Goal: Task Accomplishment & Management: Manage account settings

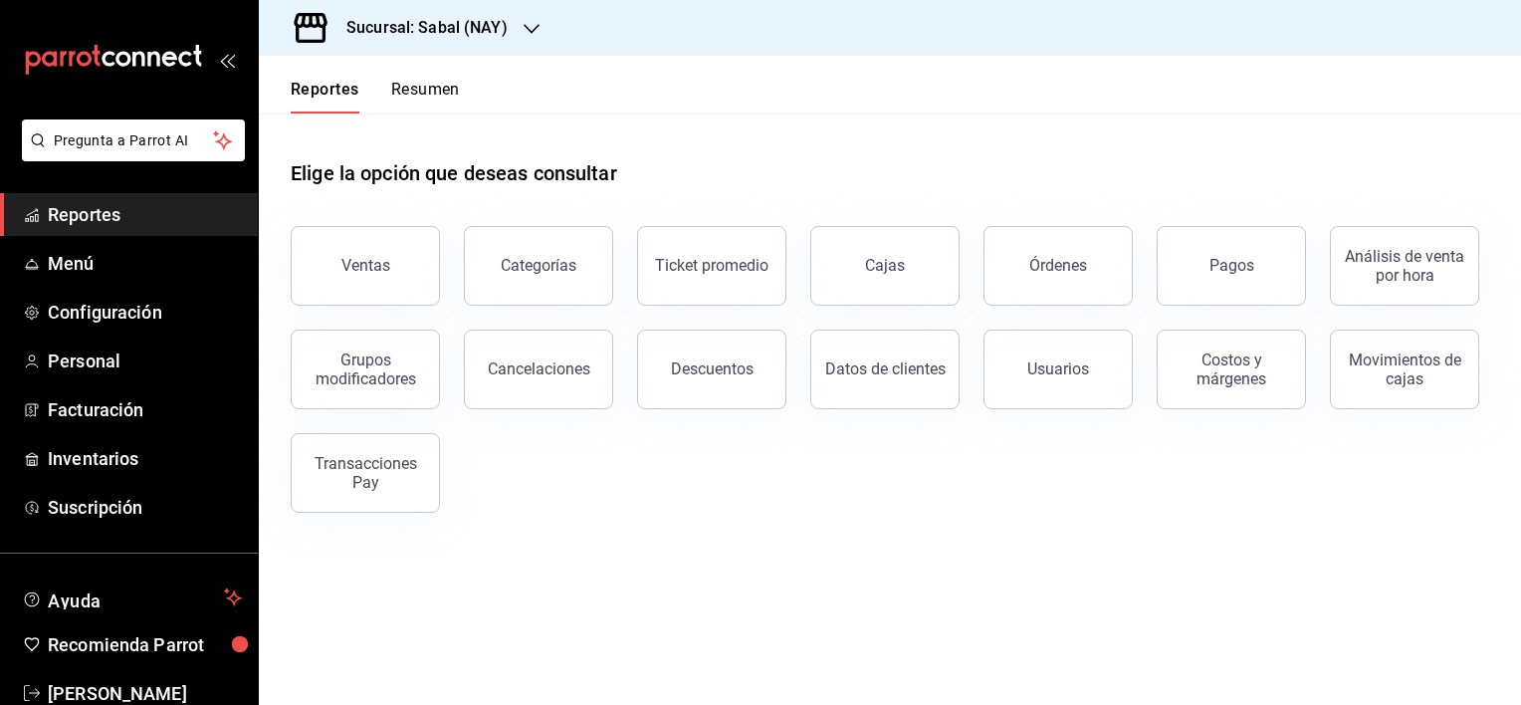
click at [506, 32] on div "Sucursal: Sabal (NAY)" at bounding box center [411, 28] width 273 height 56
click at [673, 135] on div at bounding box center [760, 352] width 1521 height 705
click at [96, 262] on span "Menú" at bounding box center [145, 263] width 194 height 27
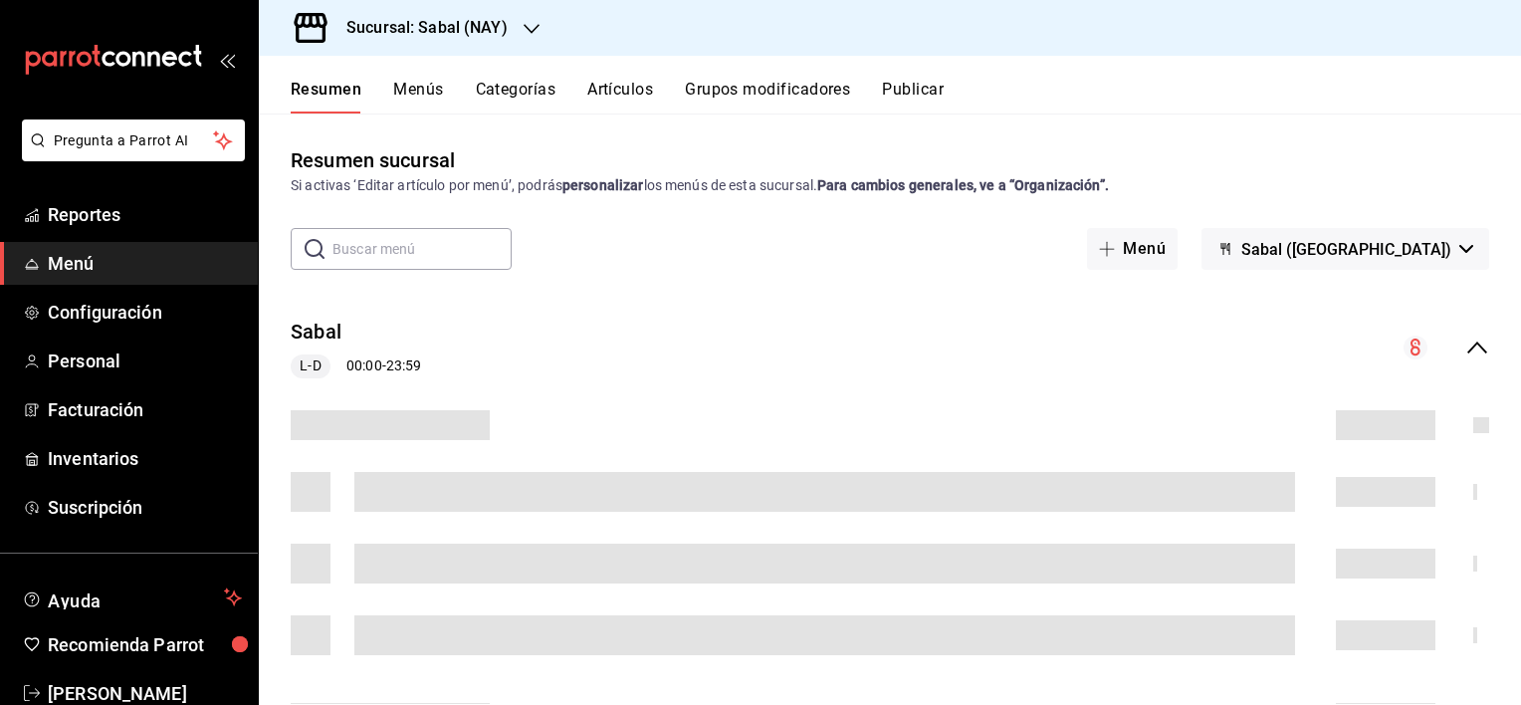
click at [617, 90] on button "Artículos" at bounding box center [620, 97] width 66 height 34
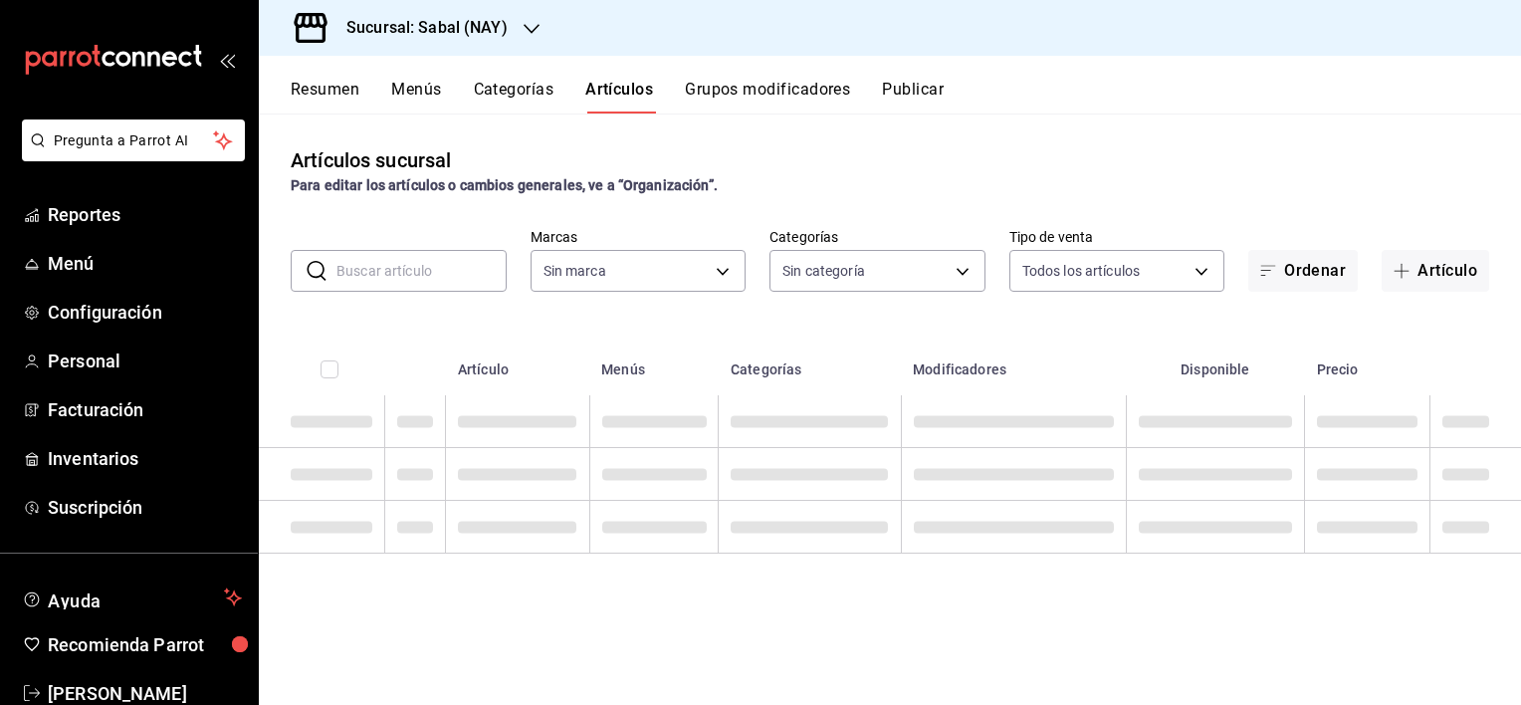
click at [438, 273] on input "text" at bounding box center [421, 271] width 170 height 40
type input "h"
type input "7bb9fc4a-963e-4e00-9402-9ac56289446f"
type input "[PERSON_NAME]"
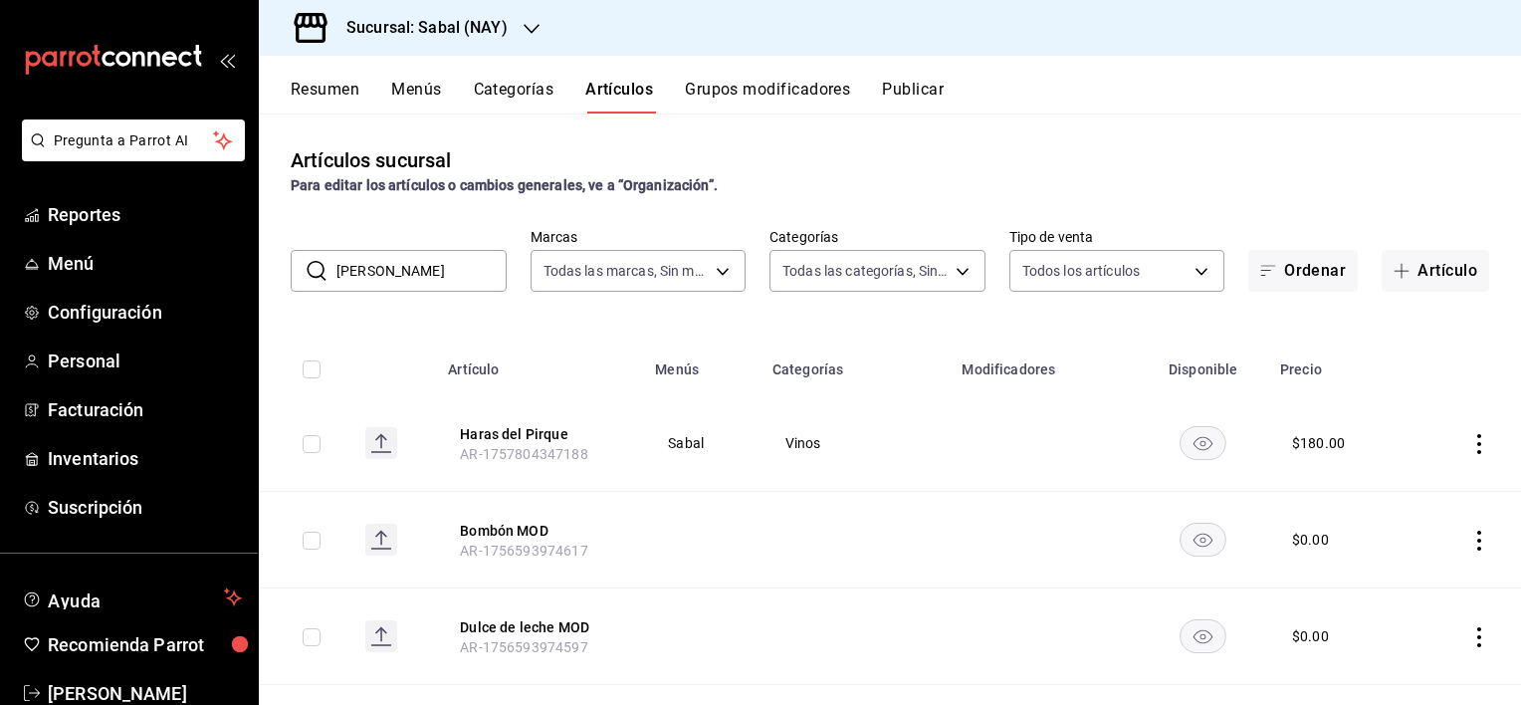
type input "bed2594b-a15d-4bd4-87ff-97f97ee034ef,89ba1751-3de3-413f-a6d3-d357b79ae5de,3a12d…"
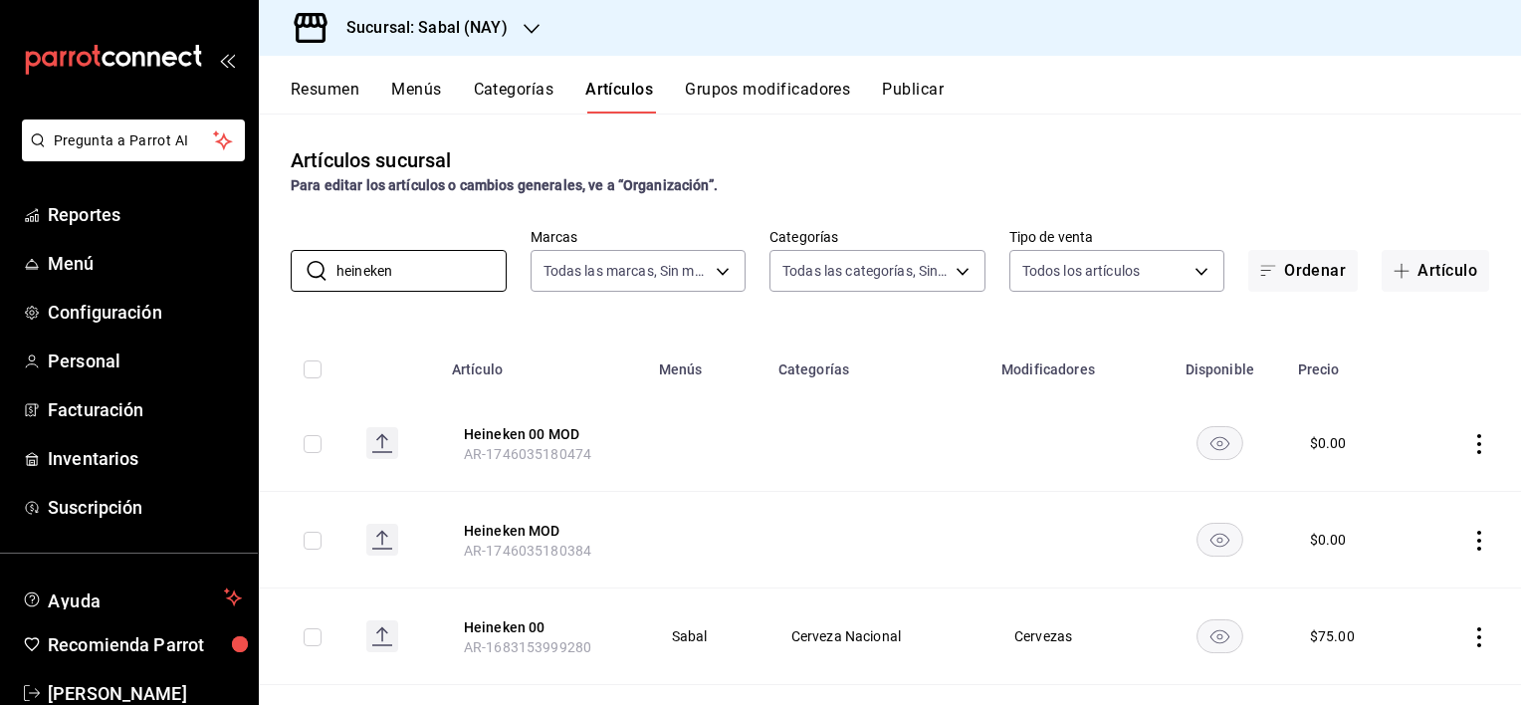
type input "heineken"
click at [525, 29] on icon "button" at bounding box center [532, 29] width 16 height 16
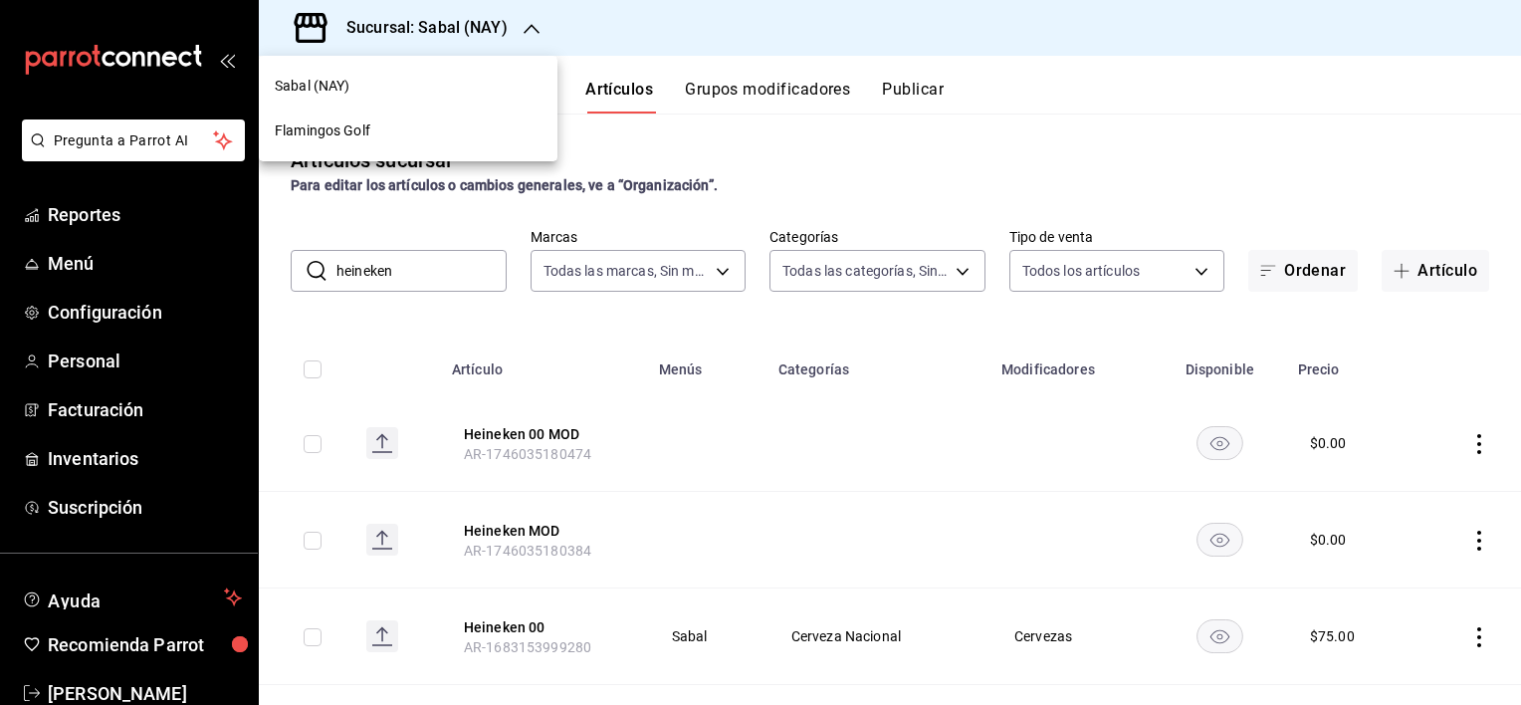
click at [341, 135] on span "Flamingos Golf" at bounding box center [323, 130] width 96 height 21
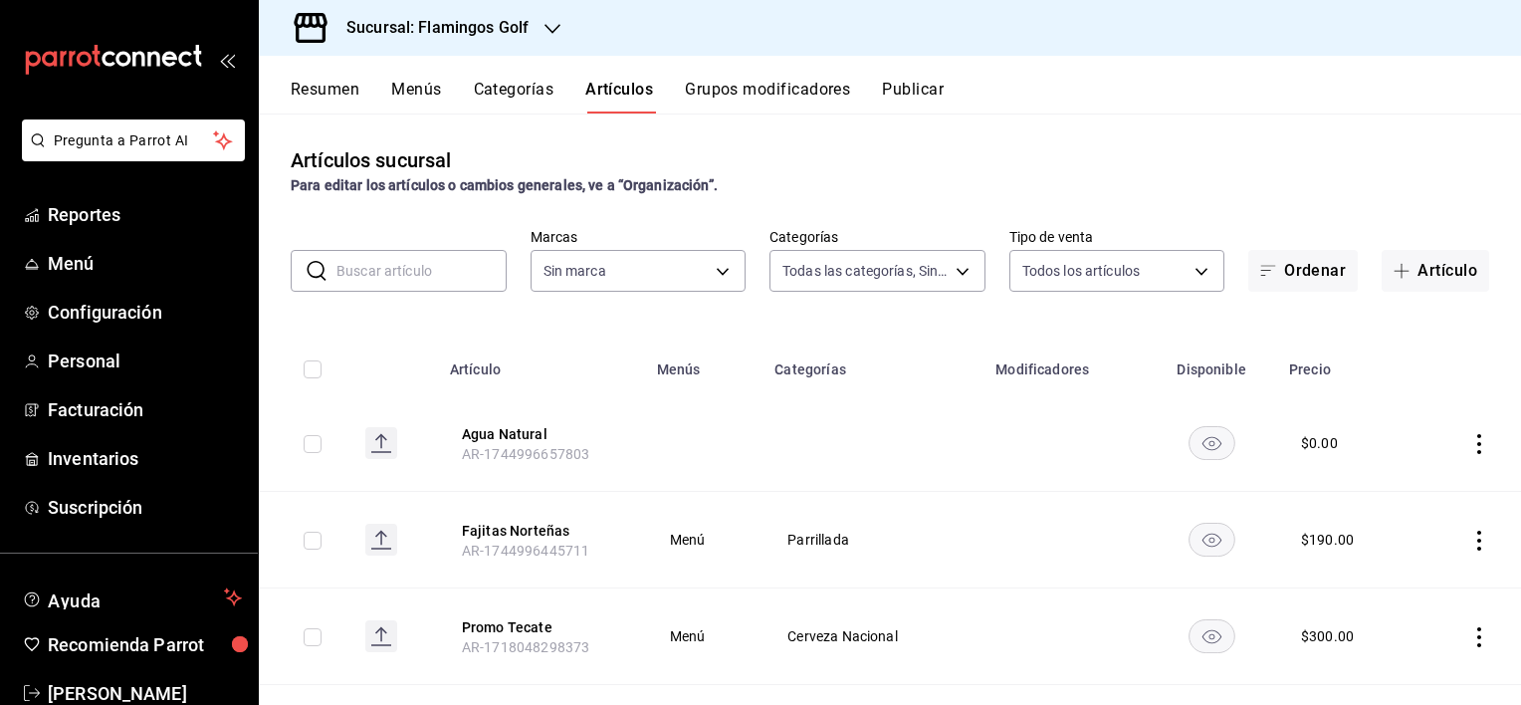
type input "3d18cb32-74c7-4b2f-aaf3-3ec25cf49638,c651a28f-a1fa-4b15-beb9-347bce366468,fe104…"
click at [420, 274] on input "text" at bounding box center [421, 271] width 170 height 40
type input "fcb6ad62-2d7c-4c8d-a7b9-f3ea60482d45"
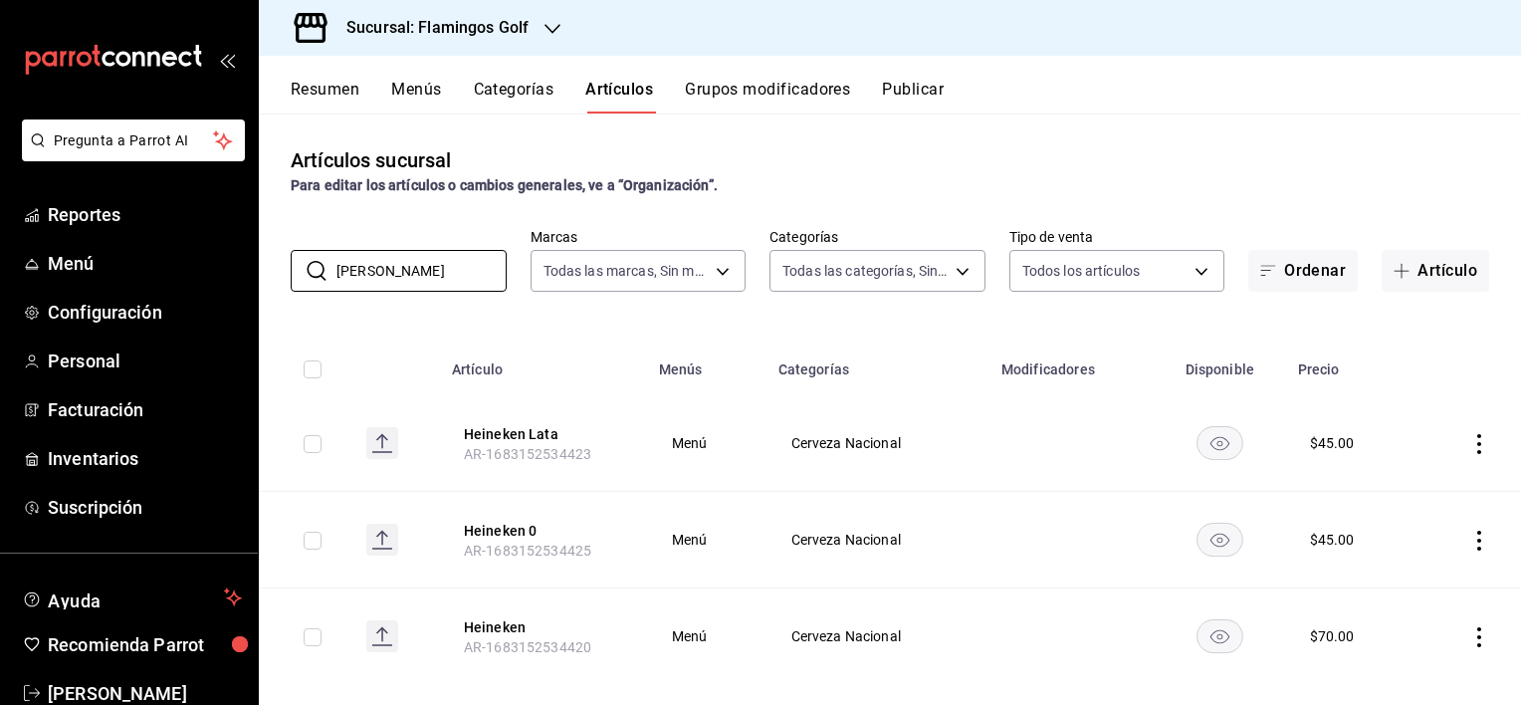
type input "[PERSON_NAME]"
click at [1016, 212] on div "Artículos sucursal Para editar los artículos o cambios generales, ve a “Organiz…" at bounding box center [890, 408] width 1262 height 590
click at [74, 215] on span "Reportes" at bounding box center [145, 214] width 194 height 27
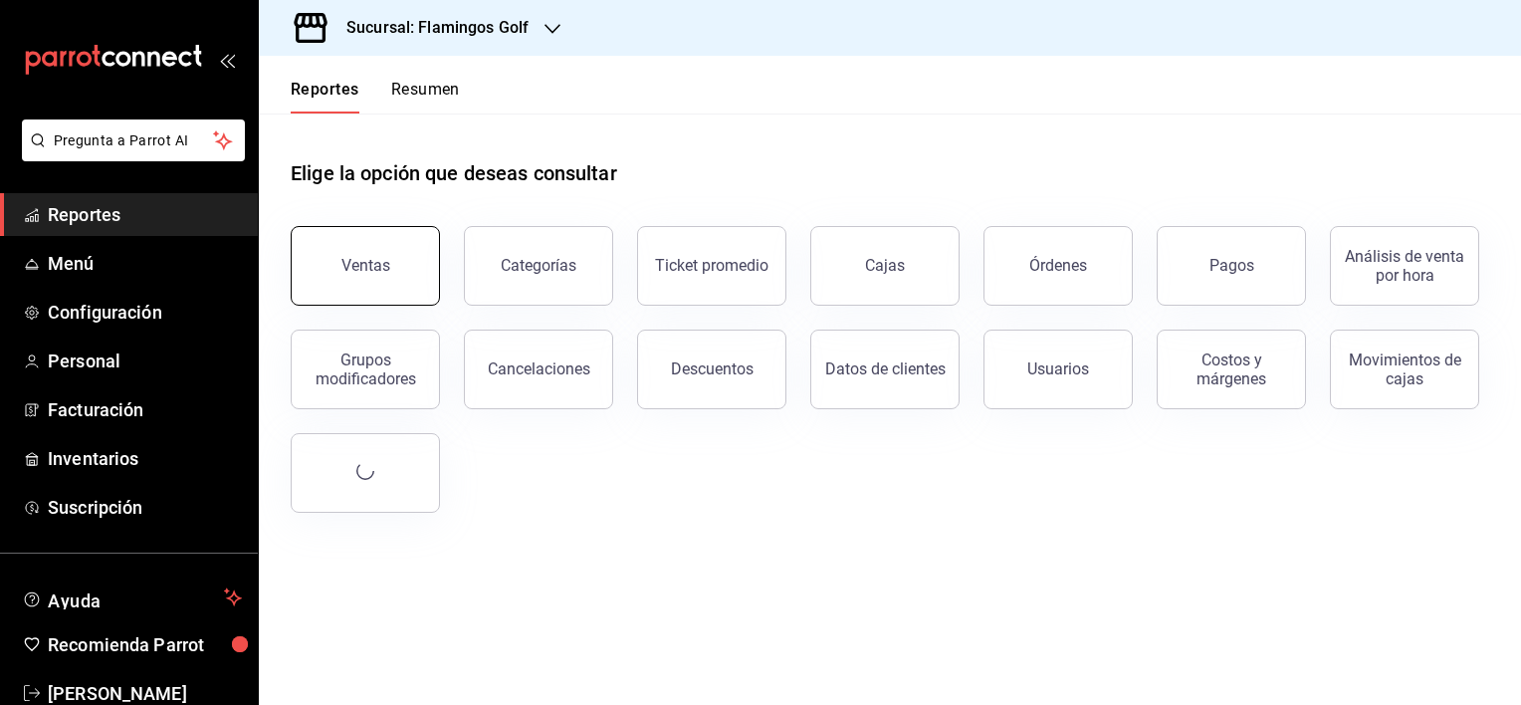
click at [377, 278] on button "Ventas" at bounding box center [365, 266] width 149 height 80
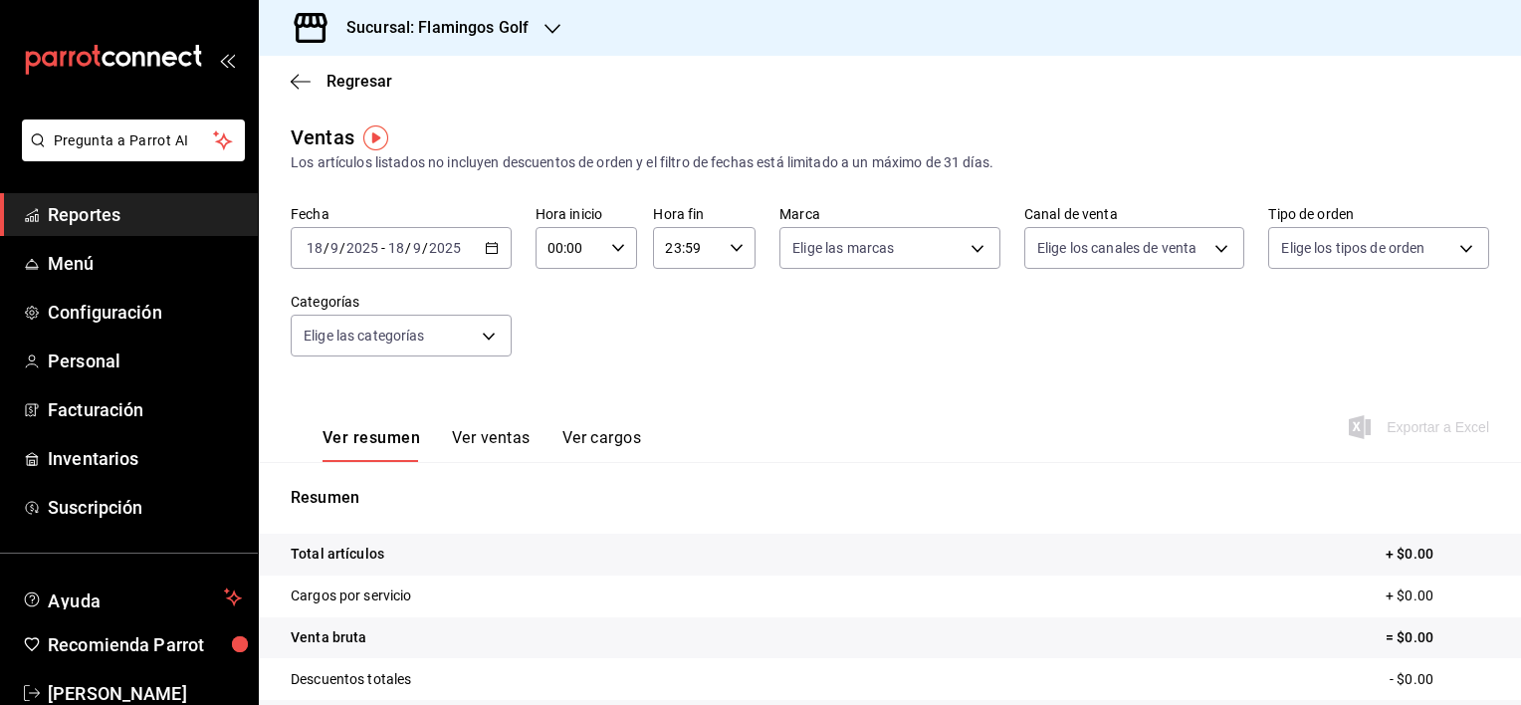
click at [486, 247] on \(Stroke\) "button" at bounding box center [492, 248] width 12 height 11
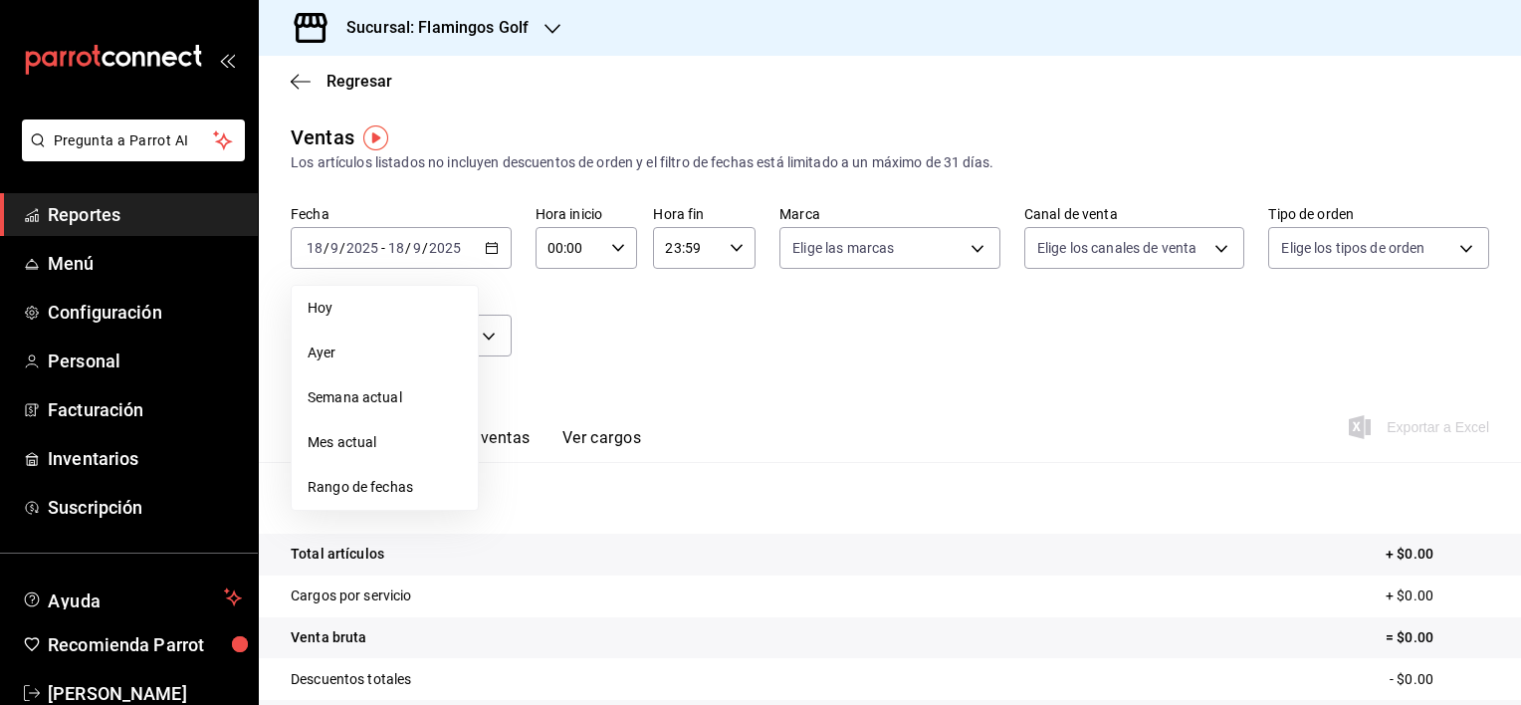
drag, startPoint x: 369, startPoint y: 444, endPoint x: 442, endPoint y: 443, distance: 72.7
click at [369, 445] on span "Mes actual" at bounding box center [385, 442] width 154 height 21
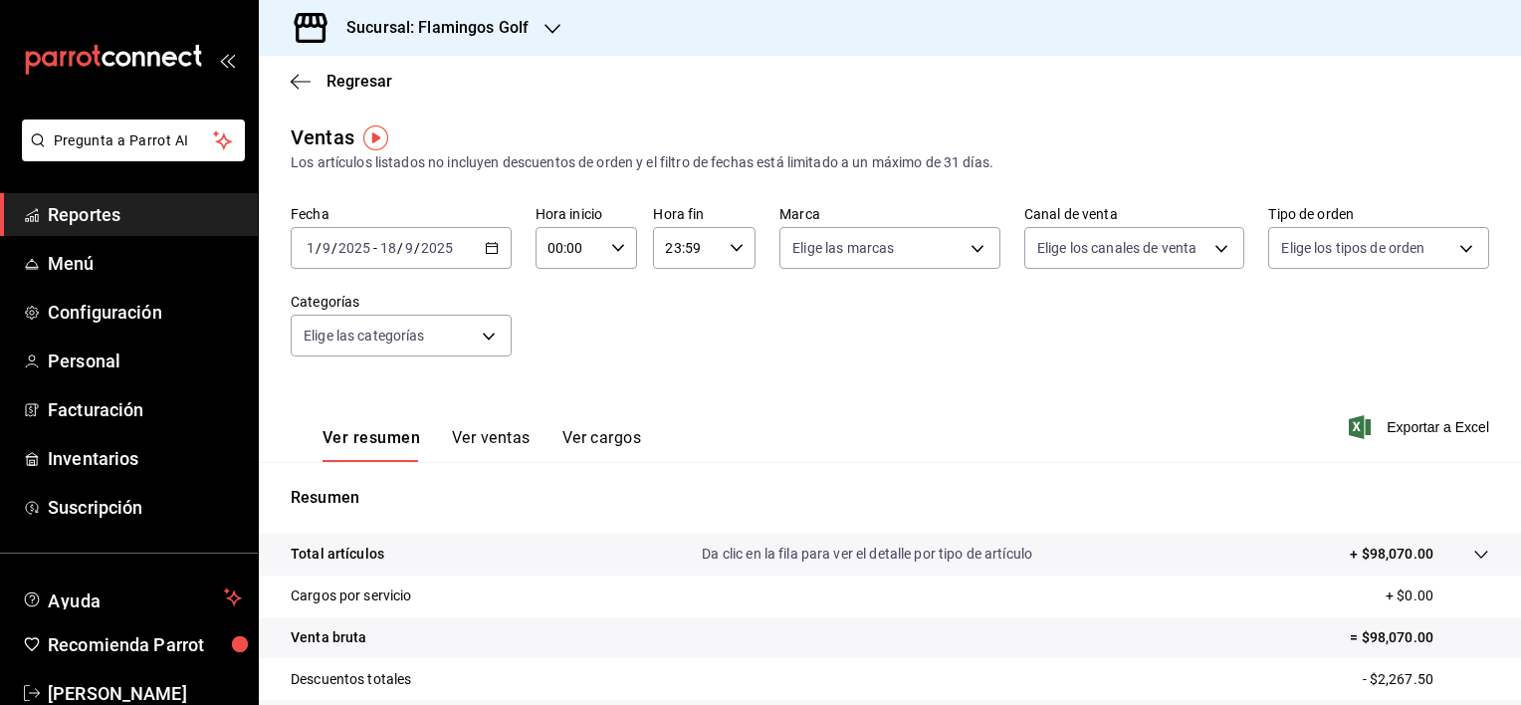
click at [503, 430] on button "Ver ventas" at bounding box center [491, 445] width 79 height 34
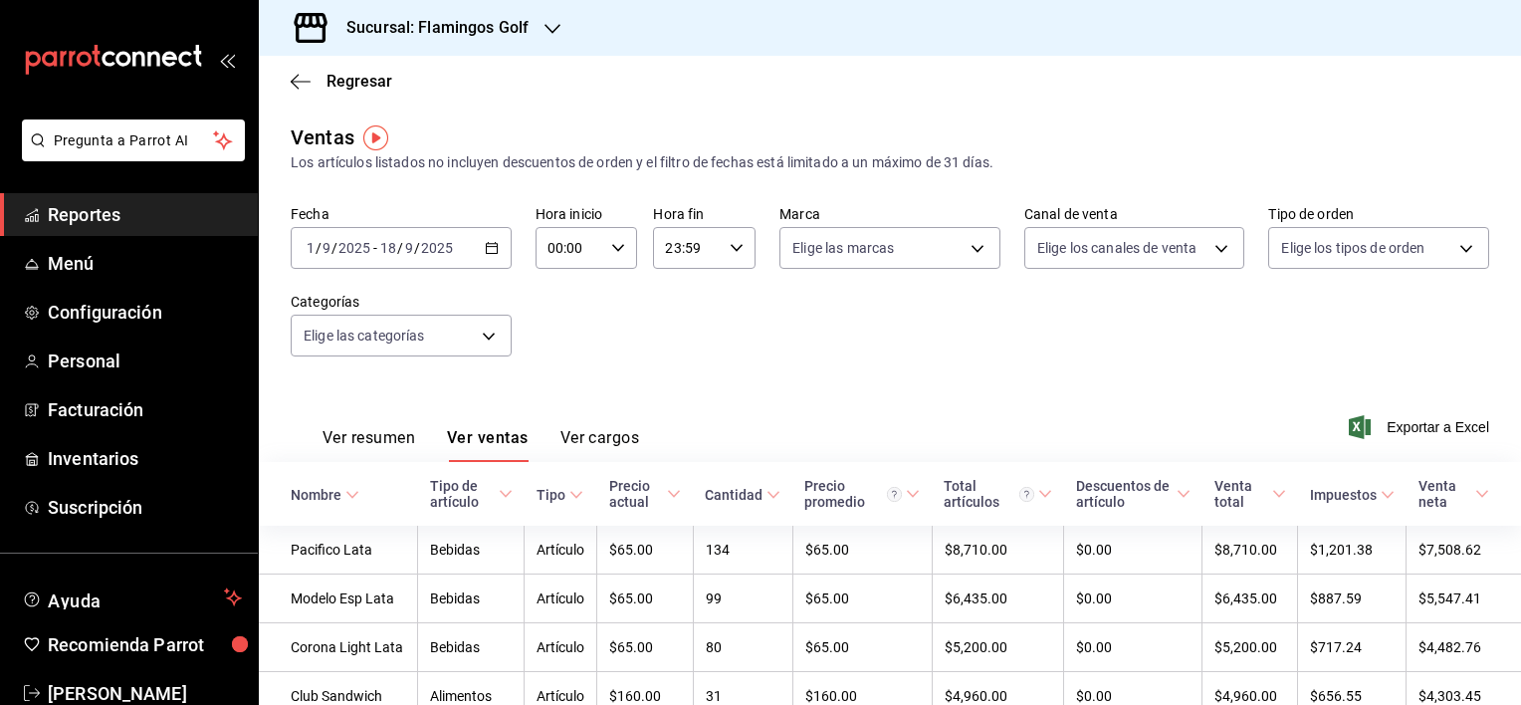
click at [321, 490] on div "Nombre" at bounding box center [316, 495] width 51 height 16
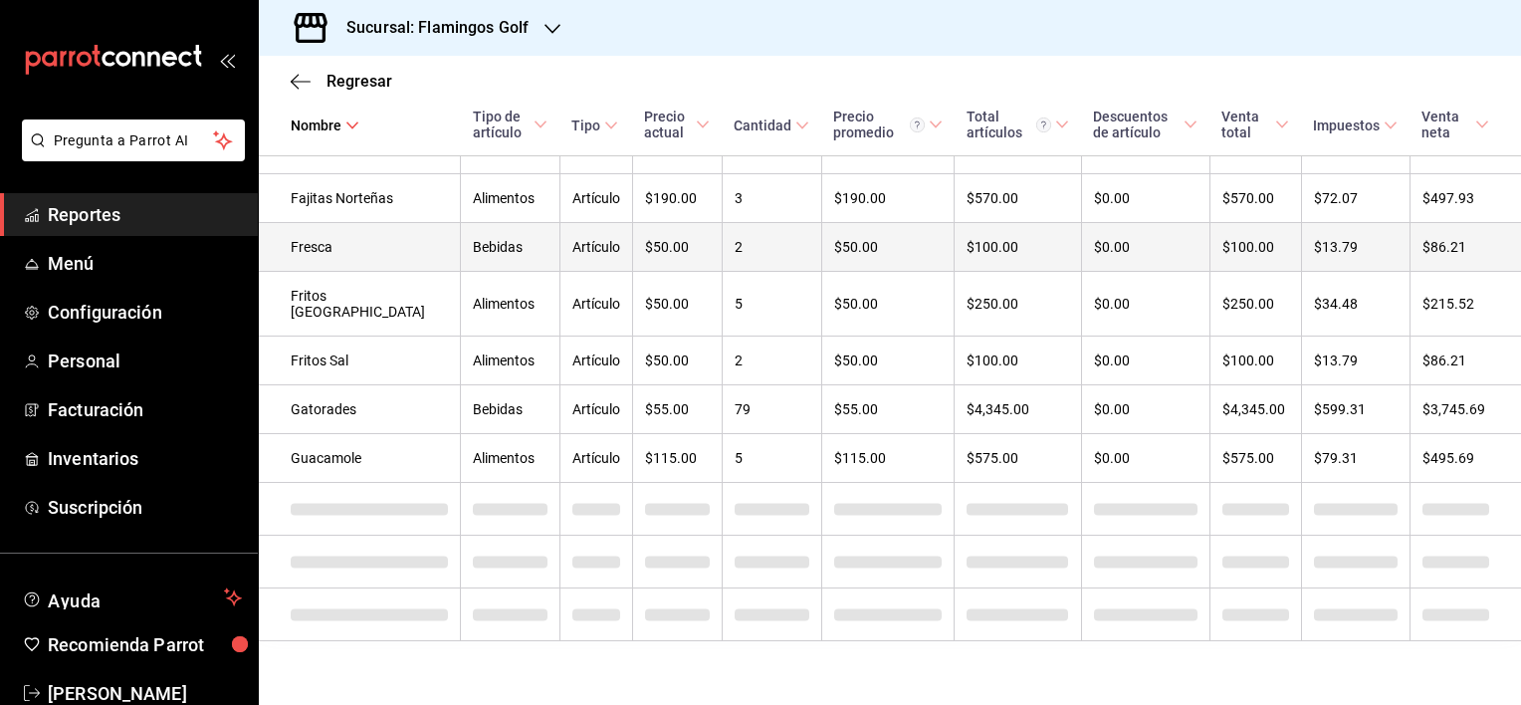
scroll to position [3378, 0]
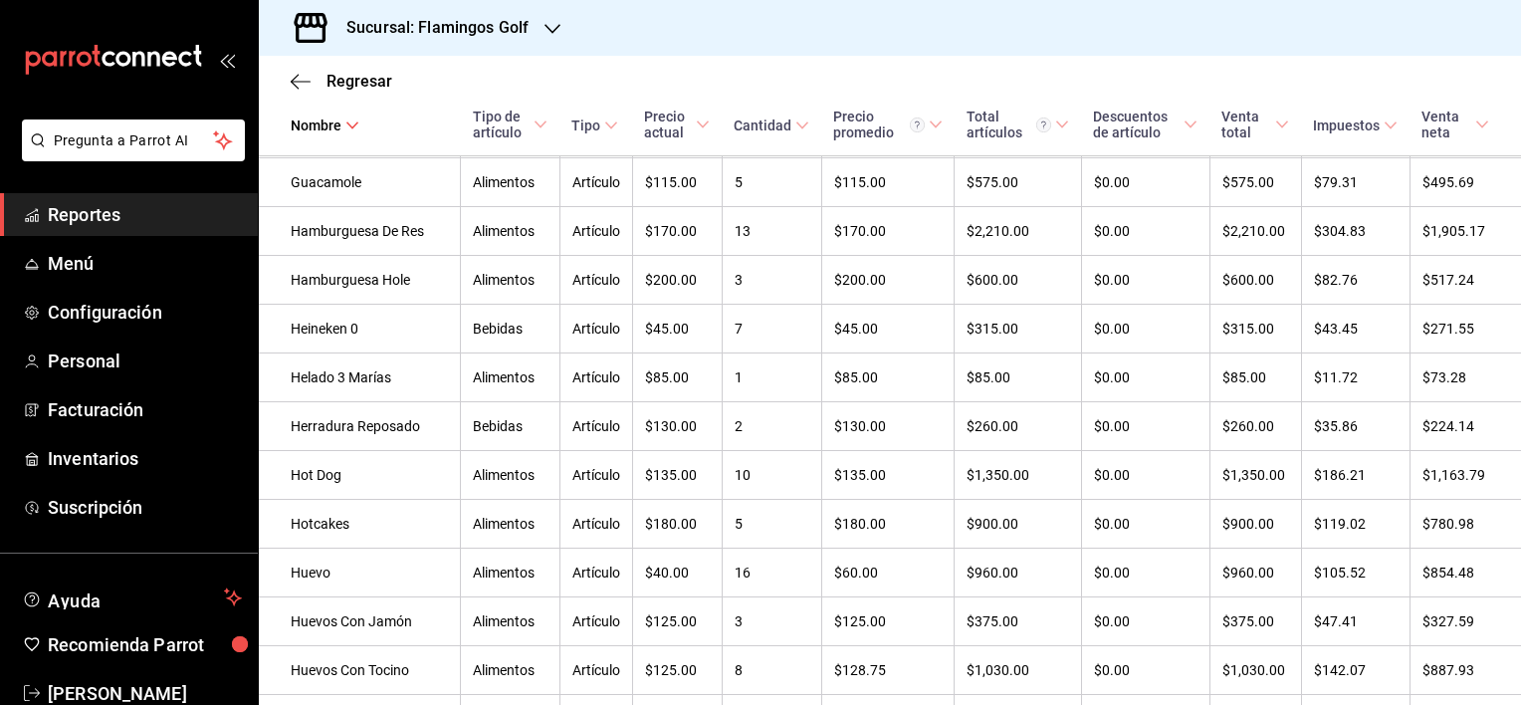
click at [537, 26] on div "Sucursal: Flamingos Golf" at bounding box center [422, 28] width 294 height 56
click at [292, 89] on span "Sabal (NAY)" at bounding box center [312, 86] width 75 height 21
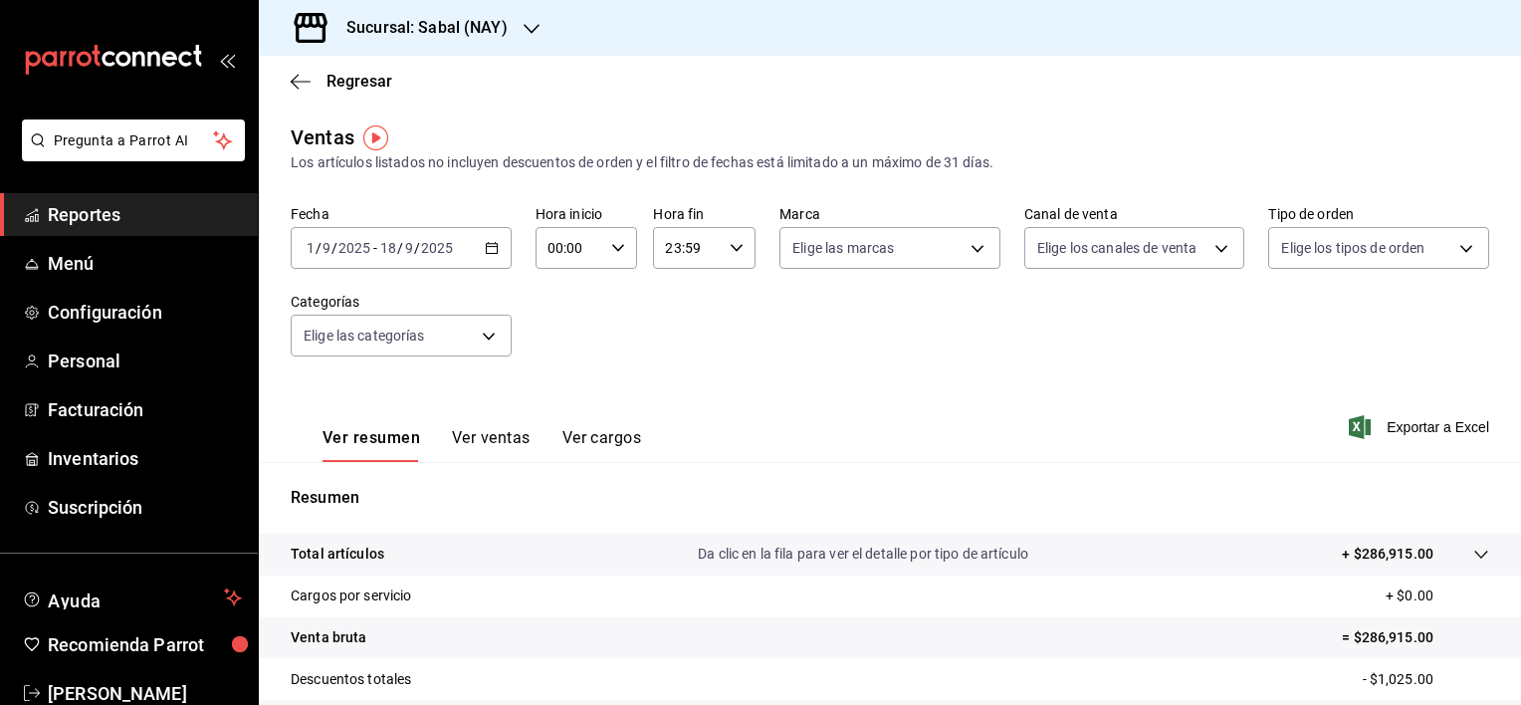
click at [72, 223] on span "Reportes" at bounding box center [145, 214] width 194 height 27
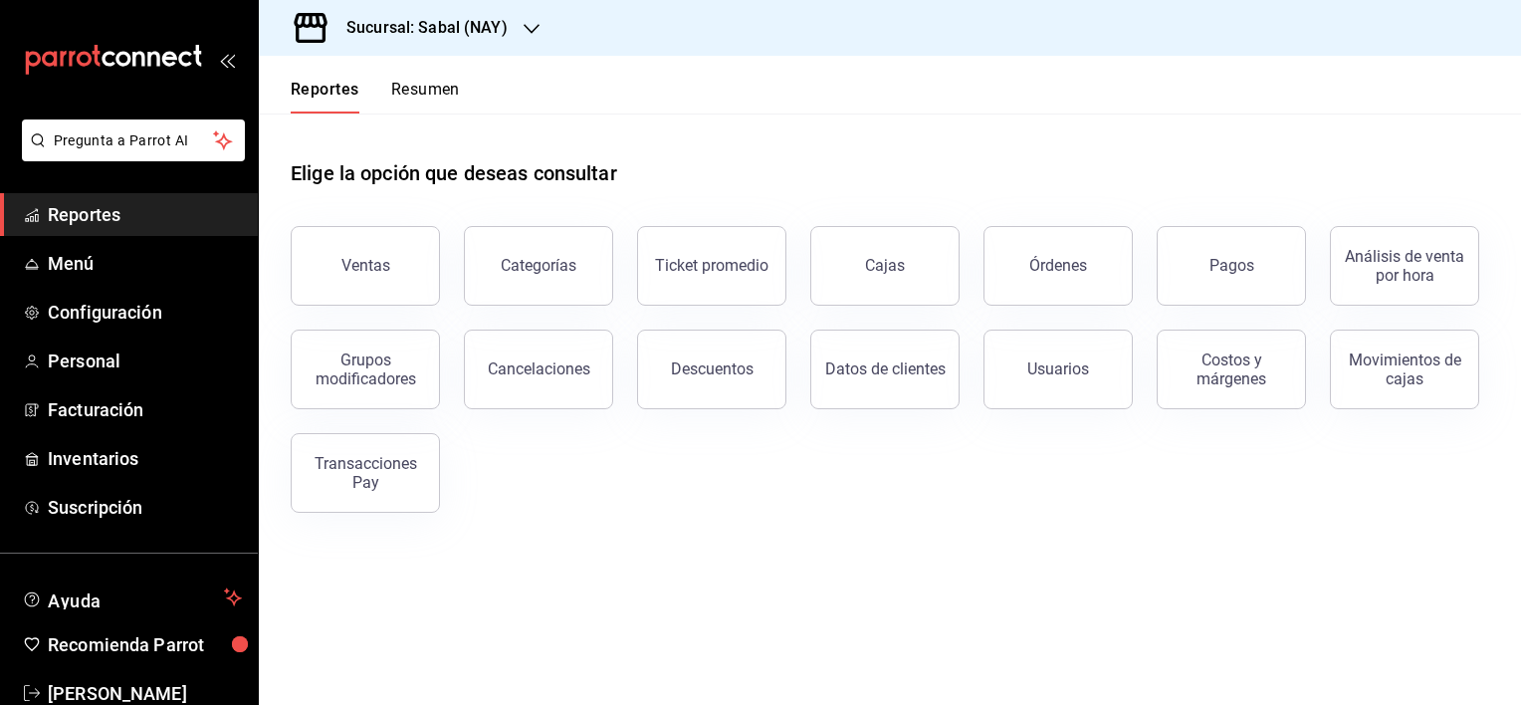
click at [1191, 522] on div "Elige la opción que deseas consultar Ventas Categorías Ticket promedio Cajas Ór…" at bounding box center [890, 328] width 1262 height 431
click at [53, 468] on span "Inventarios" at bounding box center [145, 458] width 194 height 27
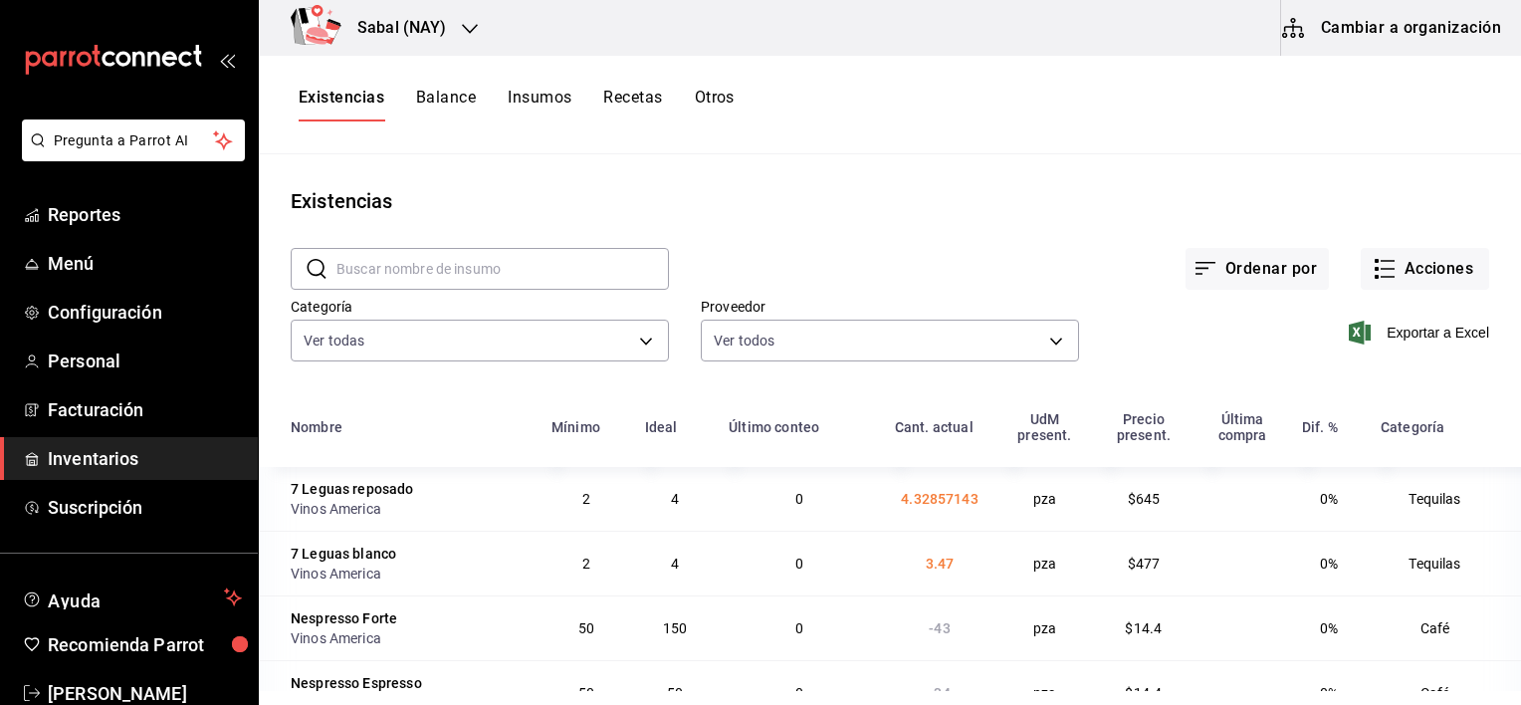
click at [964, 218] on div "Ordenar por Acciones" at bounding box center [1079, 253] width 820 height 74
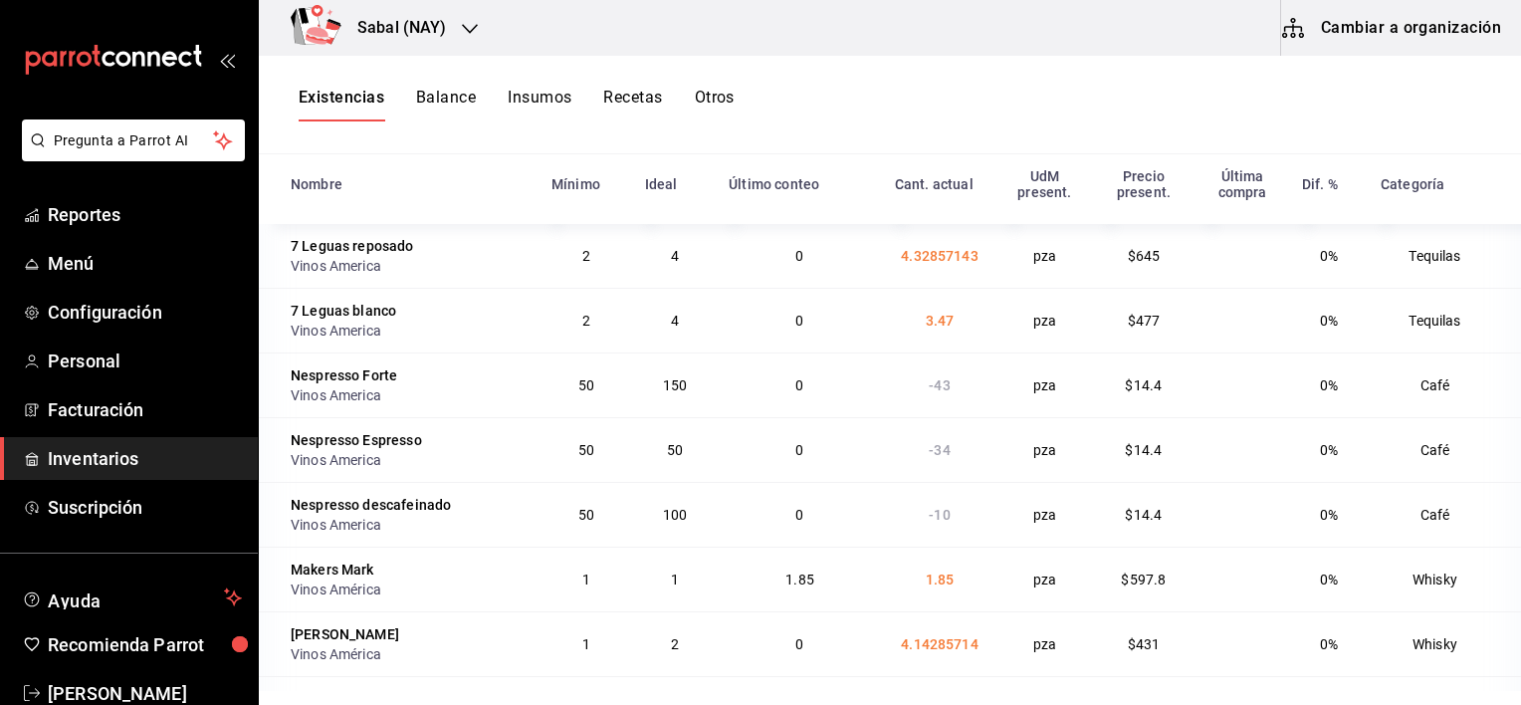
click at [893, 156] on th "Cant. actual" at bounding box center [939, 190] width 113 height 68
click at [103, 212] on span "Reportes" at bounding box center [145, 214] width 194 height 27
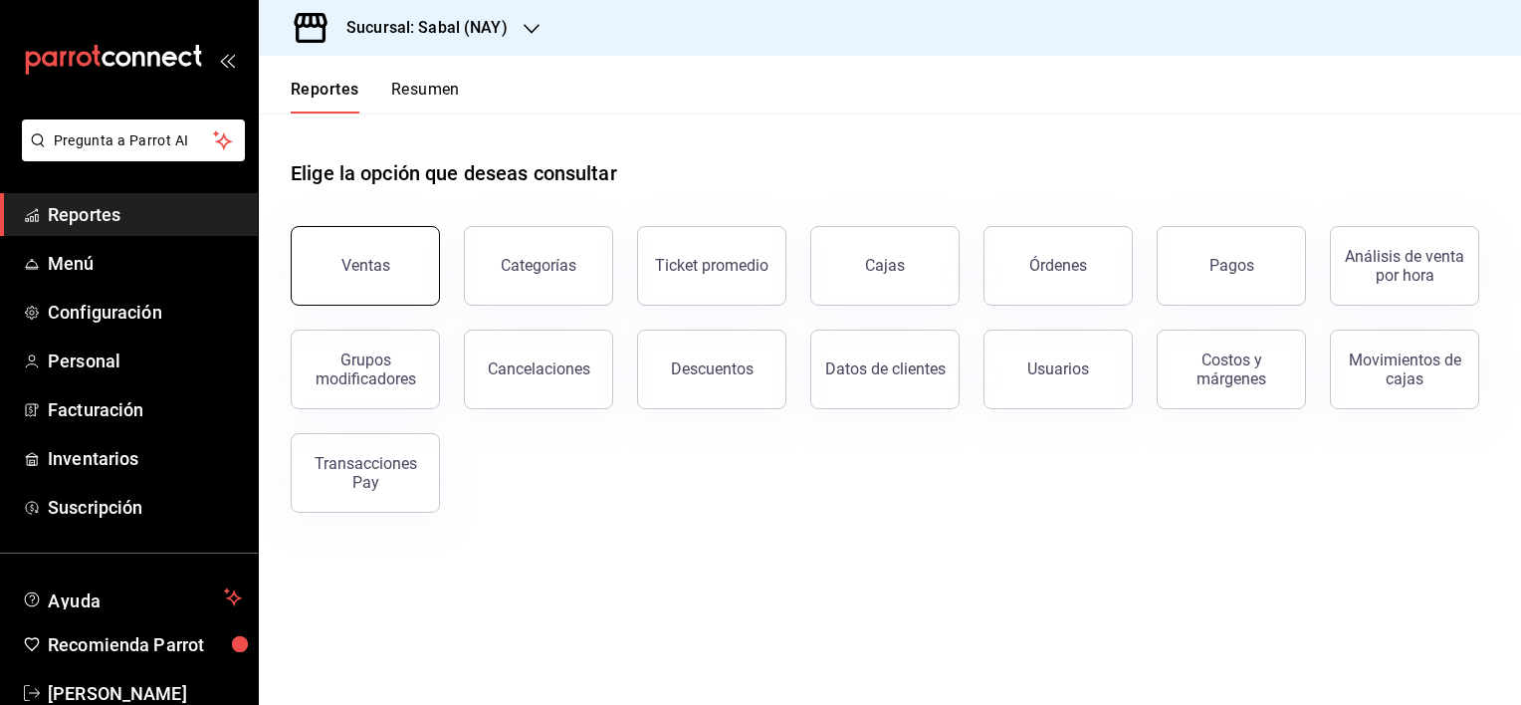
click at [377, 273] on div "Ventas" at bounding box center [365, 265] width 49 height 19
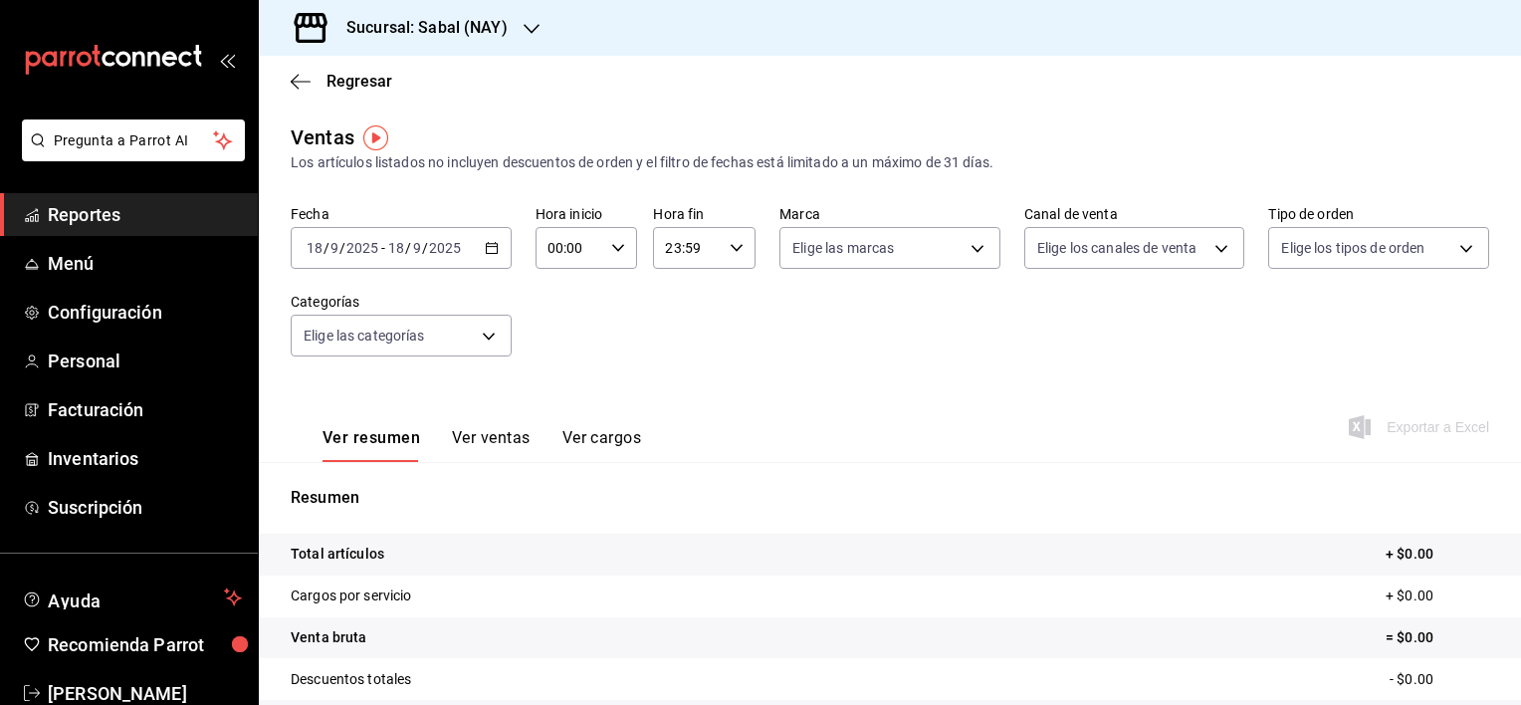
click at [487, 248] on icon "button" at bounding box center [492, 248] width 14 height 14
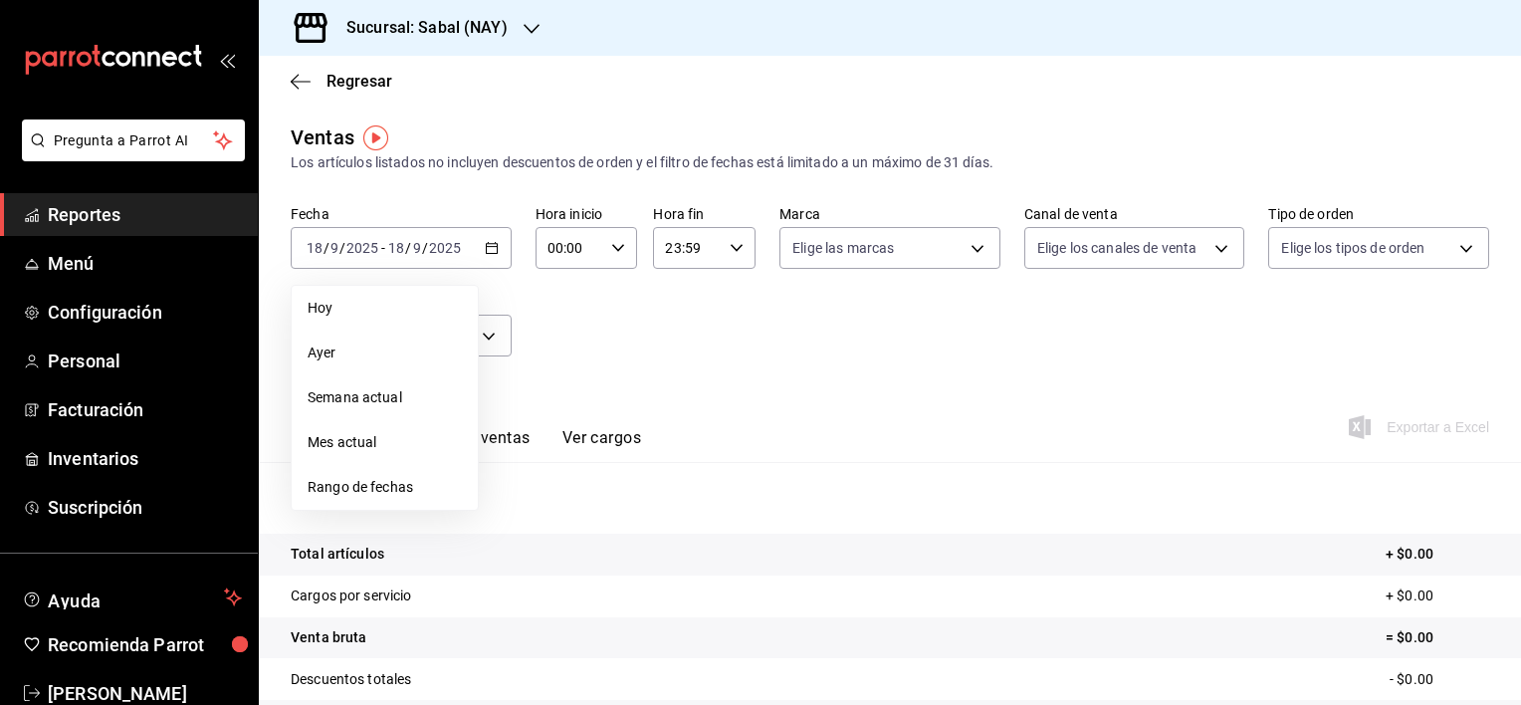
click at [828, 382] on div "Ver resumen Ver ventas Ver cargos Exportar a Excel" at bounding box center [890, 421] width 1262 height 82
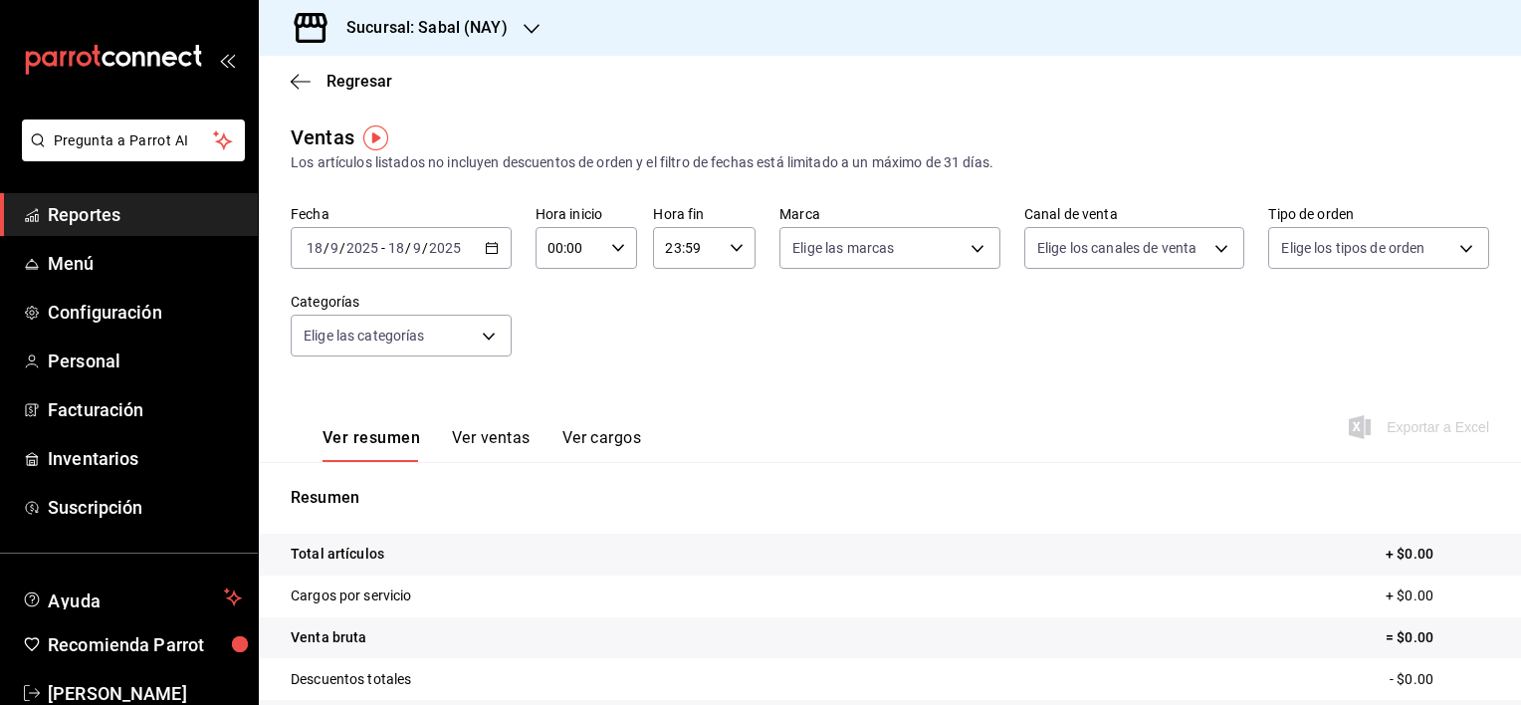
click at [495, 439] on button "Ver ventas" at bounding box center [491, 445] width 79 height 34
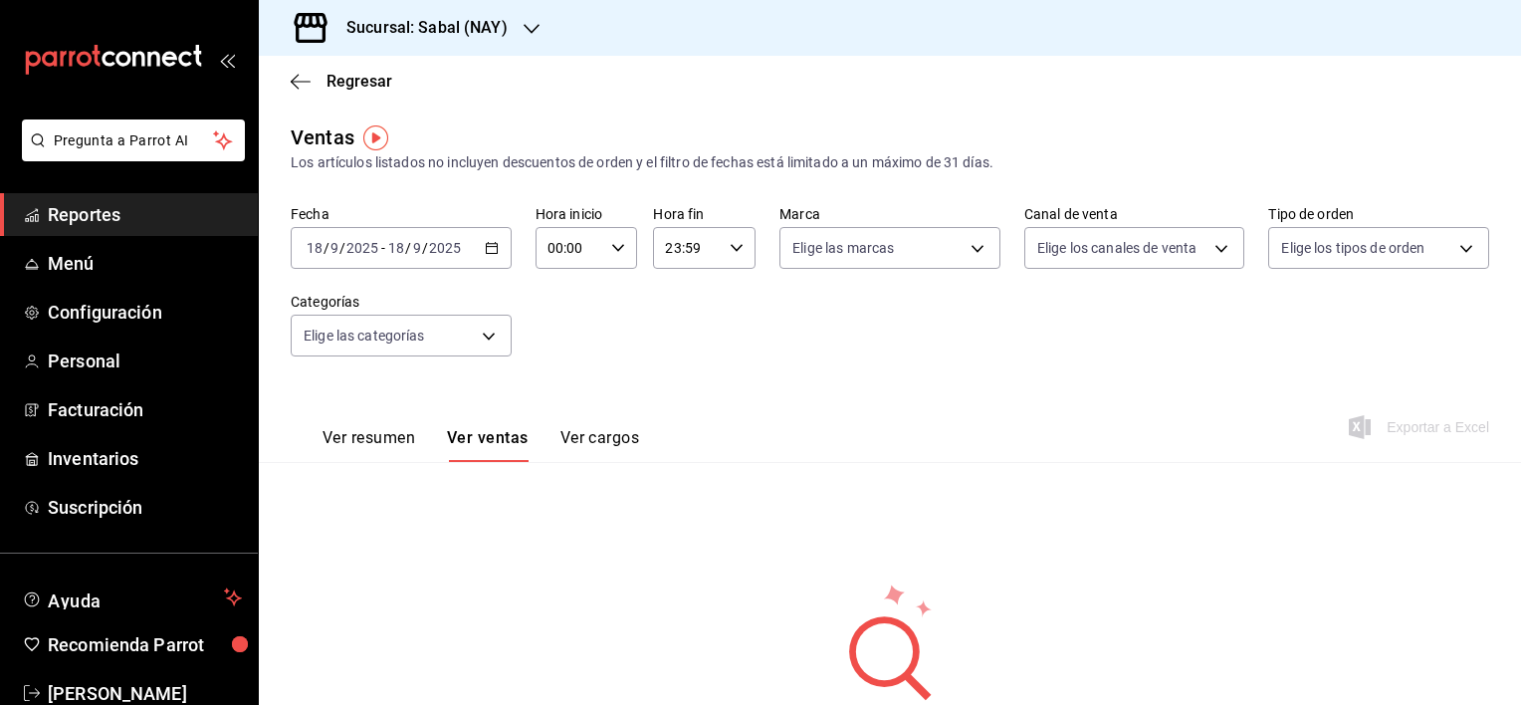
drag, startPoint x: 72, startPoint y: 216, endPoint x: 227, endPoint y: 83, distance: 204.7
click at [72, 216] on span "Reportes" at bounding box center [145, 214] width 194 height 27
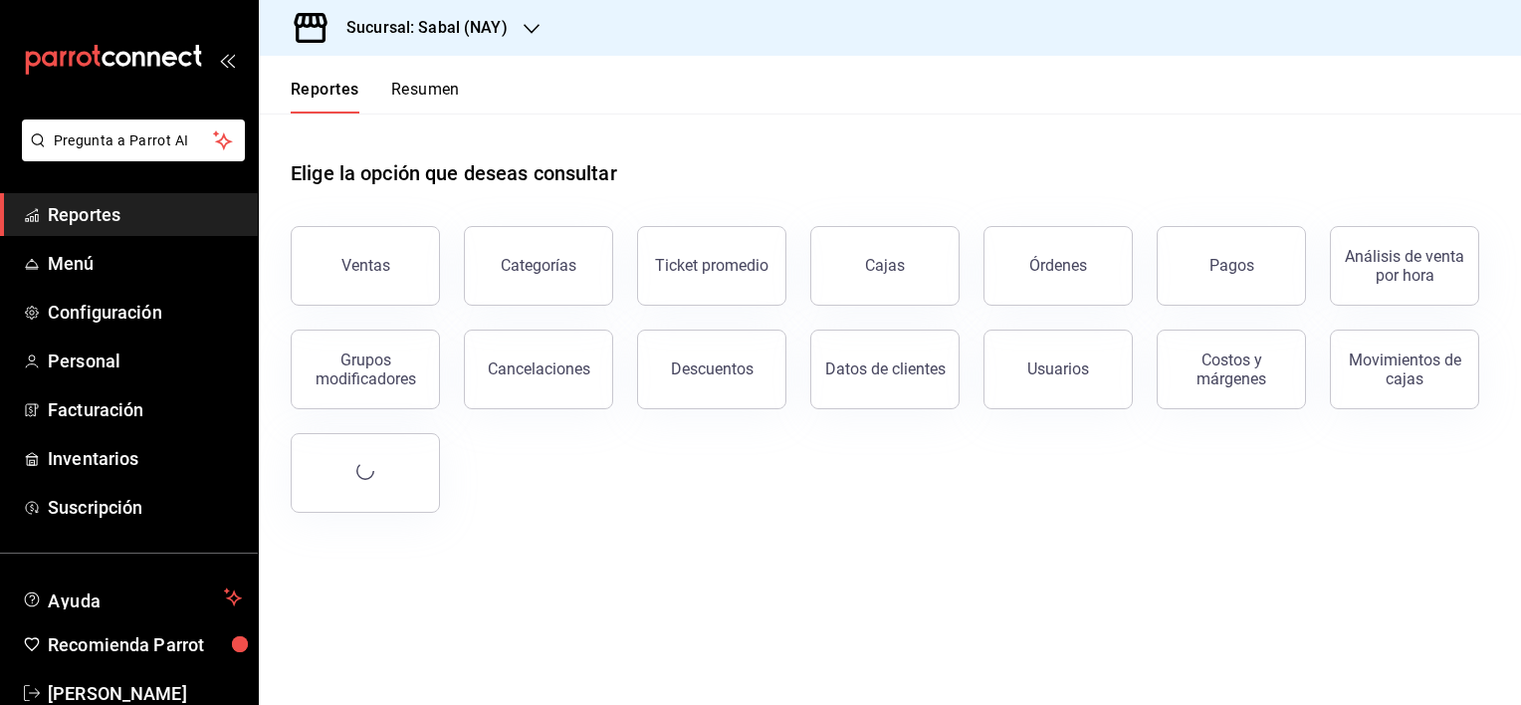
click at [487, 18] on h3 "Sucursal: Sabal (NAY)" at bounding box center [419, 28] width 177 height 24
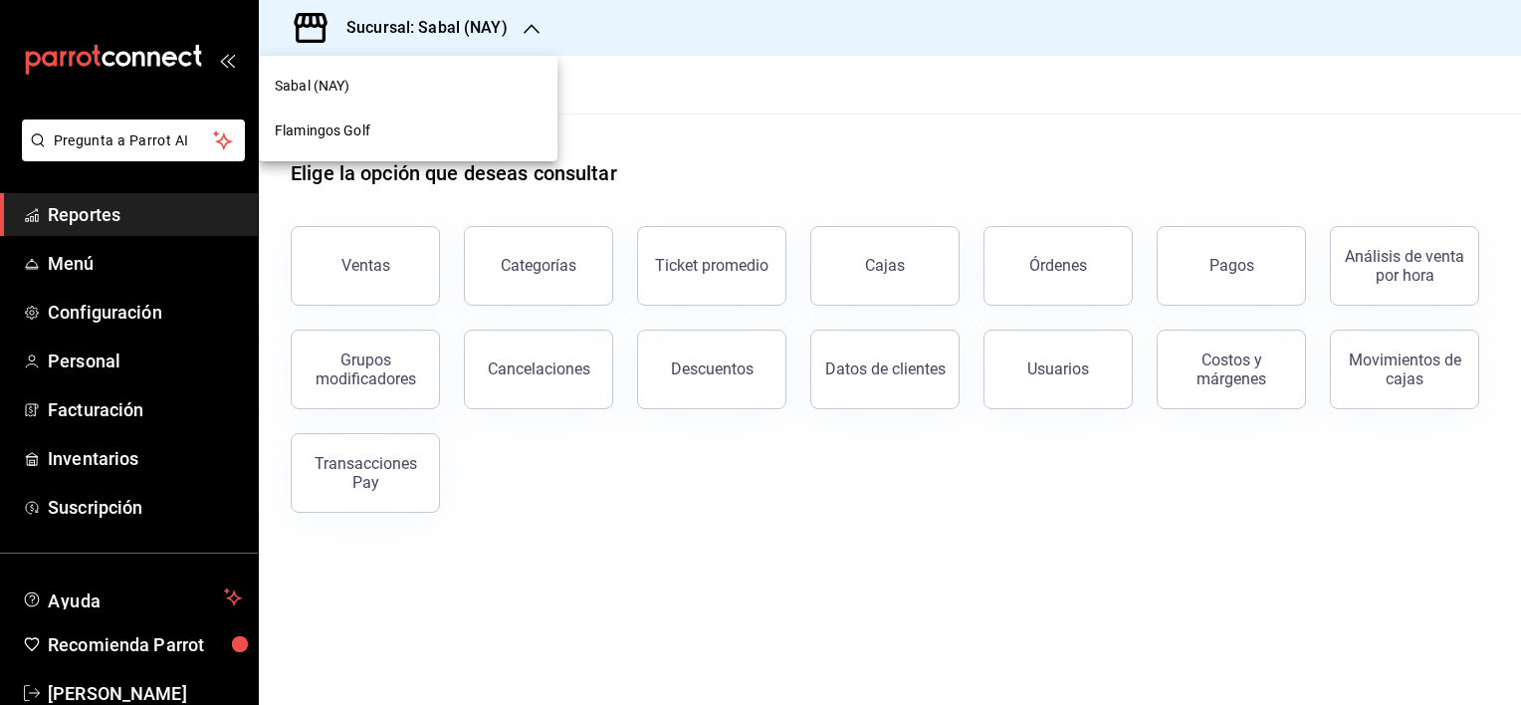
click at [346, 131] on span "Flamingos Golf" at bounding box center [323, 130] width 96 height 21
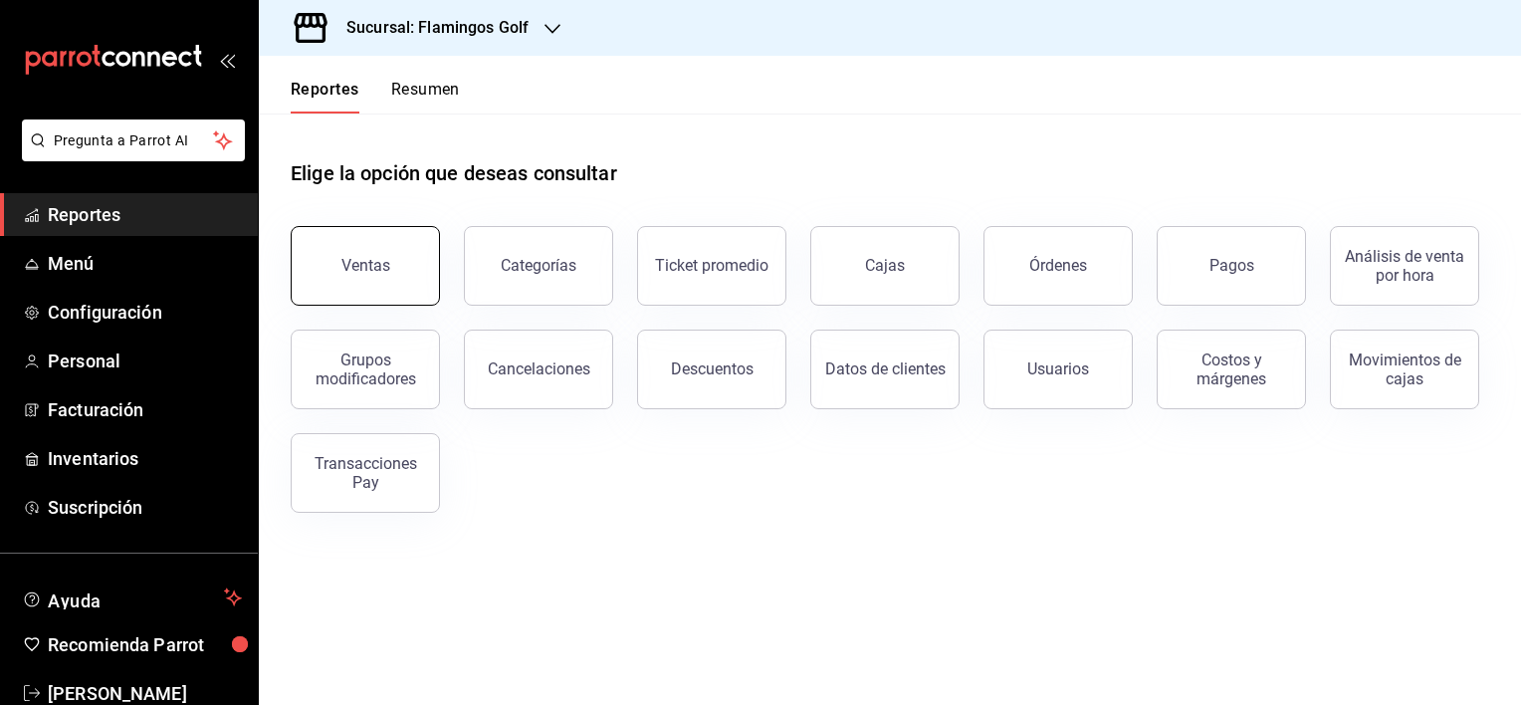
click at [398, 275] on button "Ventas" at bounding box center [365, 266] width 149 height 80
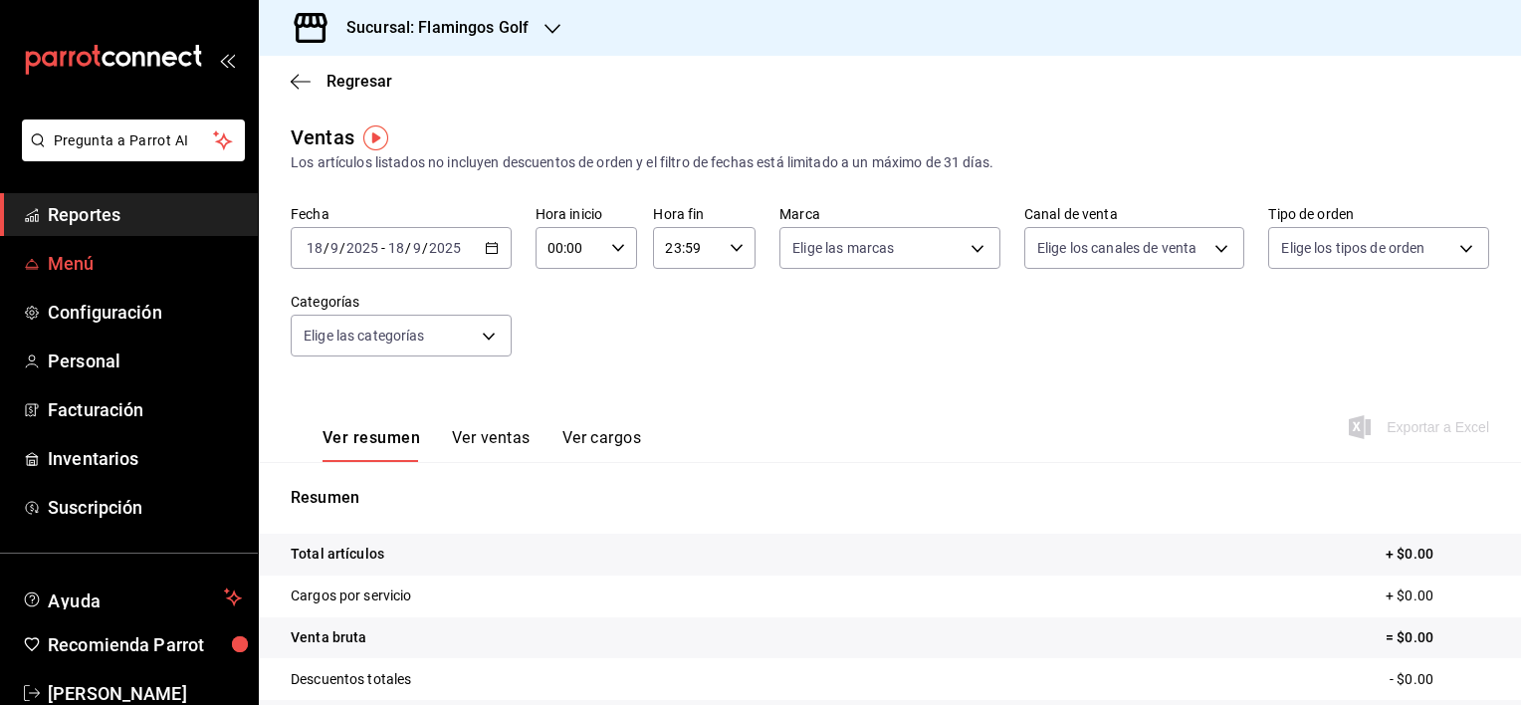
click at [104, 251] on span "Menú" at bounding box center [145, 263] width 194 height 27
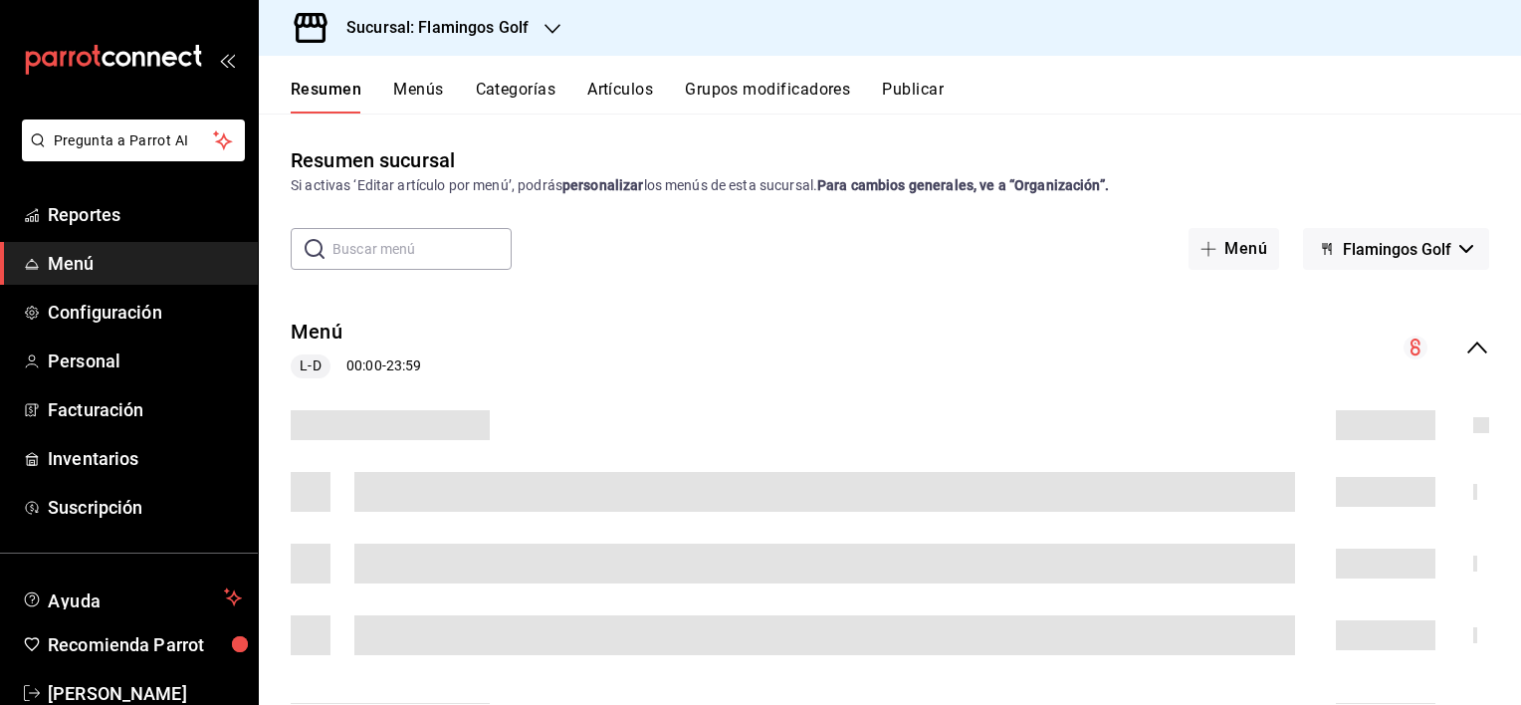
click at [633, 80] on button "Artículos" at bounding box center [620, 97] width 66 height 34
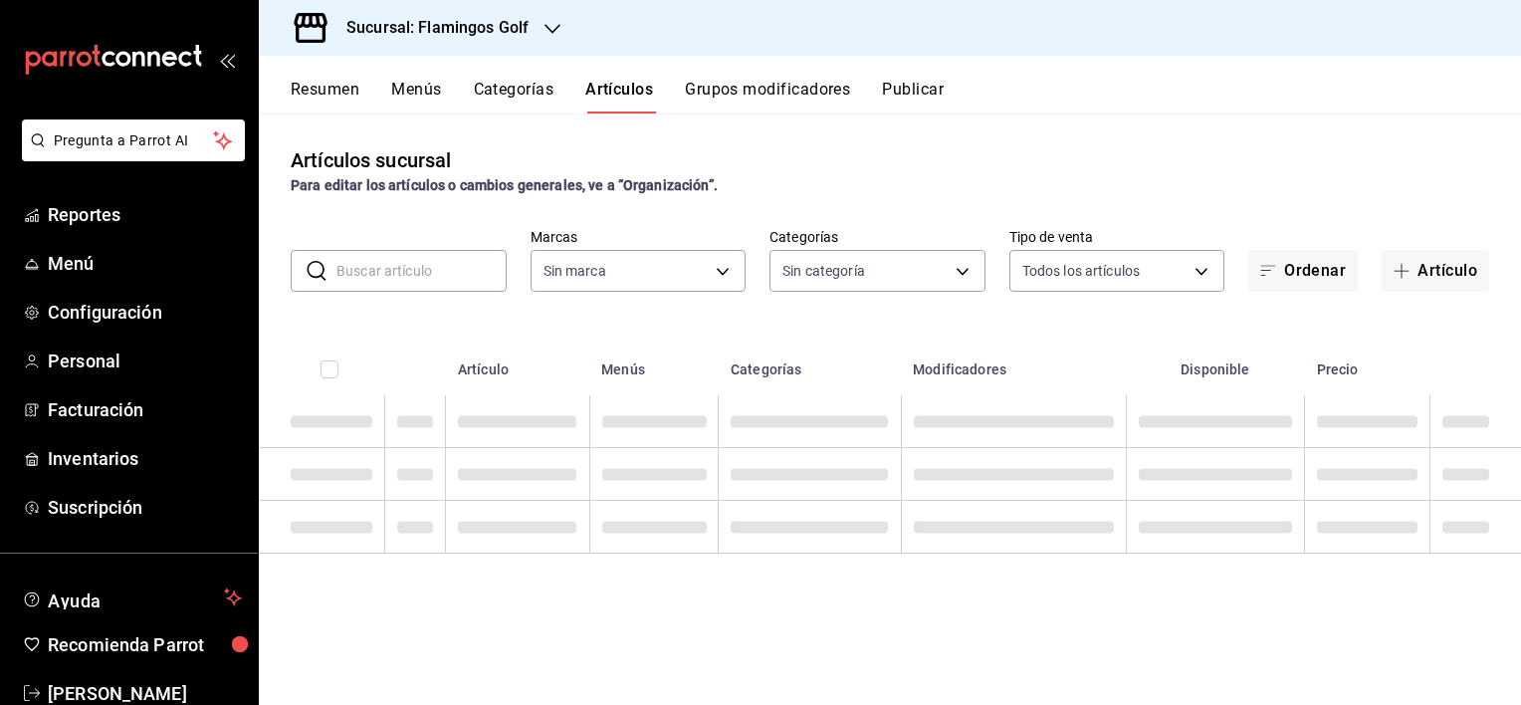
click at [413, 283] on input "text" at bounding box center [421, 271] width 170 height 40
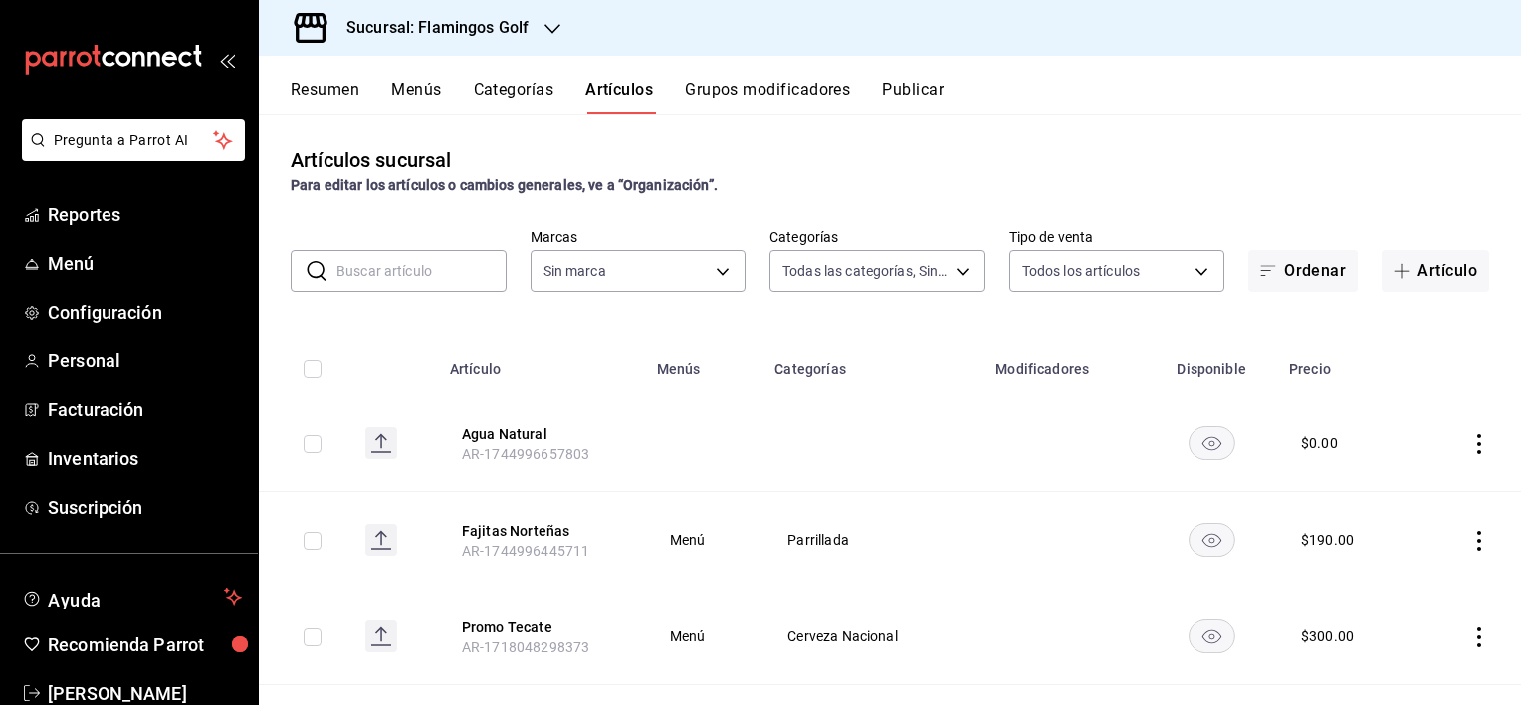
type input "3d18cb32-74c7-4b2f-aaf3-3ec25cf49638,c651a28f-a1fa-4b15-beb9-347bce366468,fe104…"
type input "t"
type input "fcb6ad62-2d7c-4c8d-a7b9-f3ea60482d45"
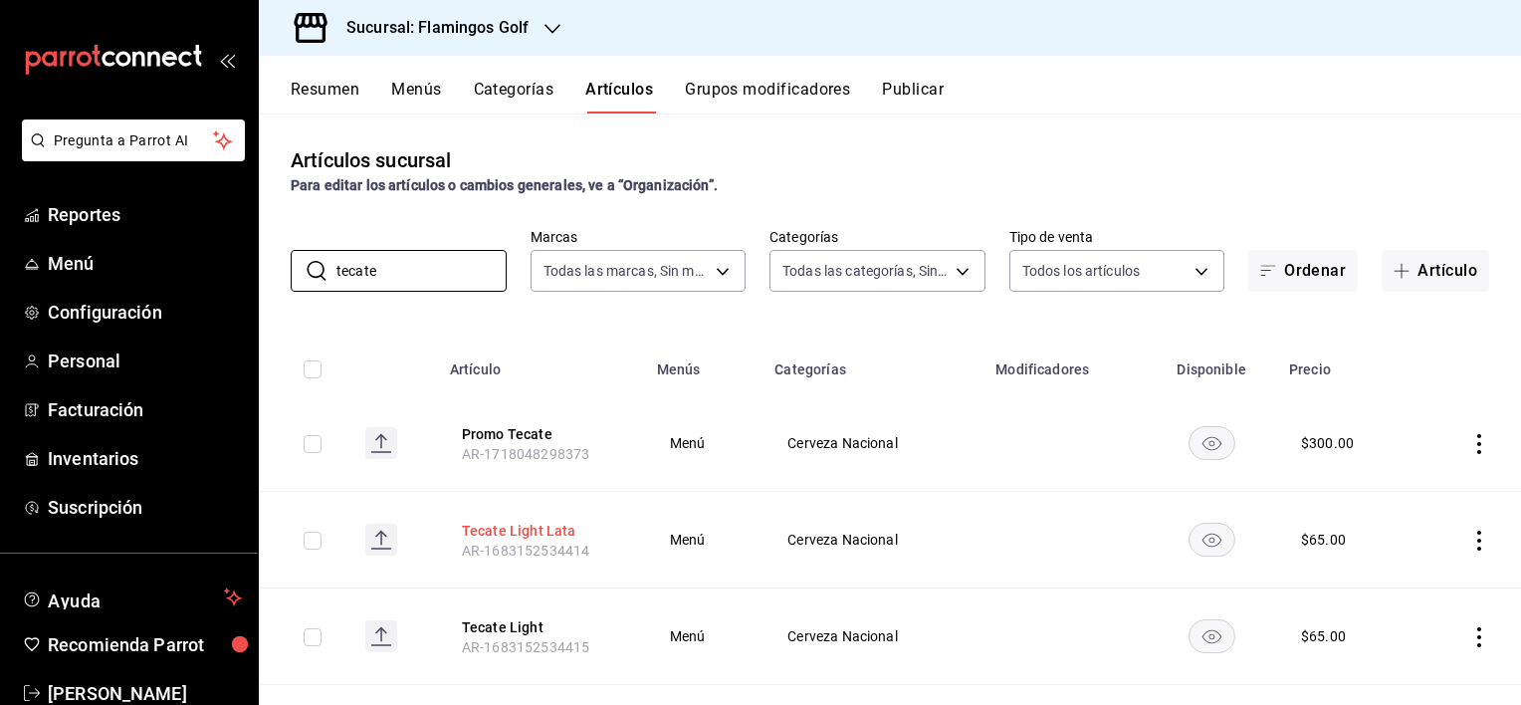
type input "tecate"
click at [508, 17] on h3 "Sucursal: Flamingos Golf" at bounding box center [430, 28] width 198 height 24
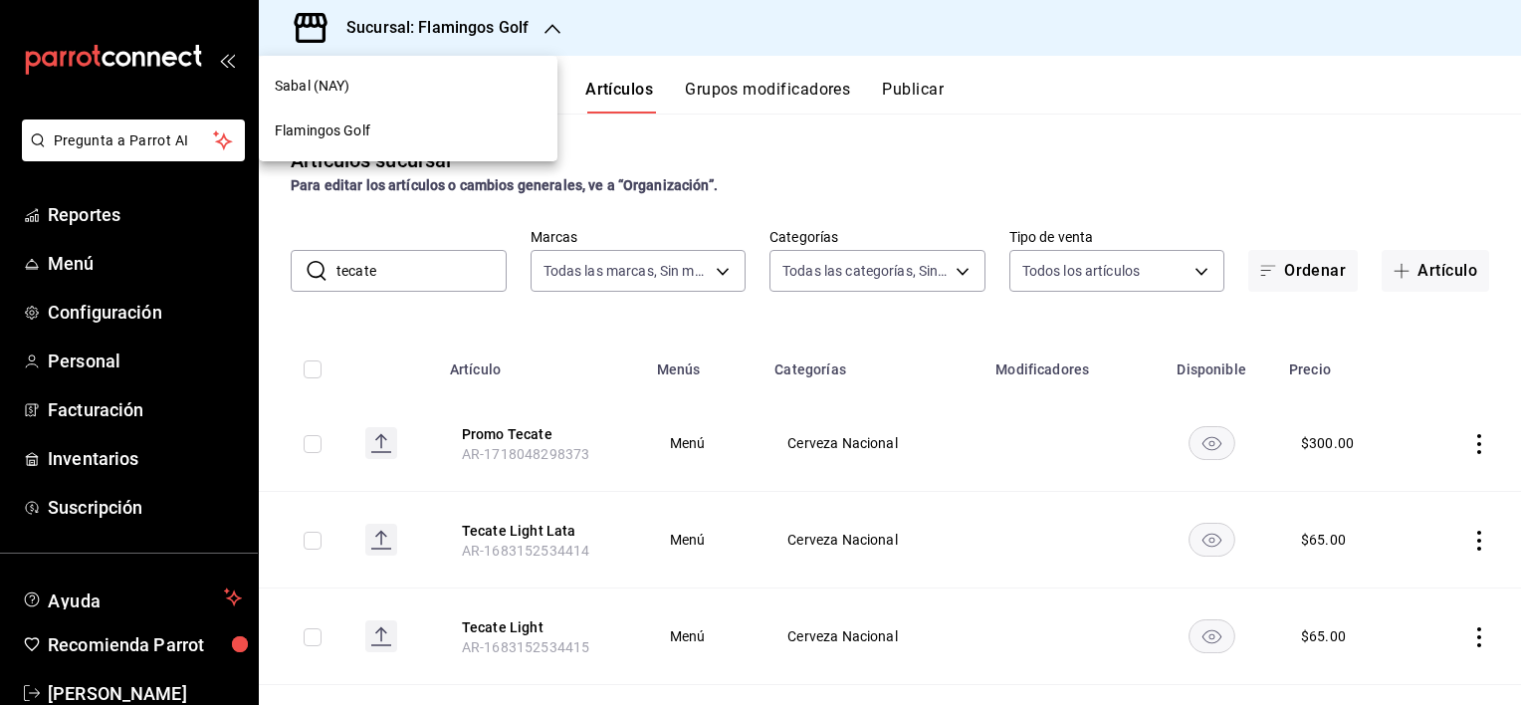
click at [327, 92] on span "Sabal (NAY)" at bounding box center [312, 86] width 75 height 21
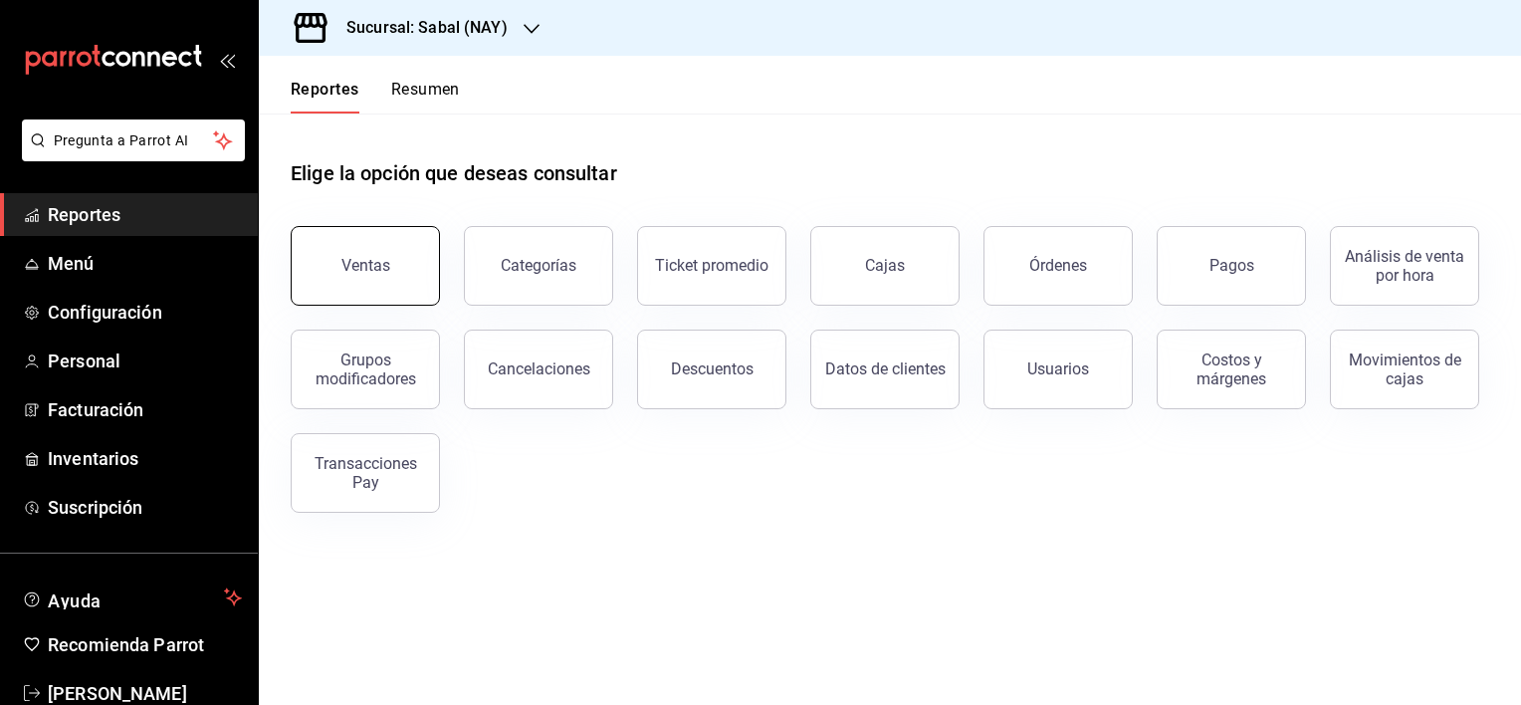
click at [350, 248] on button "Ventas" at bounding box center [365, 266] width 149 height 80
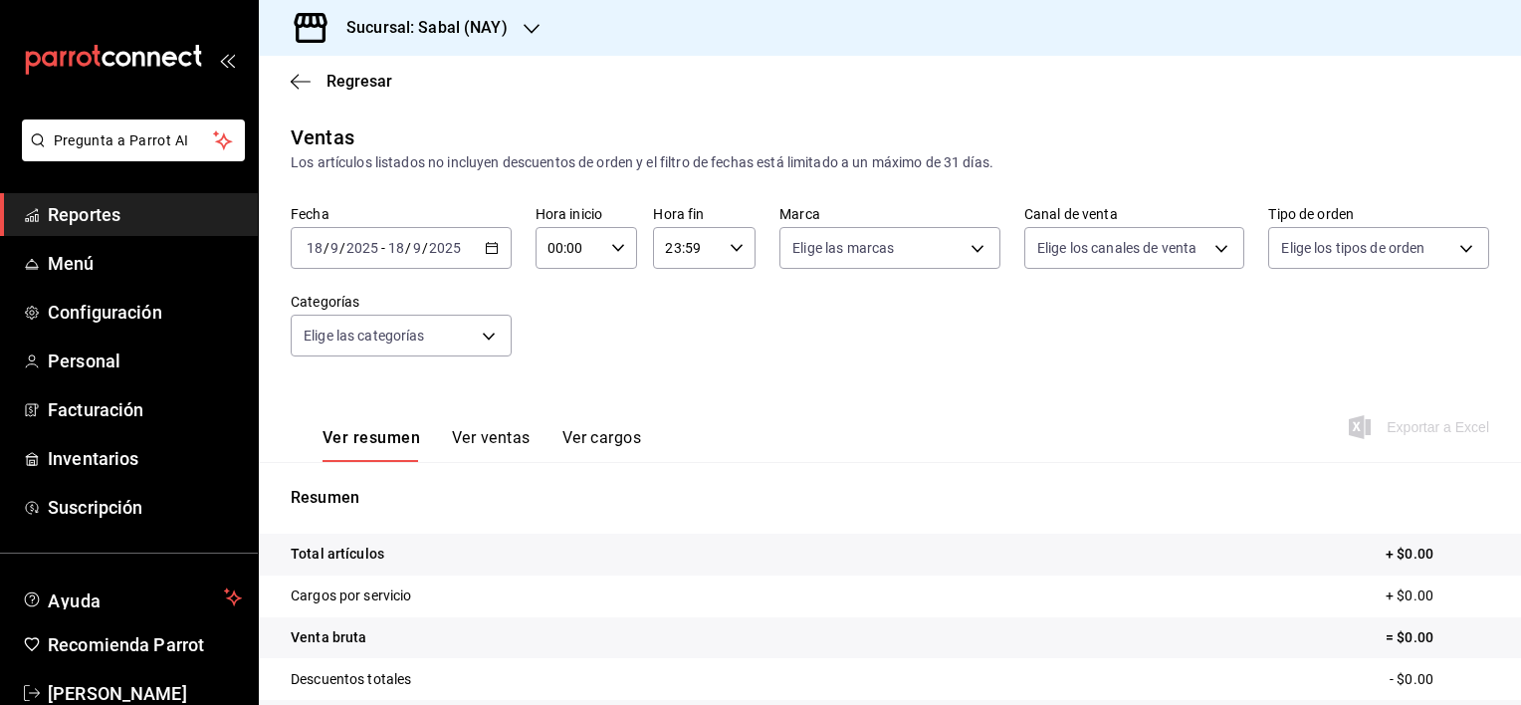
click at [486, 245] on \(Stroke\) "button" at bounding box center [492, 248] width 12 height 11
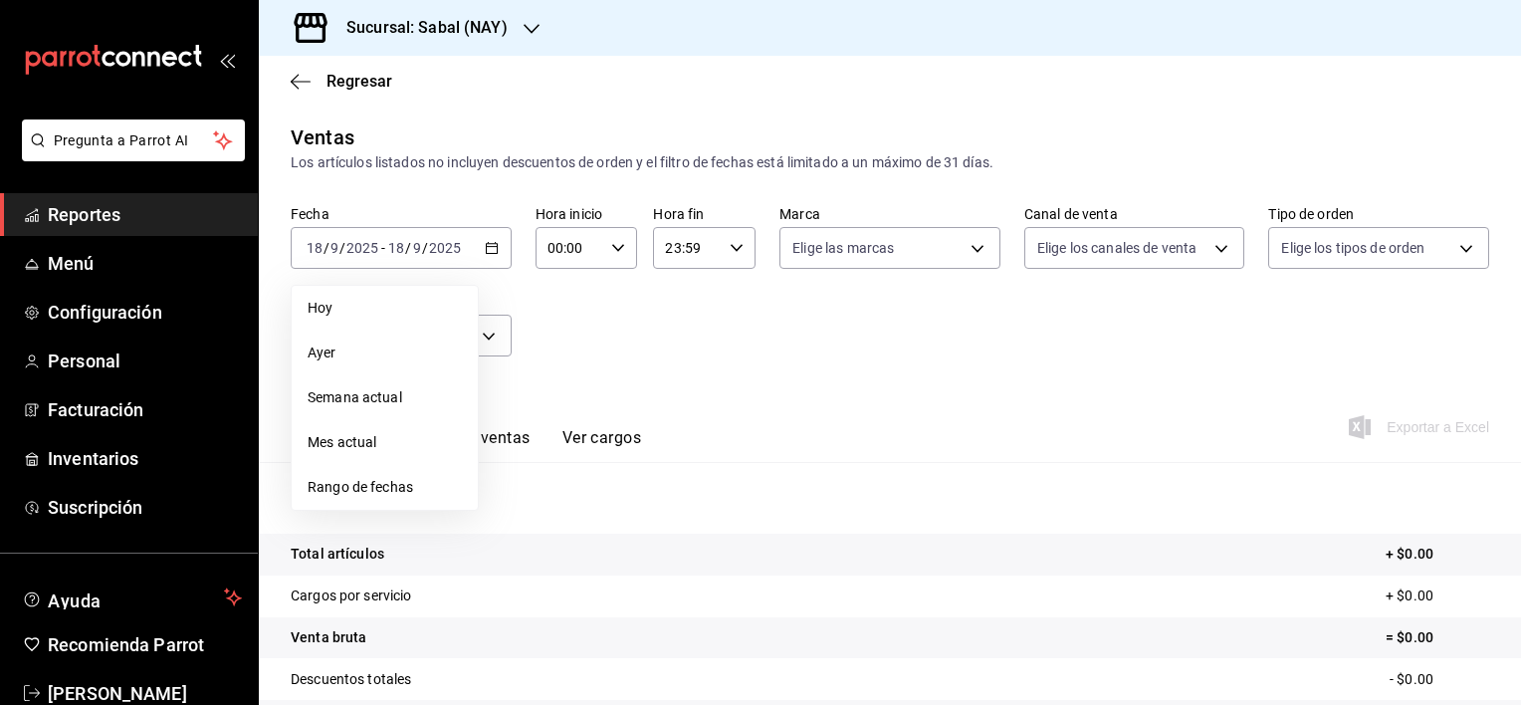
drag, startPoint x: 346, startPoint y: 362, endPoint x: 367, endPoint y: 378, distance: 26.3
click at [348, 363] on li "Ayer" at bounding box center [385, 353] width 186 height 45
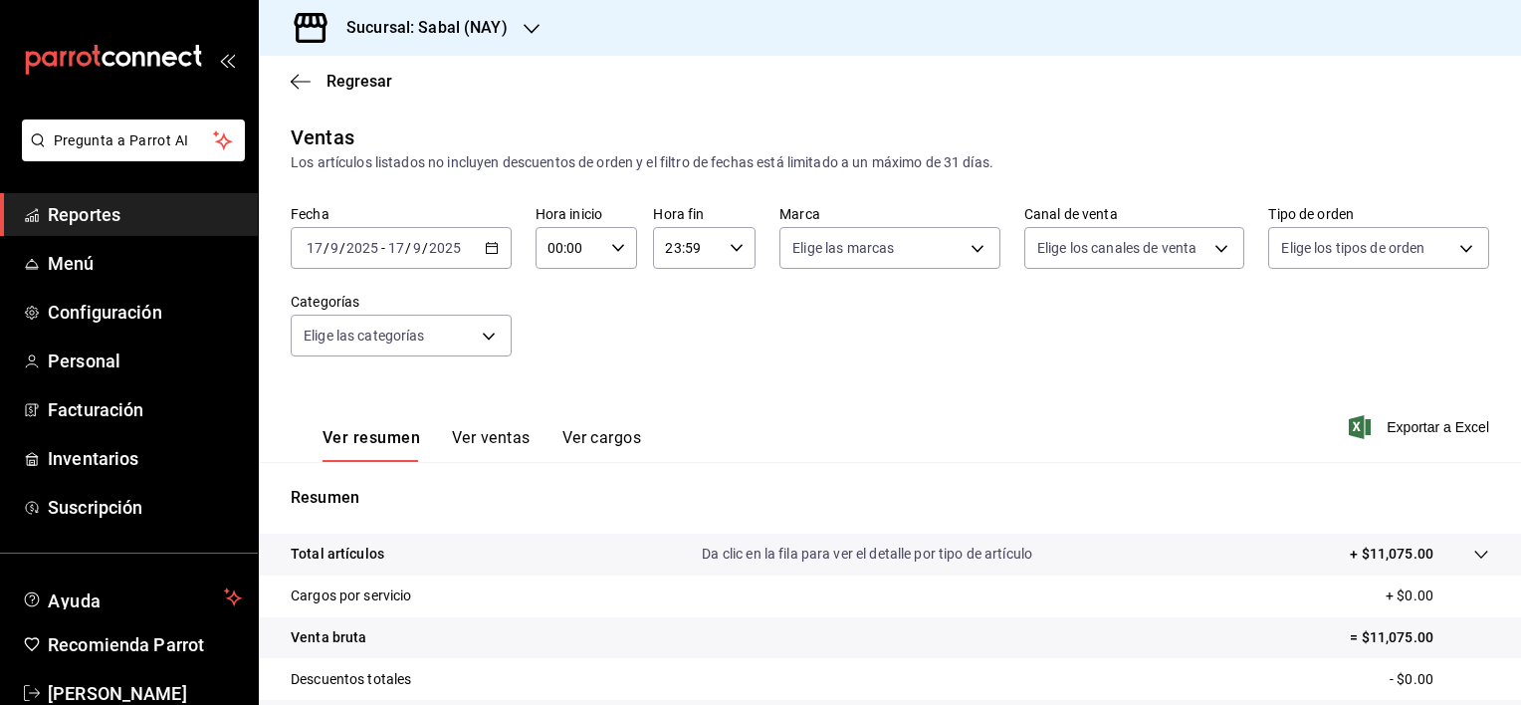
click at [402, 562] on div "Total artículos Da clic en la fila para ver el detalle por tipo de artículo + $…" at bounding box center [862, 554] width 1143 height 21
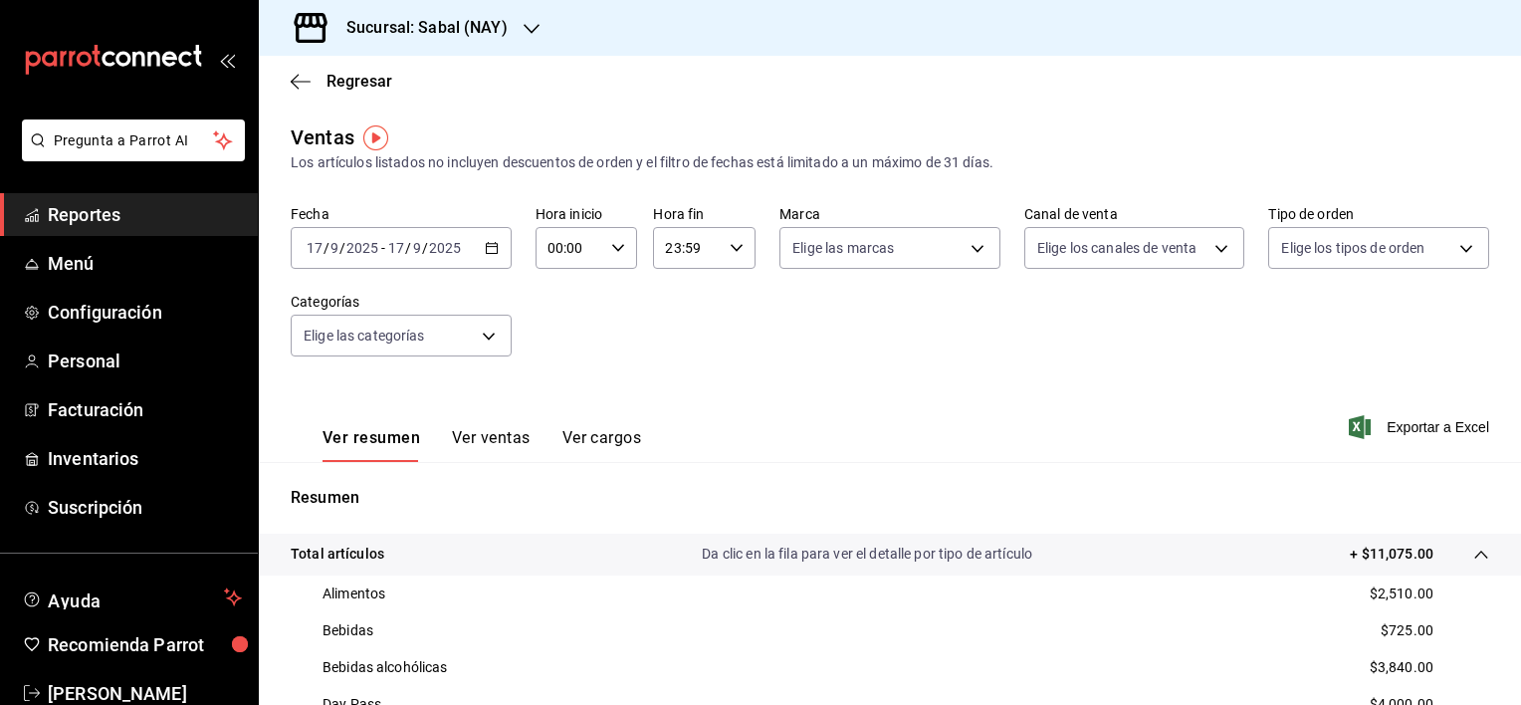
click at [473, 434] on button "Ver ventas" at bounding box center [491, 445] width 79 height 34
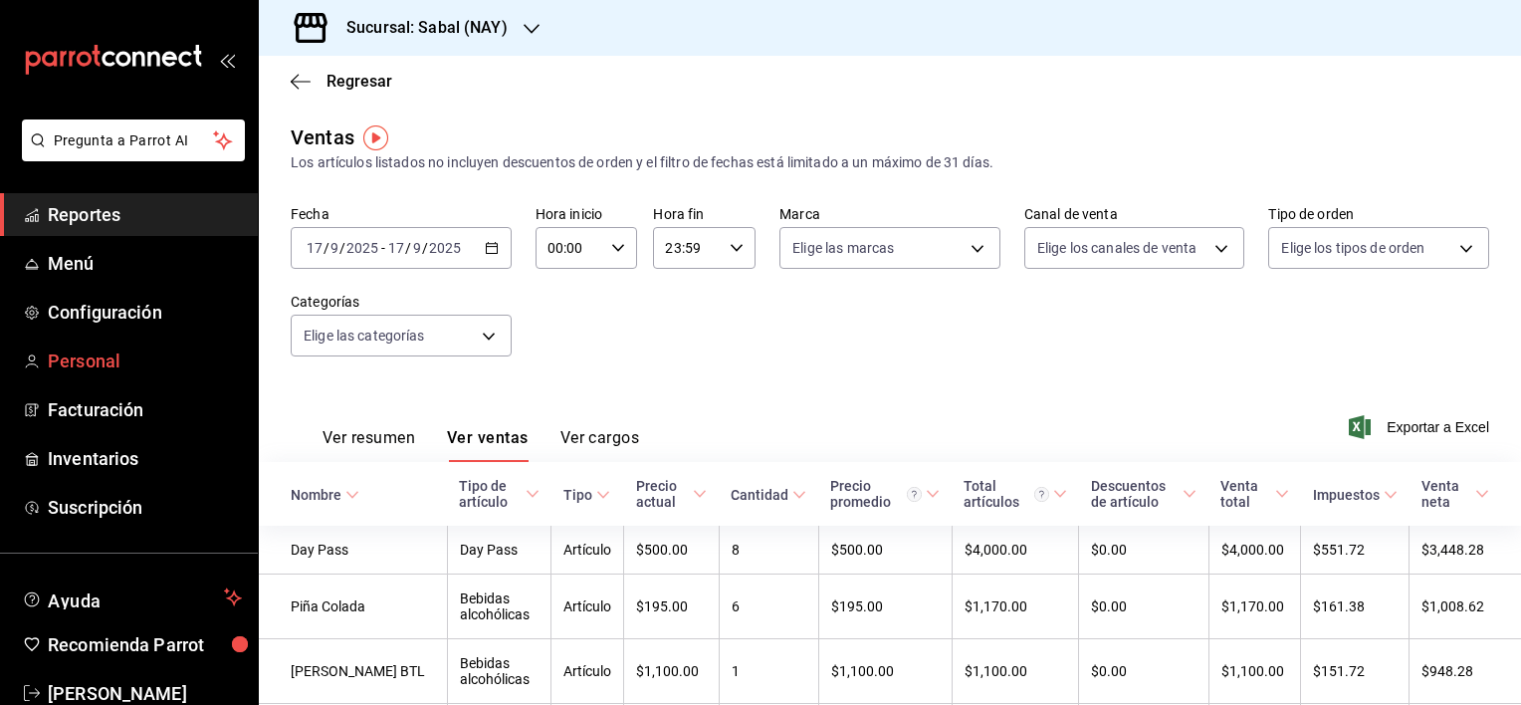
drag, startPoint x: 294, startPoint y: 82, endPoint x: 214, endPoint y: 359, distance: 288.9
click at [294, 82] on icon "button" at bounding box center [301, 82] width 20 height 18
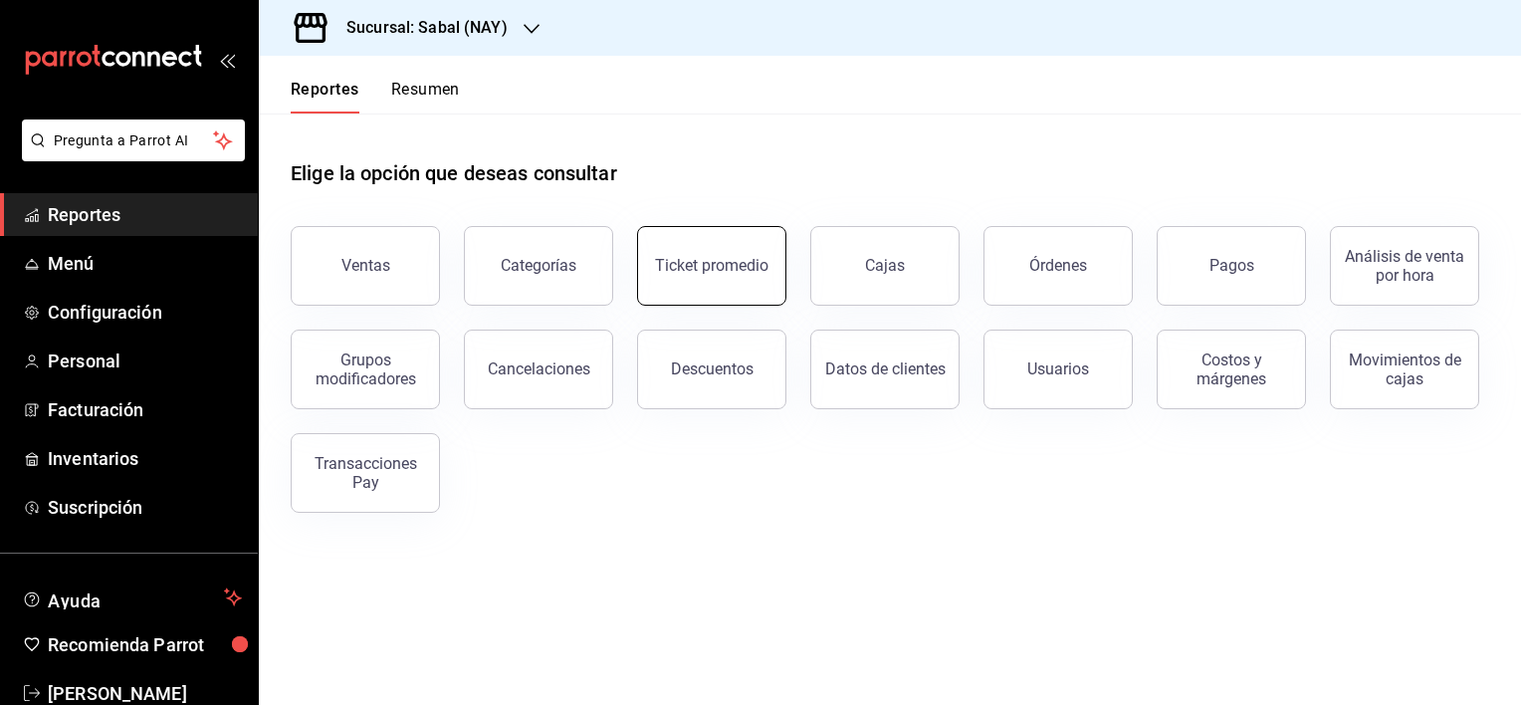
click at [717, 279] on button "Ticket promedio" at bounding box center [711, 266] width 149 height 80
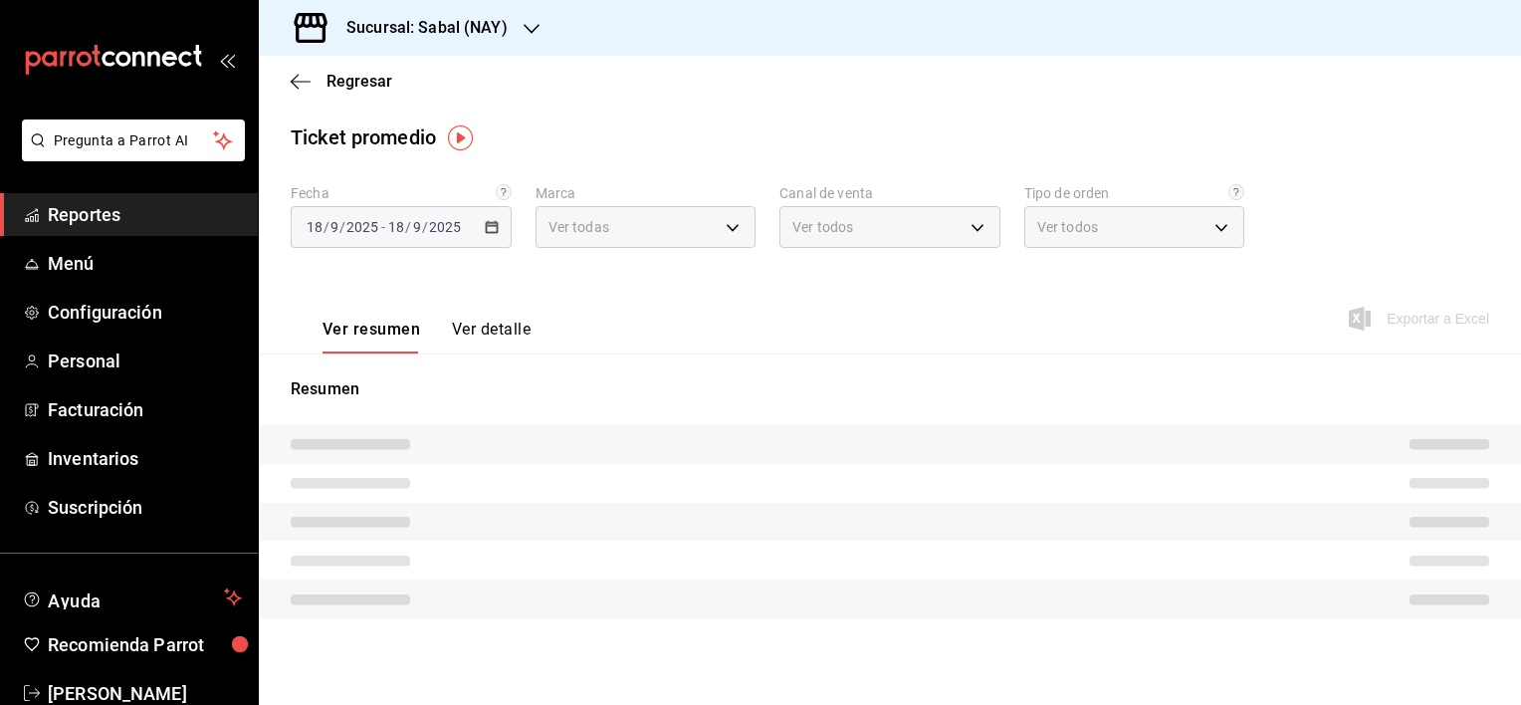
type input "7bb9fc4a-963e-4e00-9402-9ac56289446f"
type input "PARROT,UBER_EATS,RAPPI,DIDI_FOOD,ONLINE"
type input "dc4a329a-fcbf-4fa6-a40a-eb4151cc9adb,01dead97-7c83-45e3-99ab-5f2f54dd252f,EXTER…"
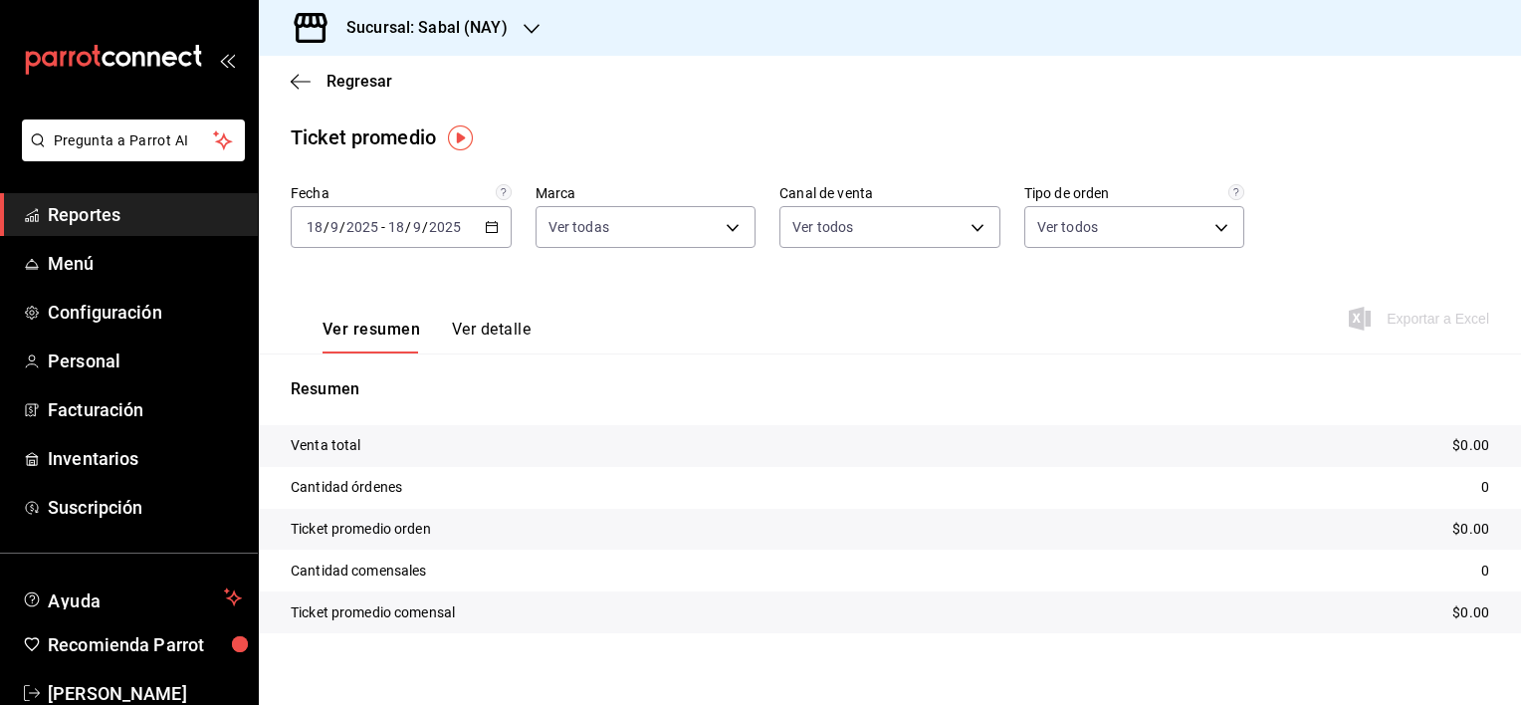
click at [486, 231] on icon "button" at bounding box center [492, 227] width 14 height 14
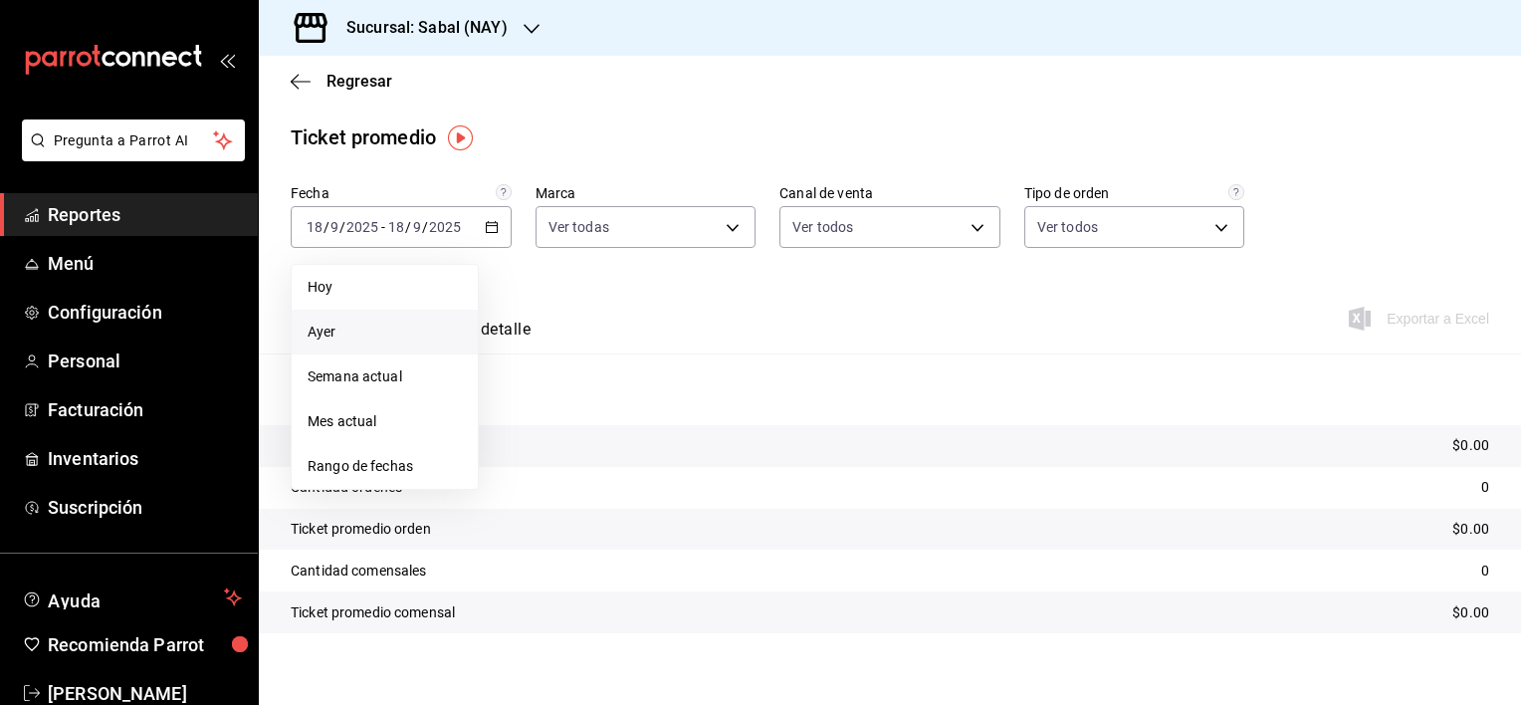
click at [339, 334] on span "Ayer" at bounding box center [385, 332] width 154 height 21
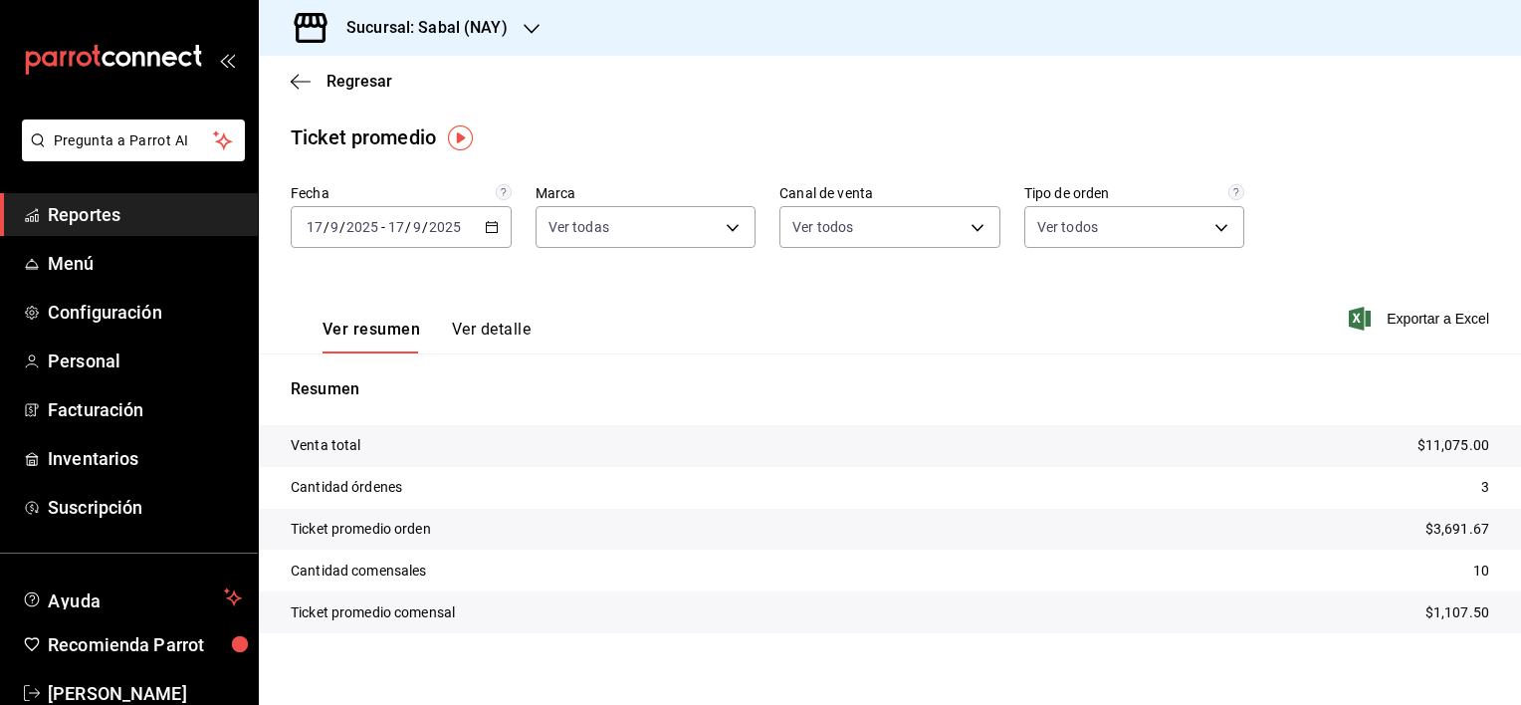
drag, startPoint x: 495, startPoint y: 331, endPoint x: 773, endPoint y: 311, distance: 278.5
click at [495, 331] on button "Ver detalle" at bounding box center [491, 337] width 79 height 34
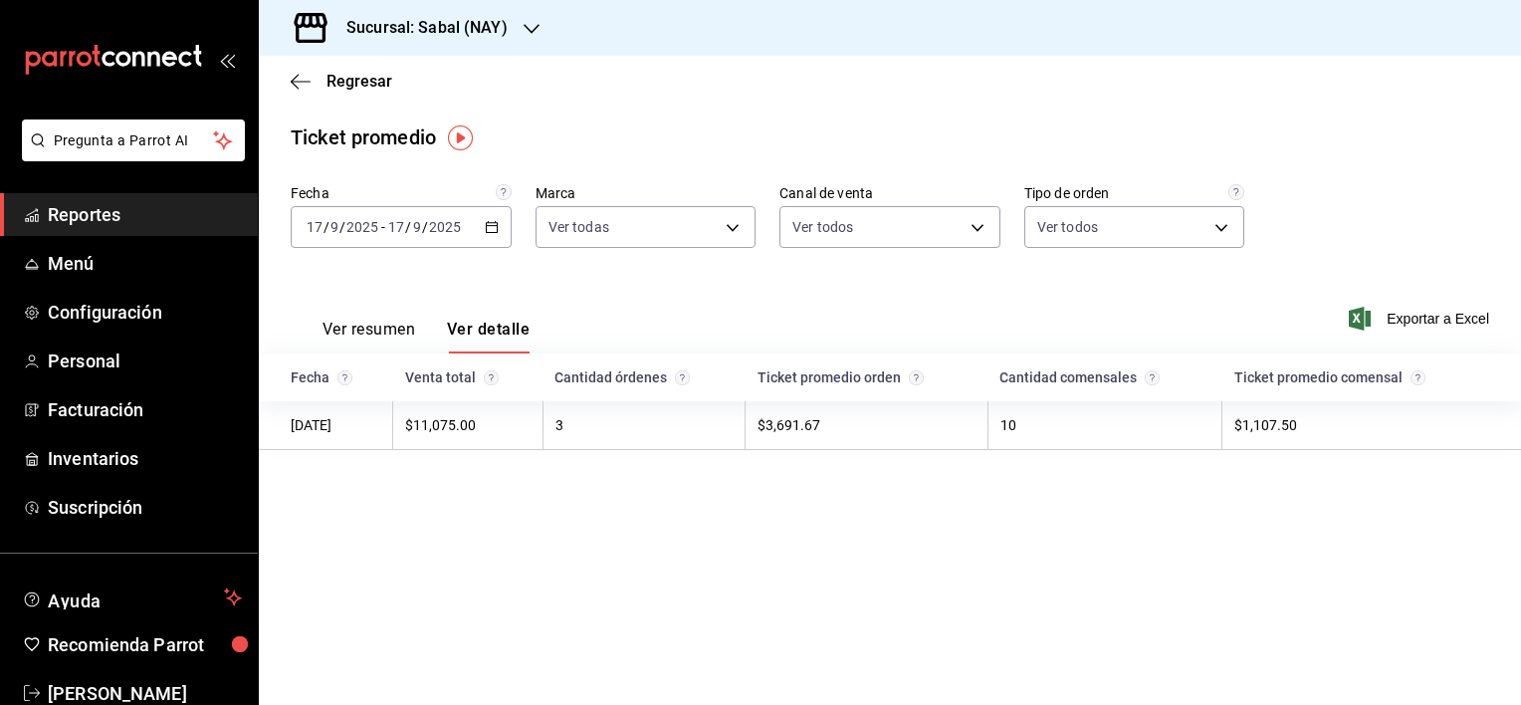
click at [370, 337] on button "Ver resumen" at bounding box center [369, 337] width 93 height 34
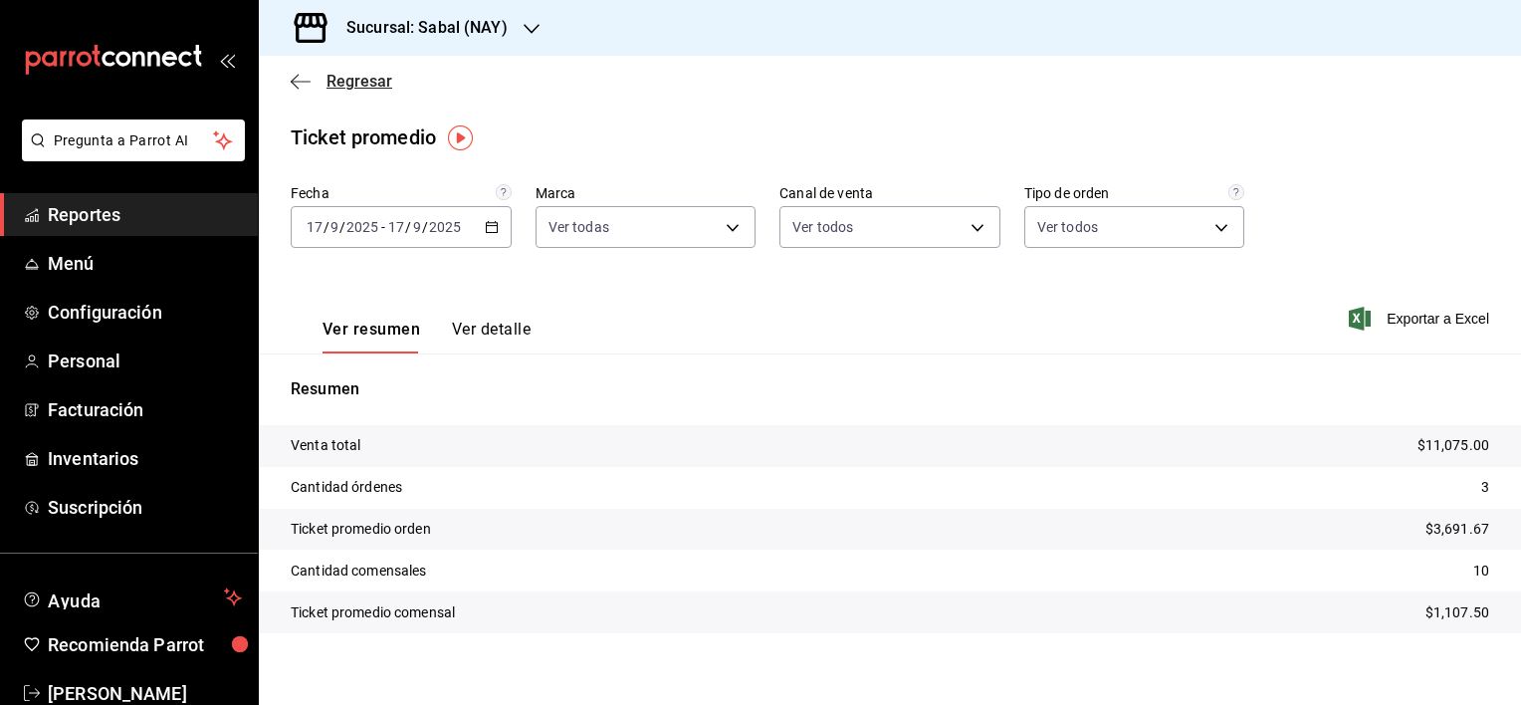
click at [291, 82] on icon "button" at bounding box center [295, 81] width 8 height 15
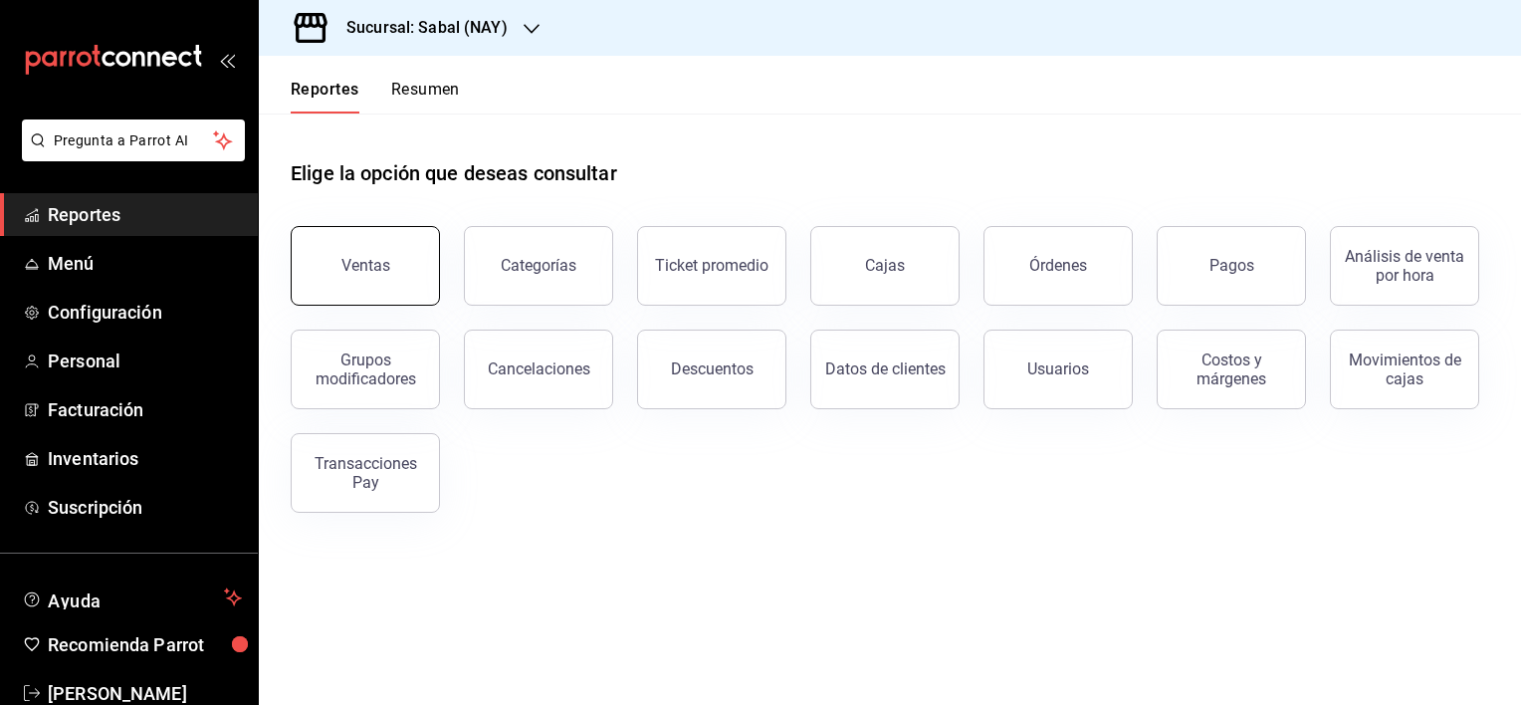
click at [369, 257] on div "Ventas" at bounding box center [365, 265] width 49 height 19
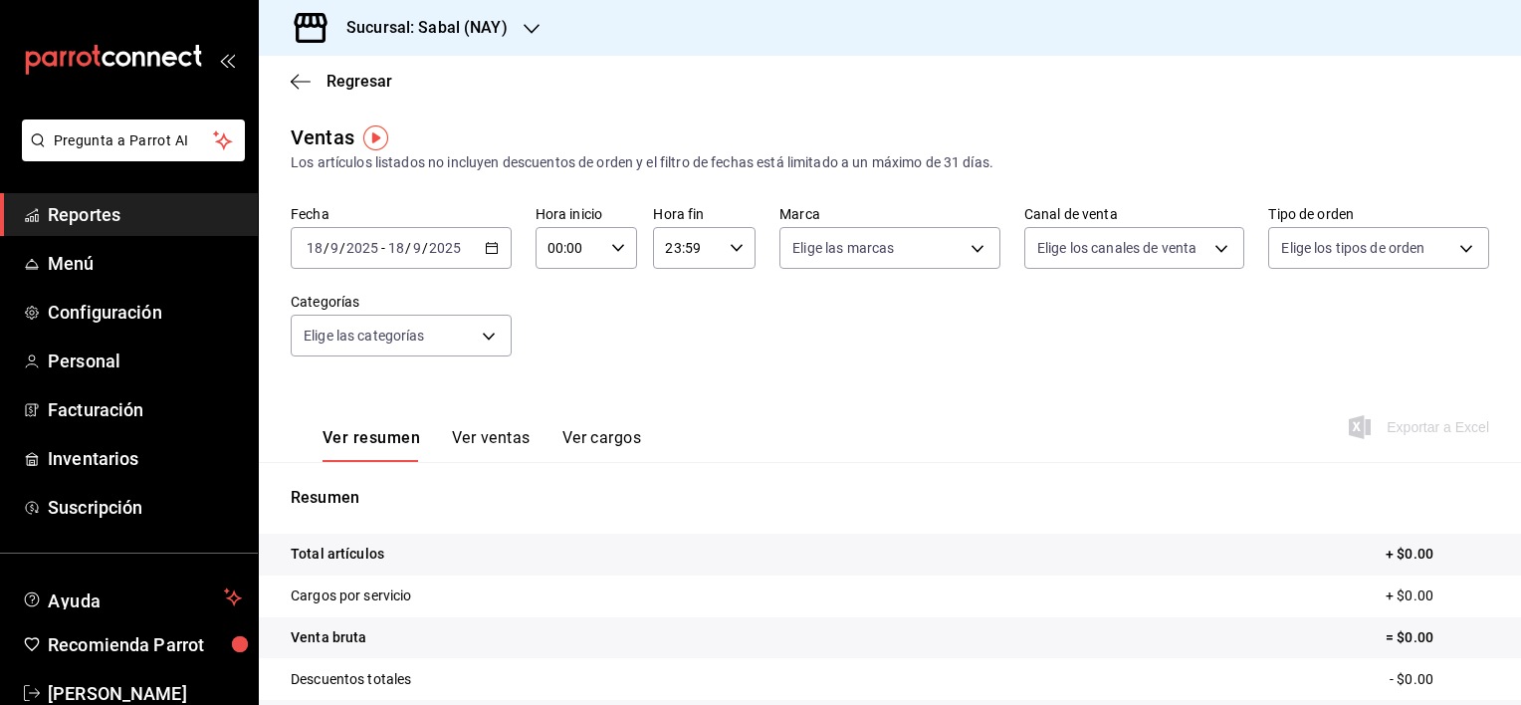
click at [492, 246] on icon "button" at bounding box center [492, 248] width 14 height 14
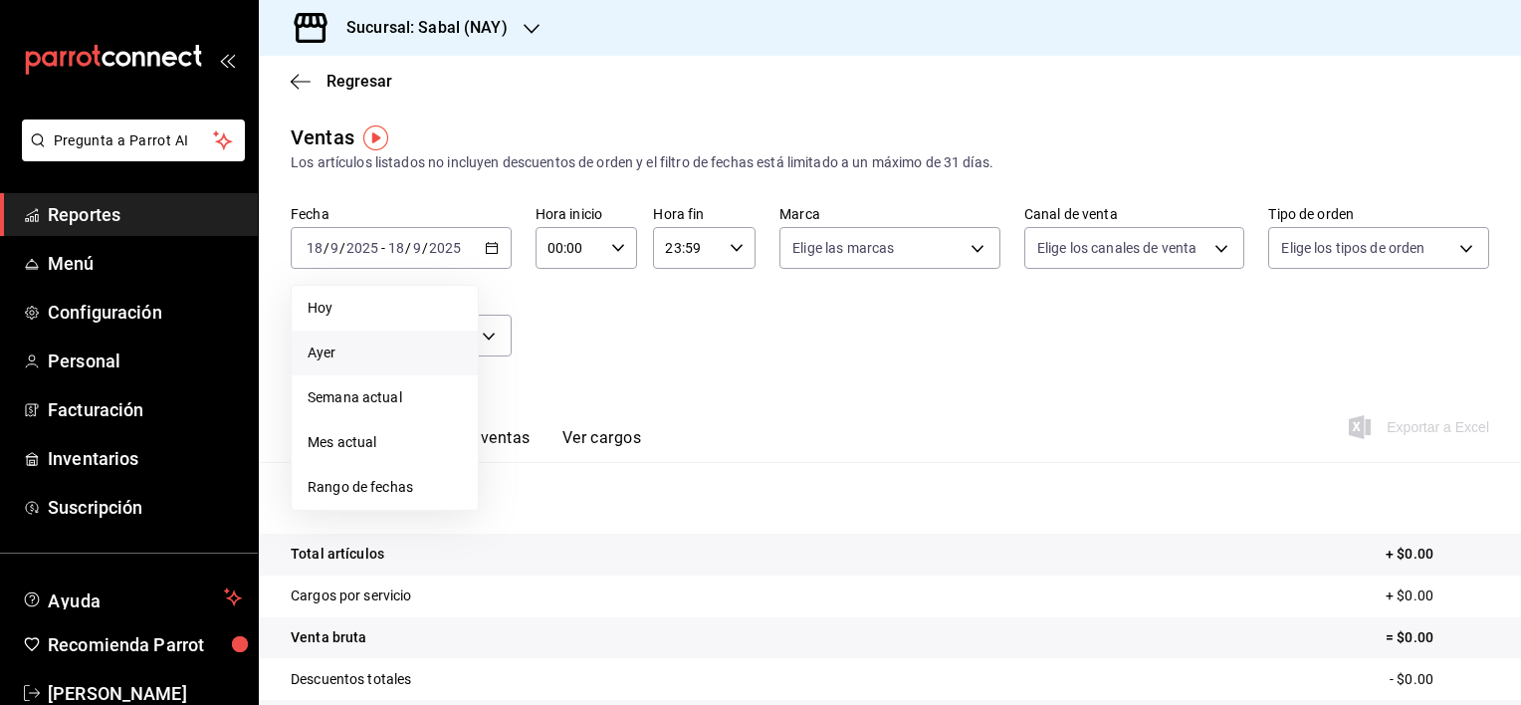
click at [384, 347] on span "Ayer" at bounding box center [385, 352] width 154 height 21
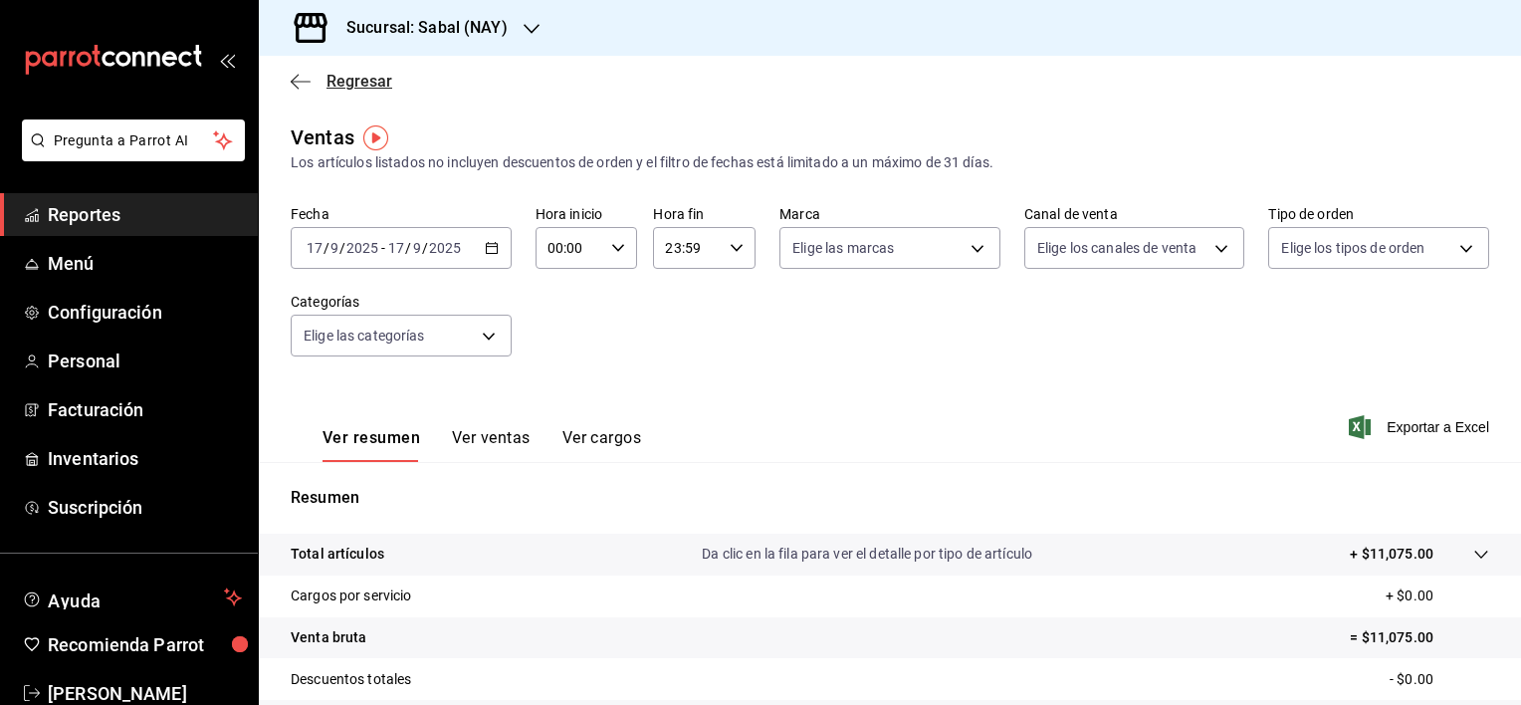
click at [296, 82] on icon "button" at bounding box center [301, 82] width 20 height 18
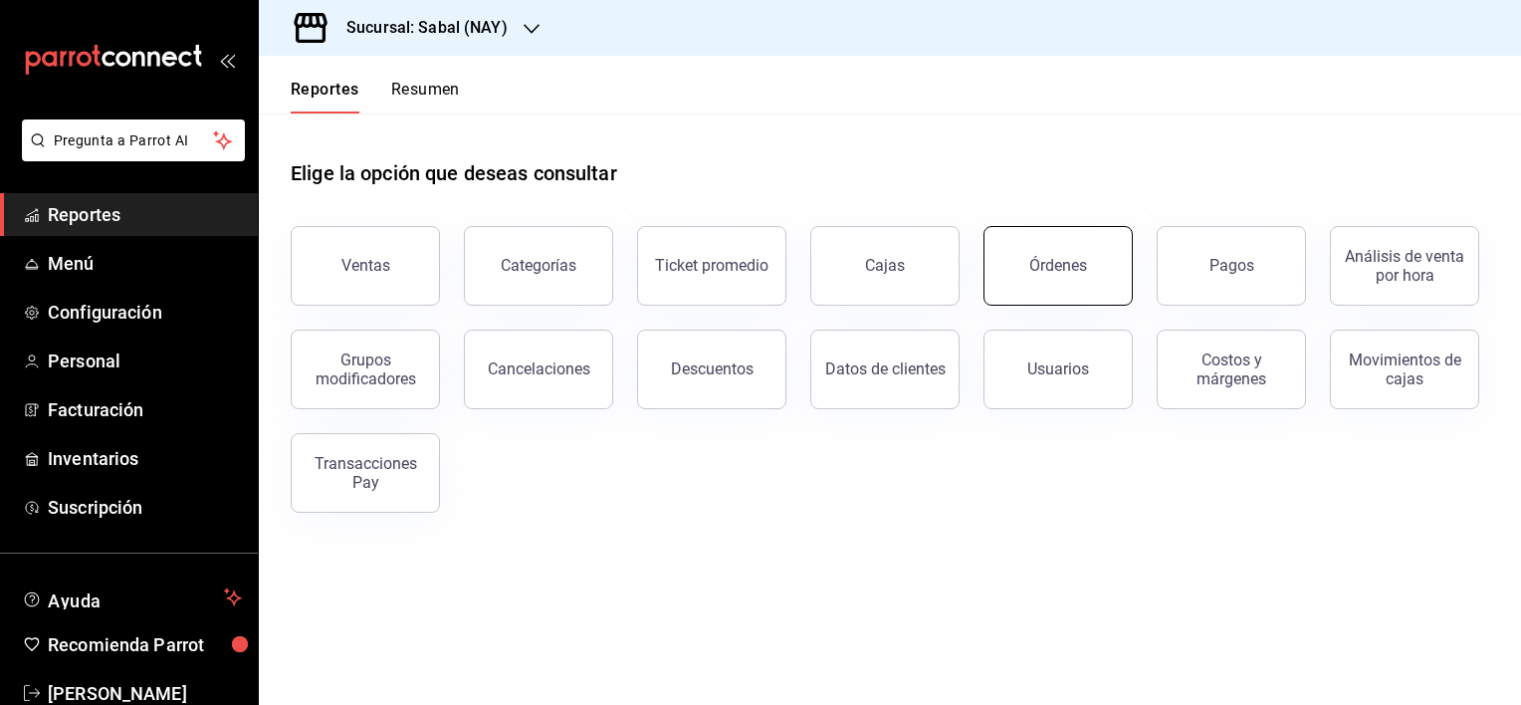
click at [1025, 263] on button "Órdenes" at bounding box center [1058, 266] width 149 height 80
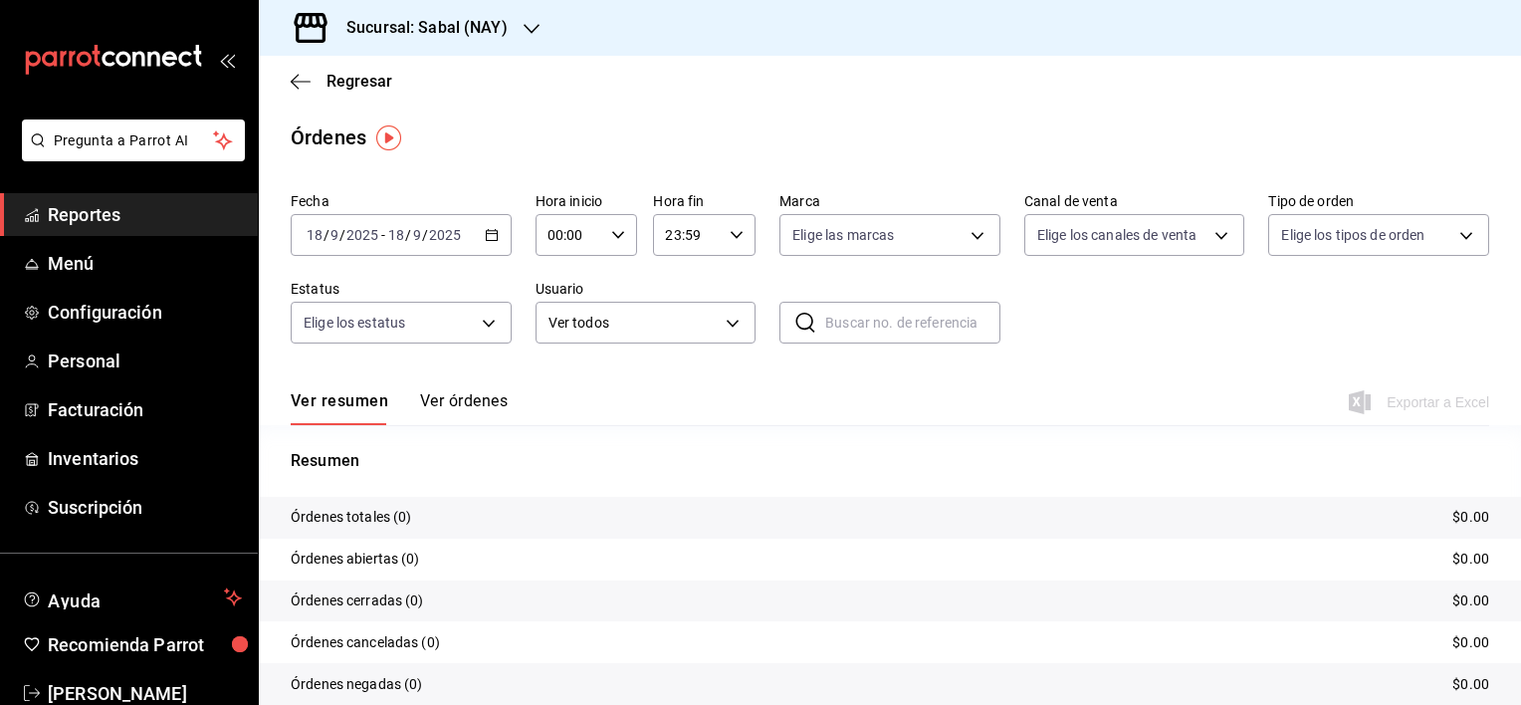
click at [464, 394] on button "Ver órdenes" at bounding box center [464, 408] width 88 height 34
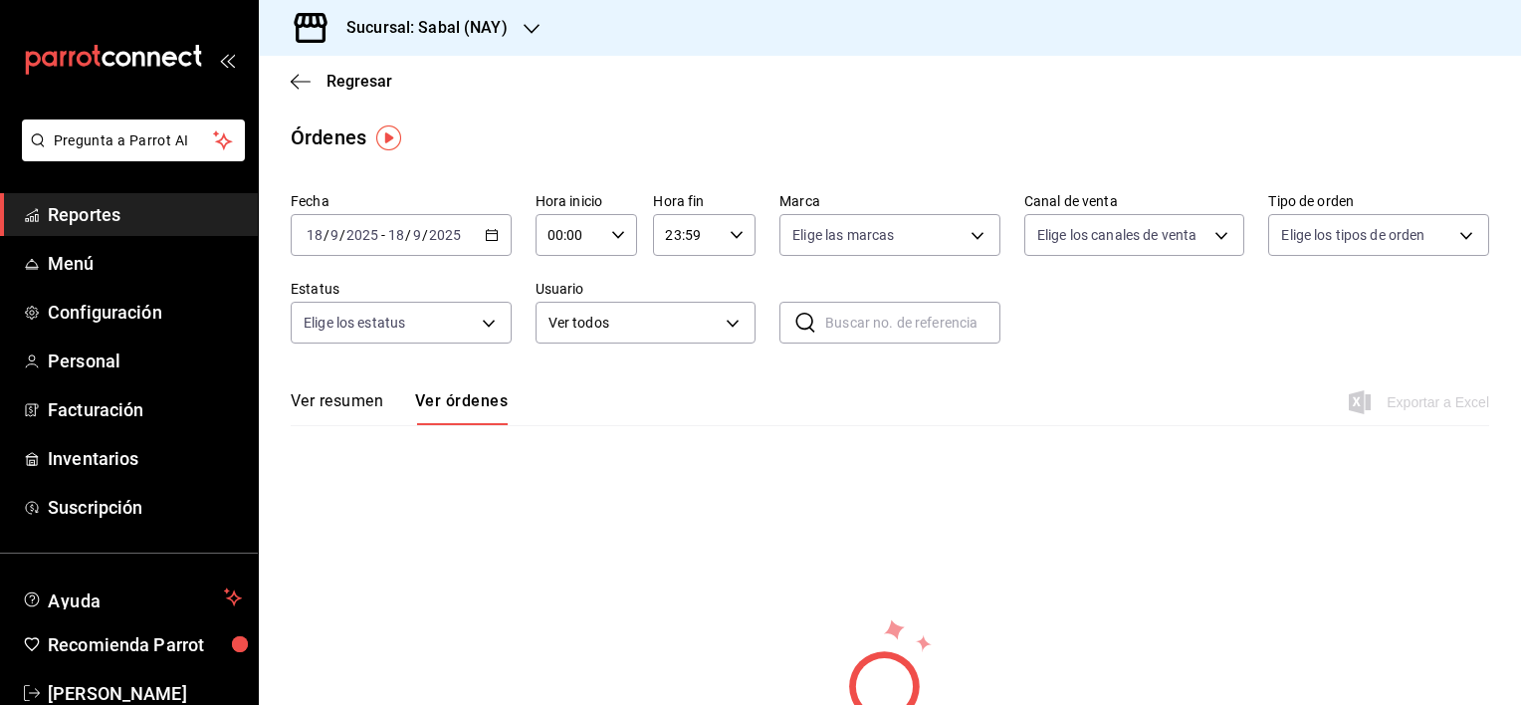
click at [491, 237] on icon "button" at bounding box center [492, 235] width 14 height 14
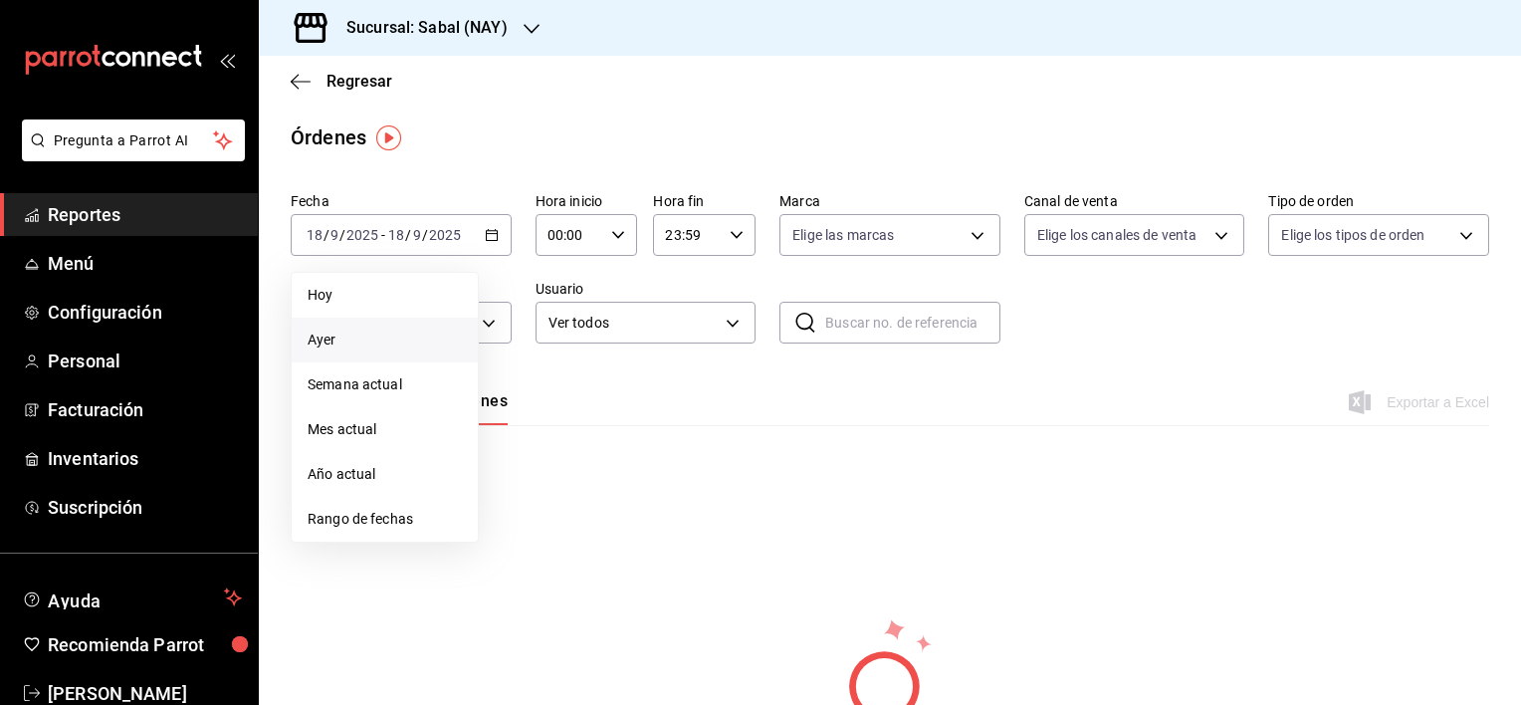
click at [327, 338] on span "Ayer" at bounding box center [385, 340] width 154 height 21
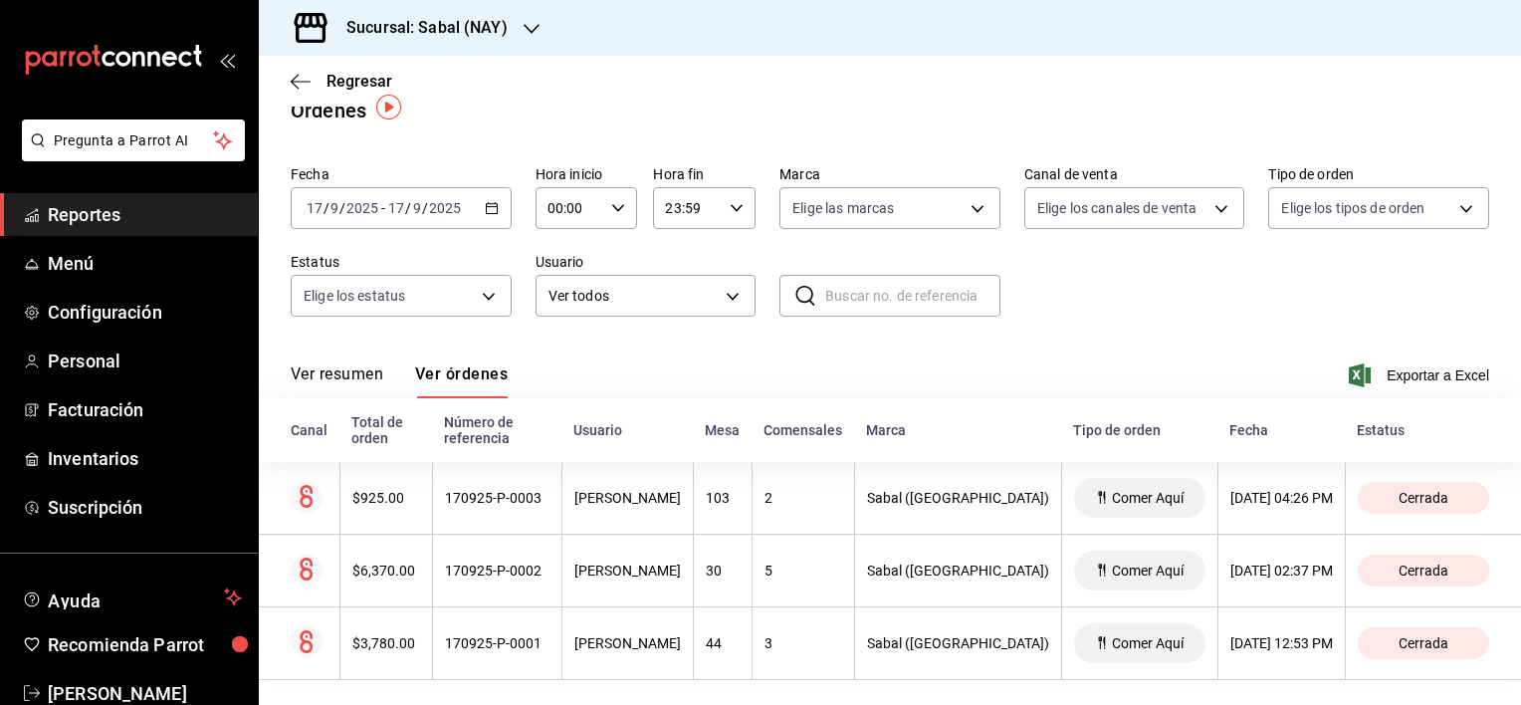
scroll to position [35, 0]
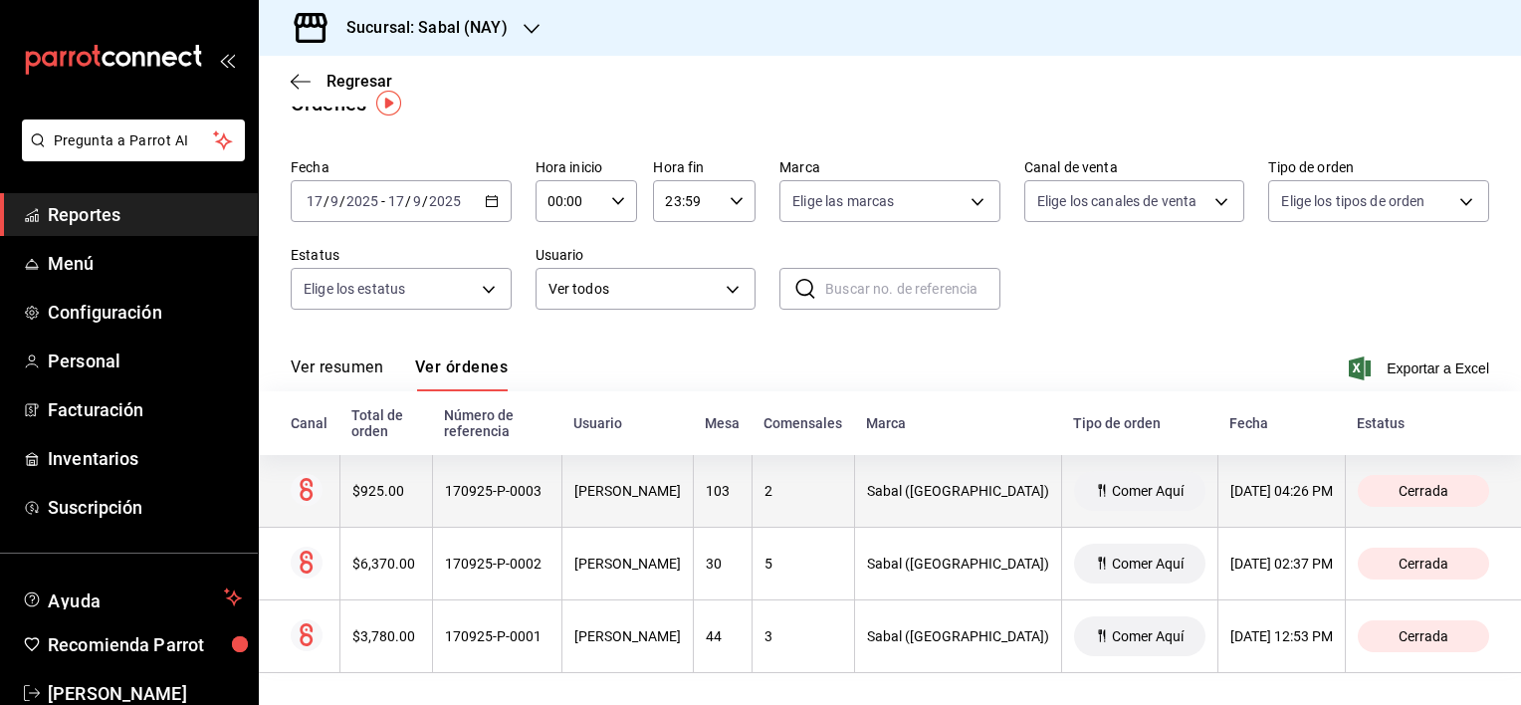
click at [527, 504] on th "170925-P-0003" at bounding box center [496, 491] width 129 height 73
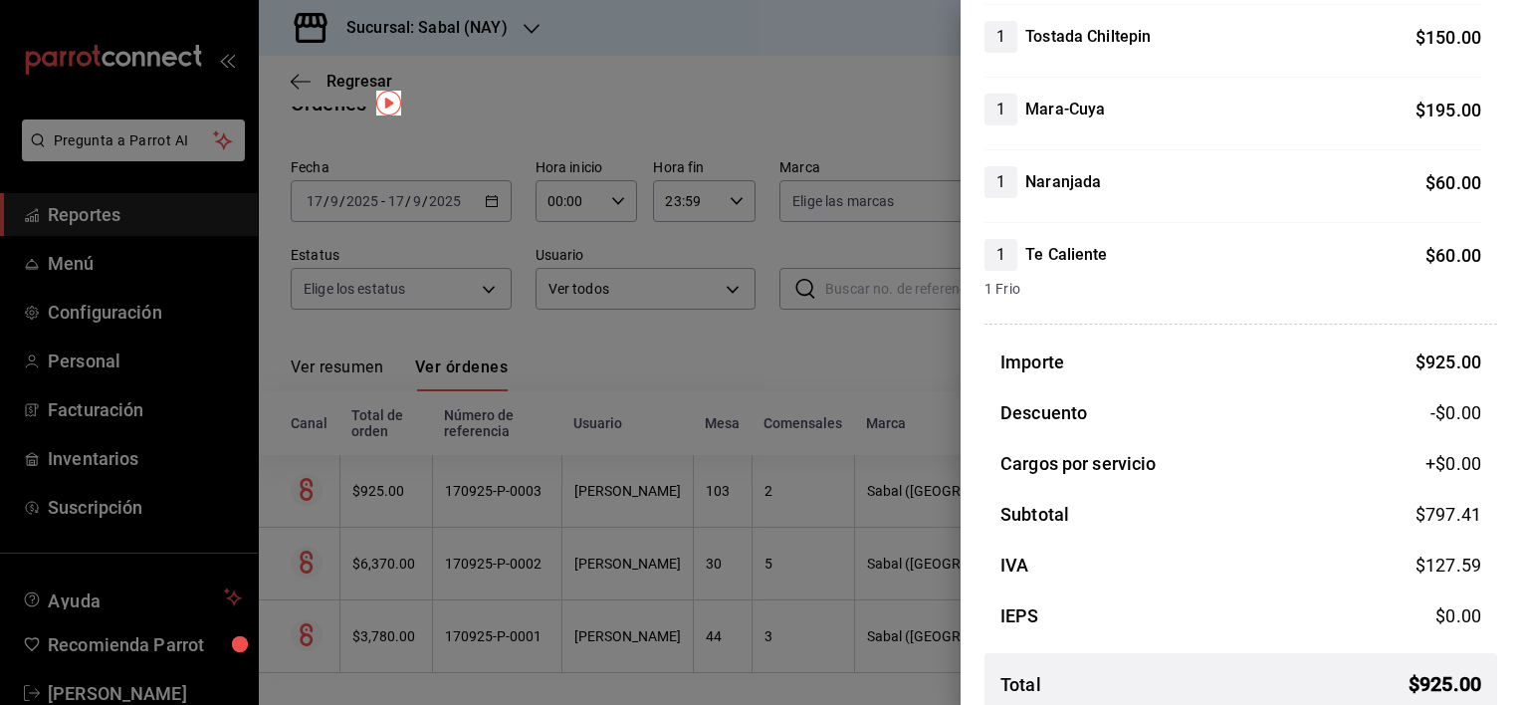
scroll to position [0, 0]
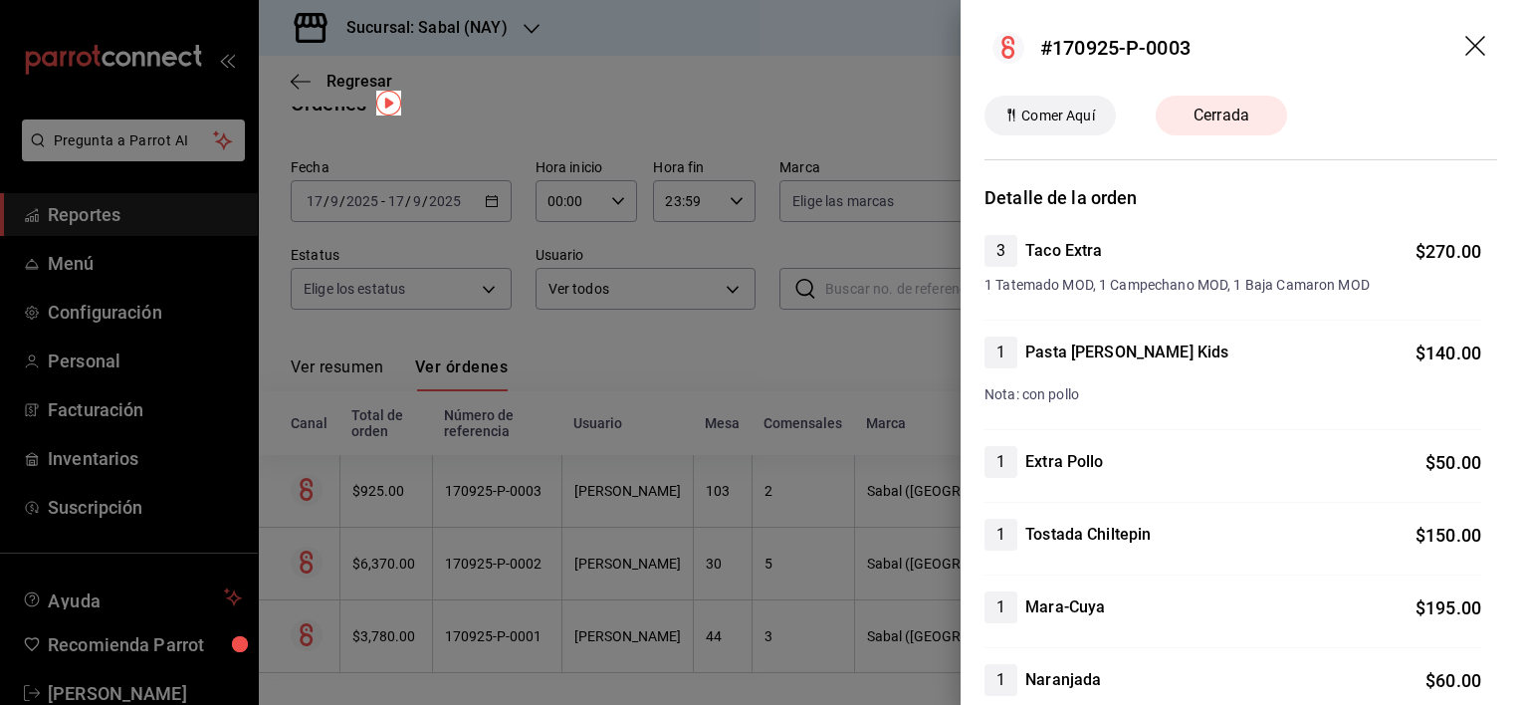
click at [1465, 42] on icon "drag" at bounding box center [1477, 48] width 24 height 24
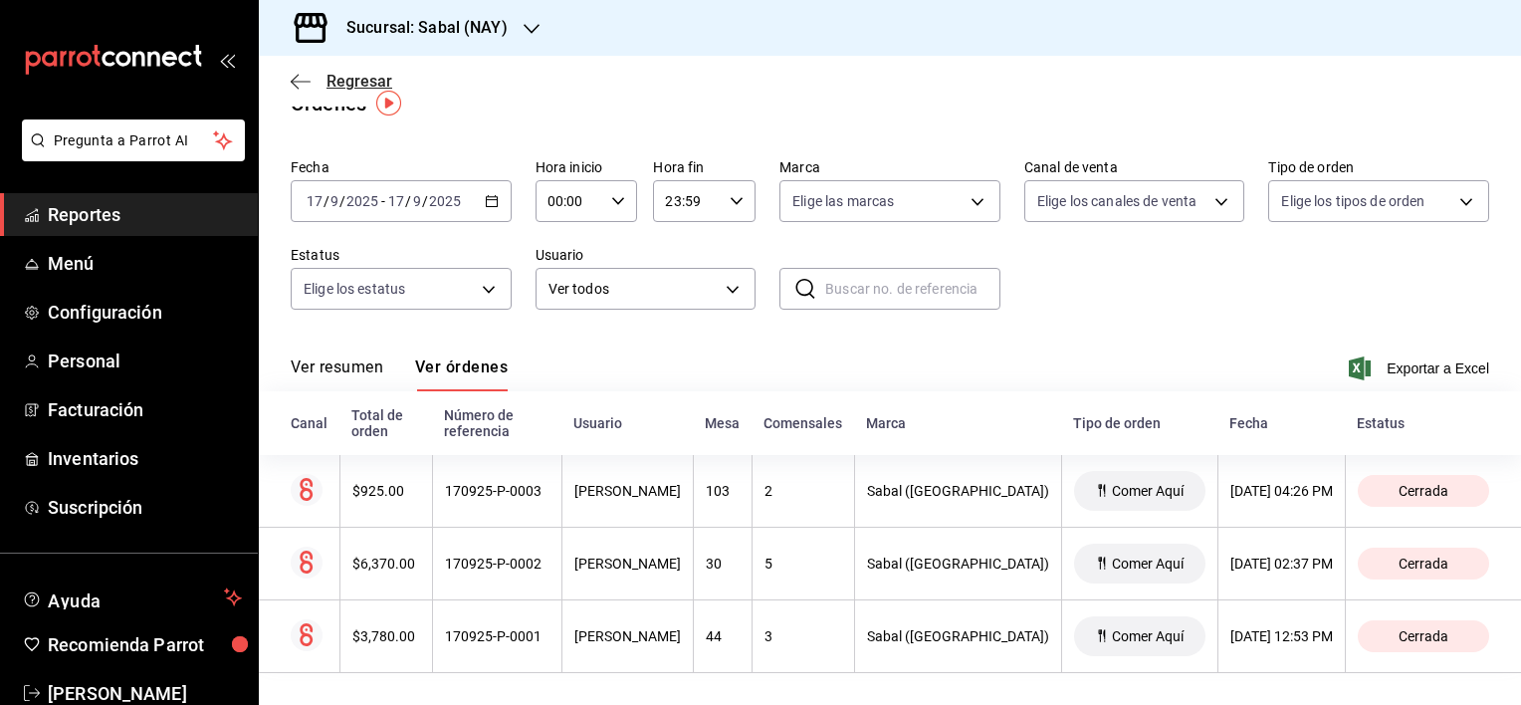
click at [291, 84] on icon "button" at bounding box center [301, 82] width 20 height 18
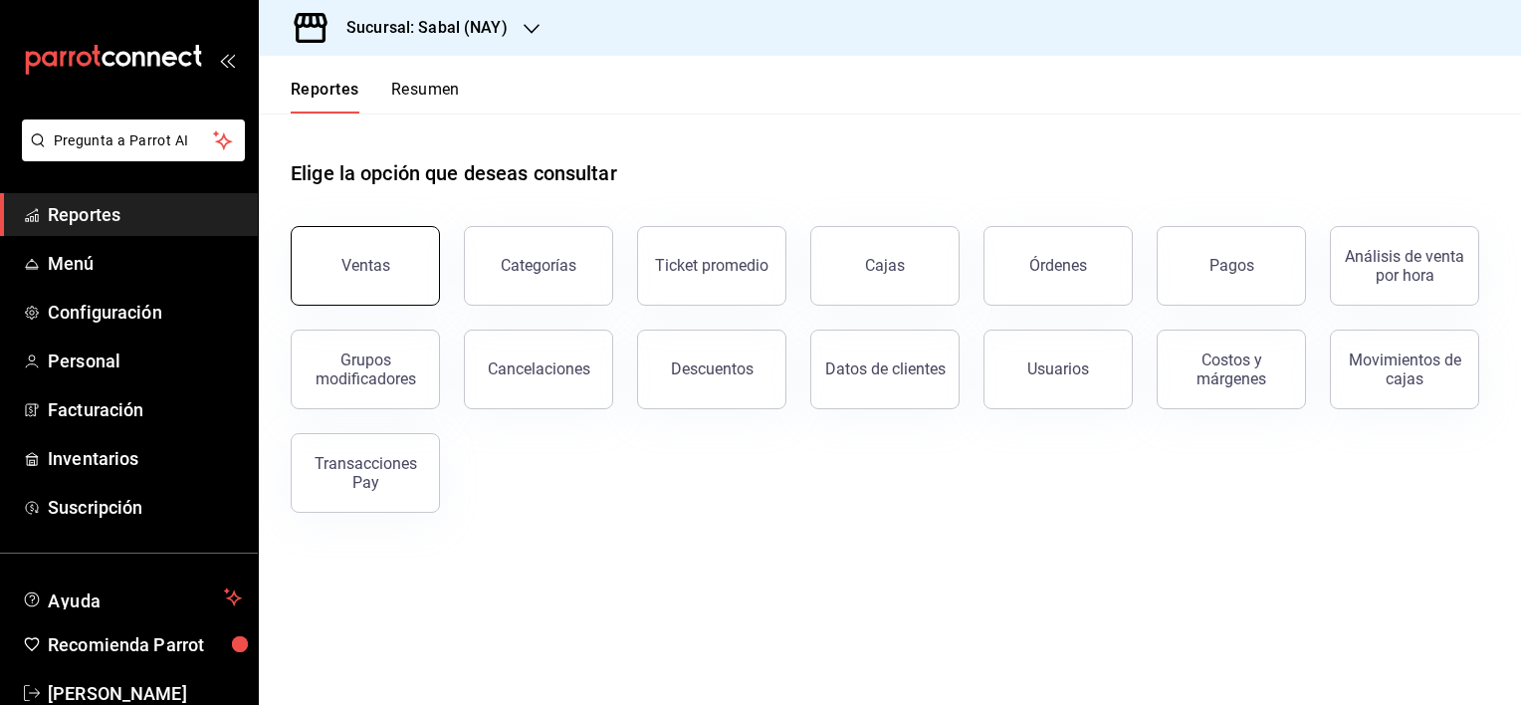
click at [419, 255] on button "Ventas" at bounding box center [365, 266] width 149 height 80
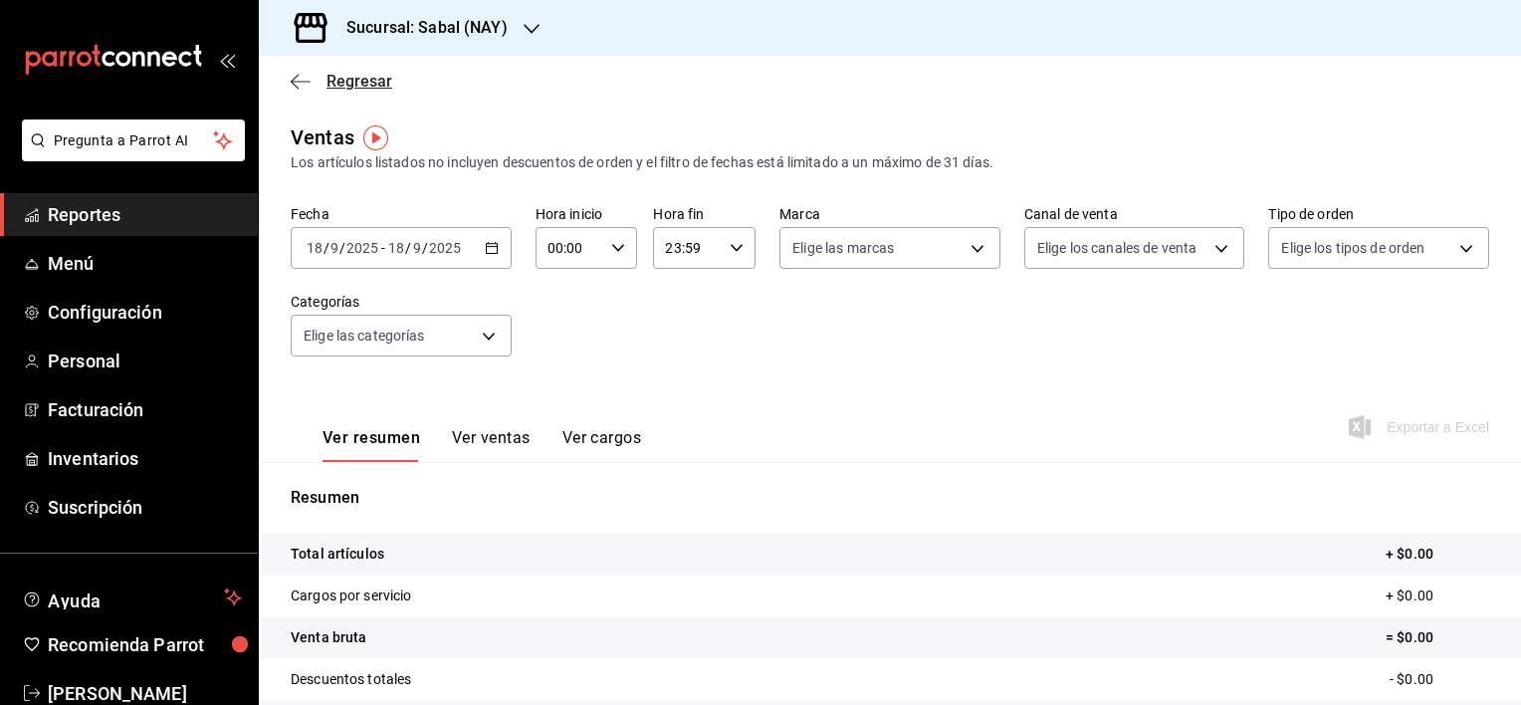
click at [319, 79] on span "Regresar" at bounding box center [342, 81] width 102 height 19
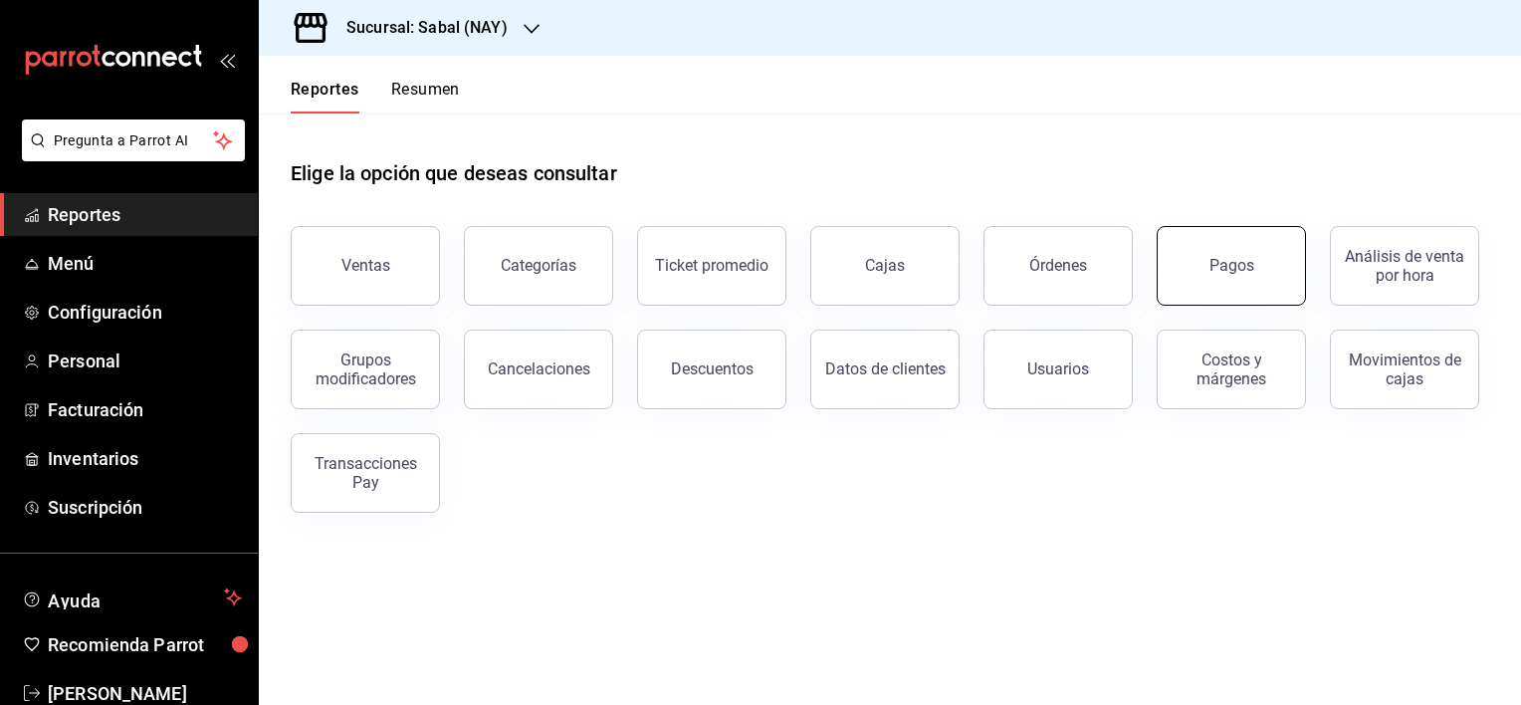
click at [1227, 271] on div "Pagos" at bounding box center [1232, 265] width 45 height 19
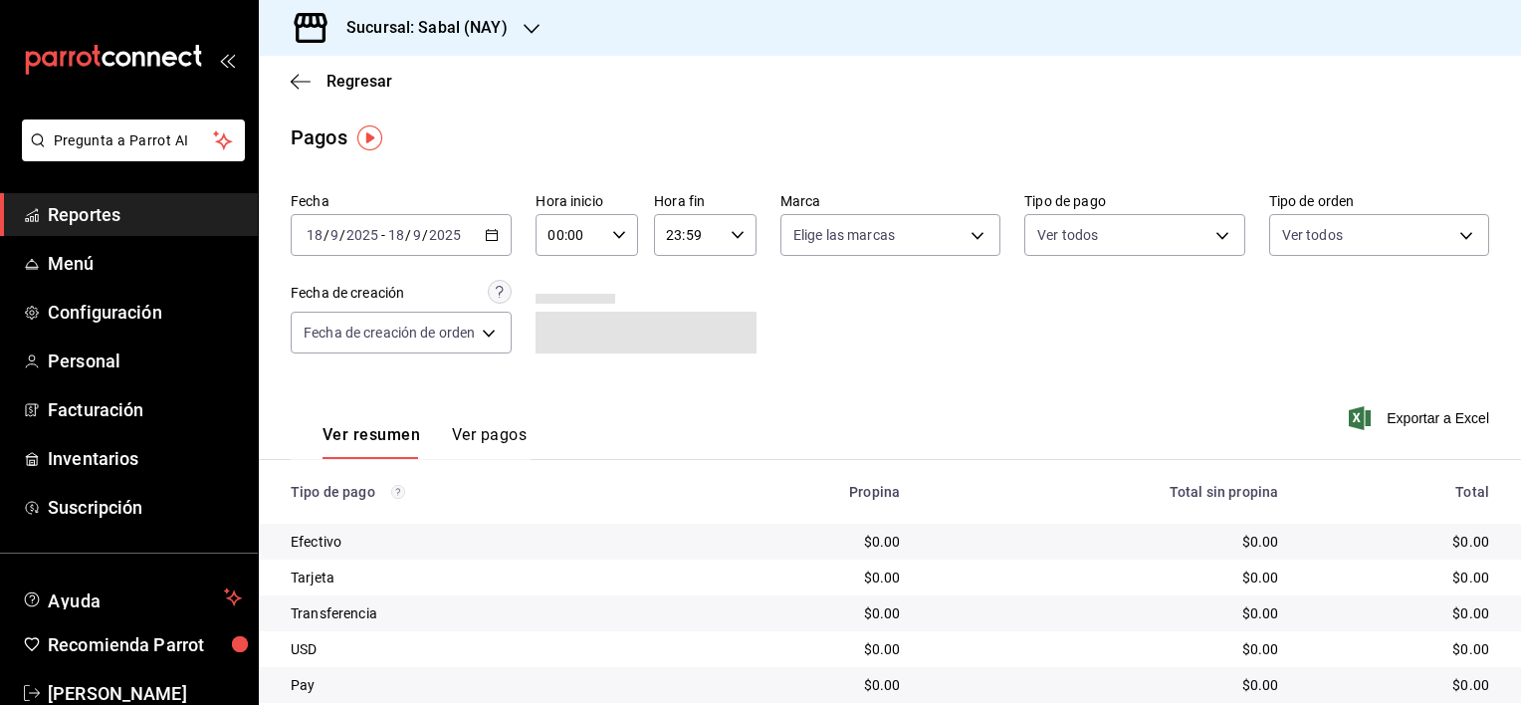
click at [497, 243] on div "2025-09-18 18 / 9 / 2025 - 2025-09-18 18 / 9 / 2025" at bounding box center [401, 235] width 221 height 42
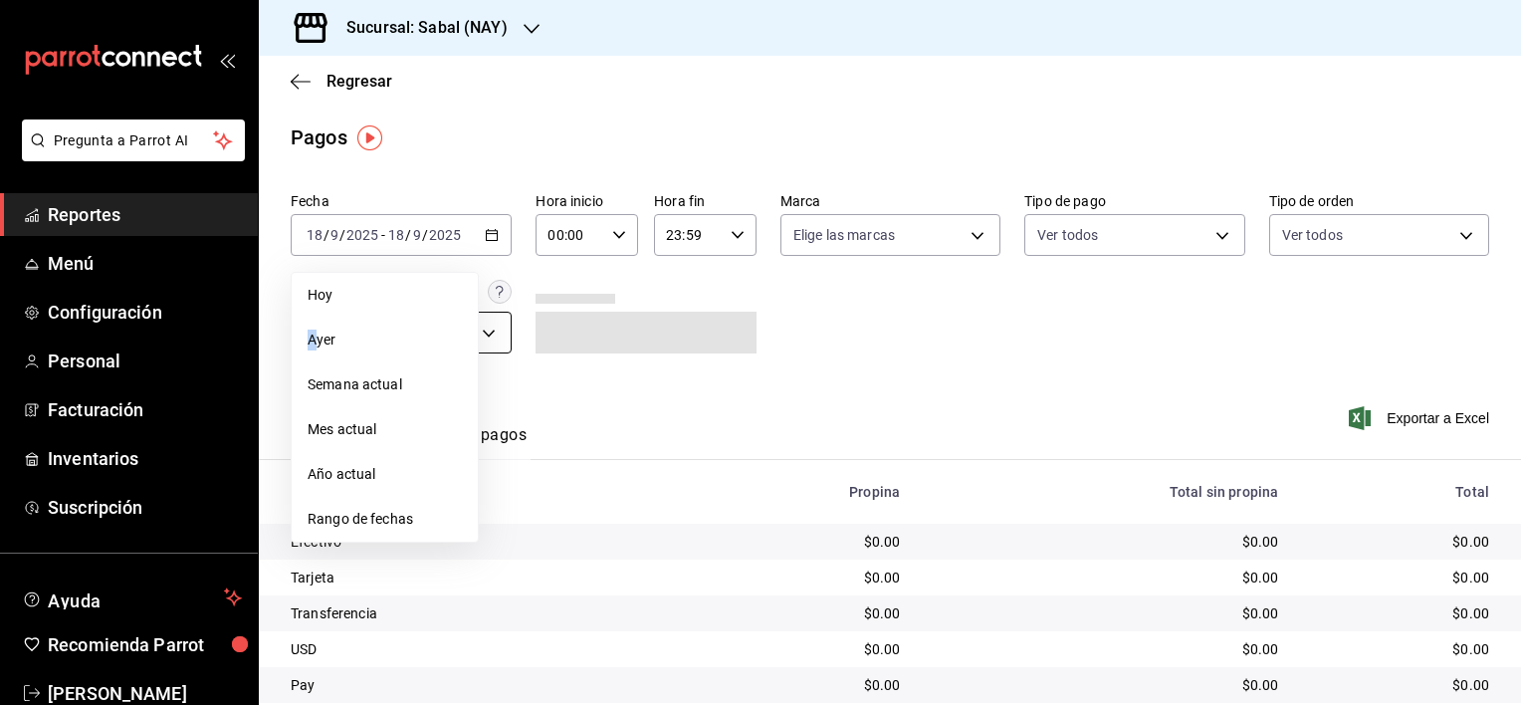
click at [315, 335] on span "Ayer" at bounding box center [385, 340] width 154 height 21
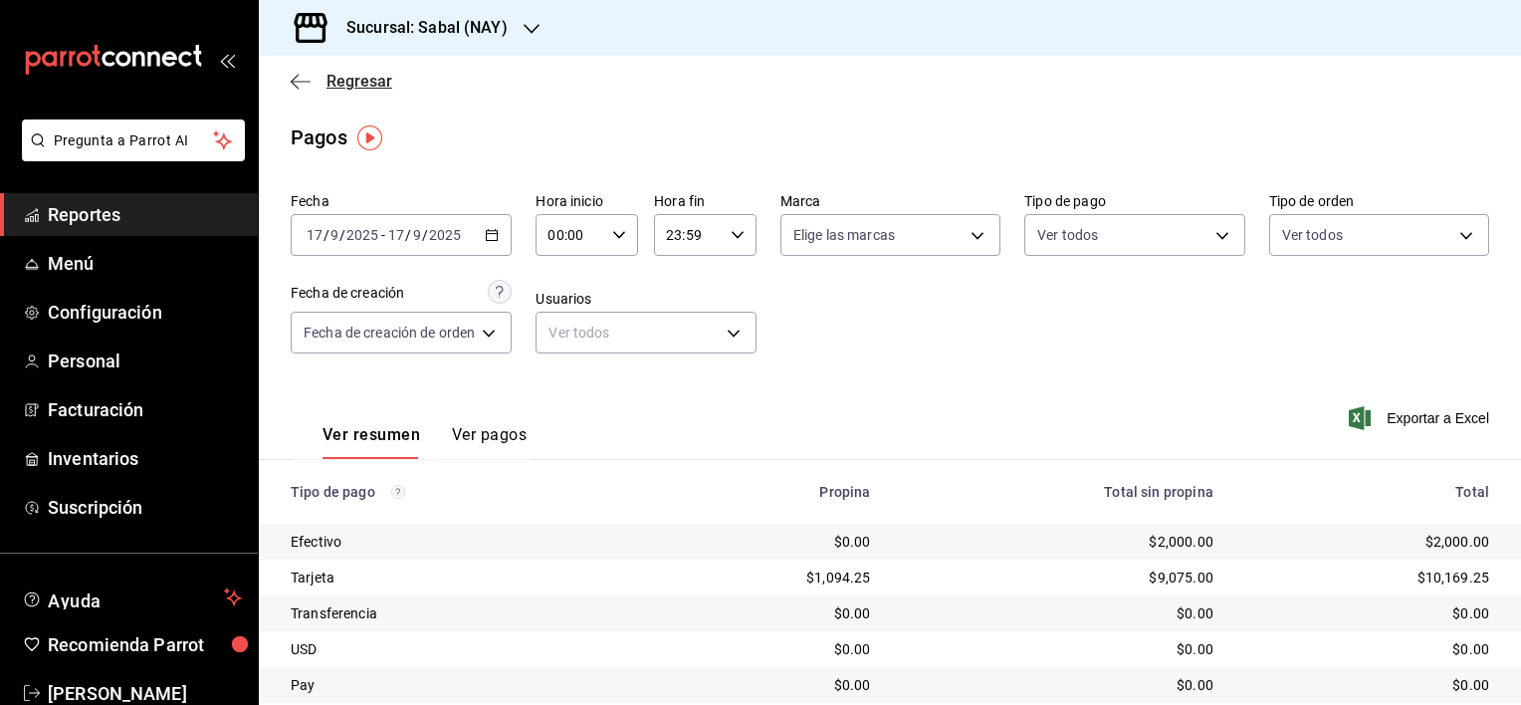
click at [298, 87] on icon "button" at bounding box center [301, 82] width 20 height 18
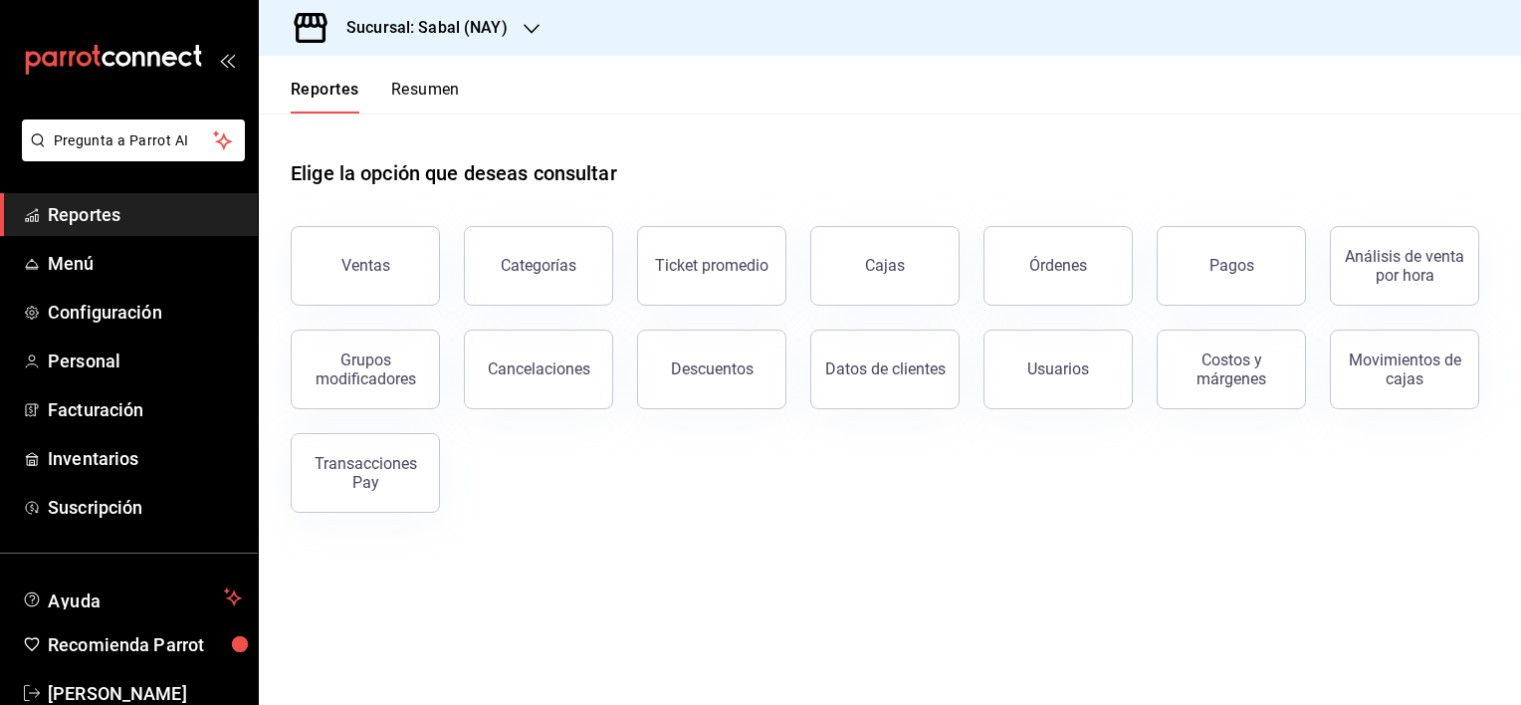
click at [845, 612] on main "Elige la opción que deseas consultar Ventas Categorías Ticket promedio Cajas Ór…" at bounding box center [890, 408] width 1262 height 591
click at [106, 460] on span "Inventarios" at bounding box center [145, 458] width 194 height 27
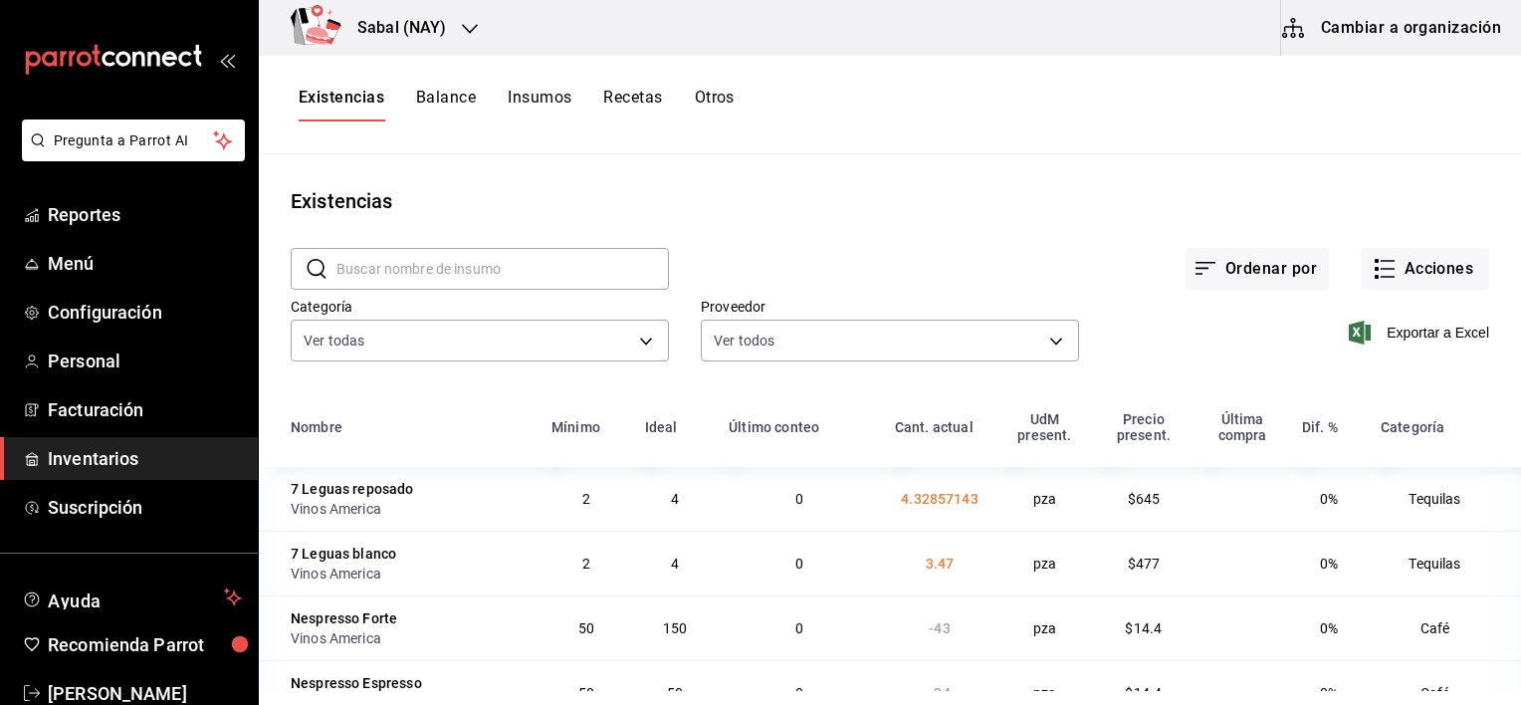
click at [722, 104] on button "Otros" at bounding box center [715, 105] width 40 height 34
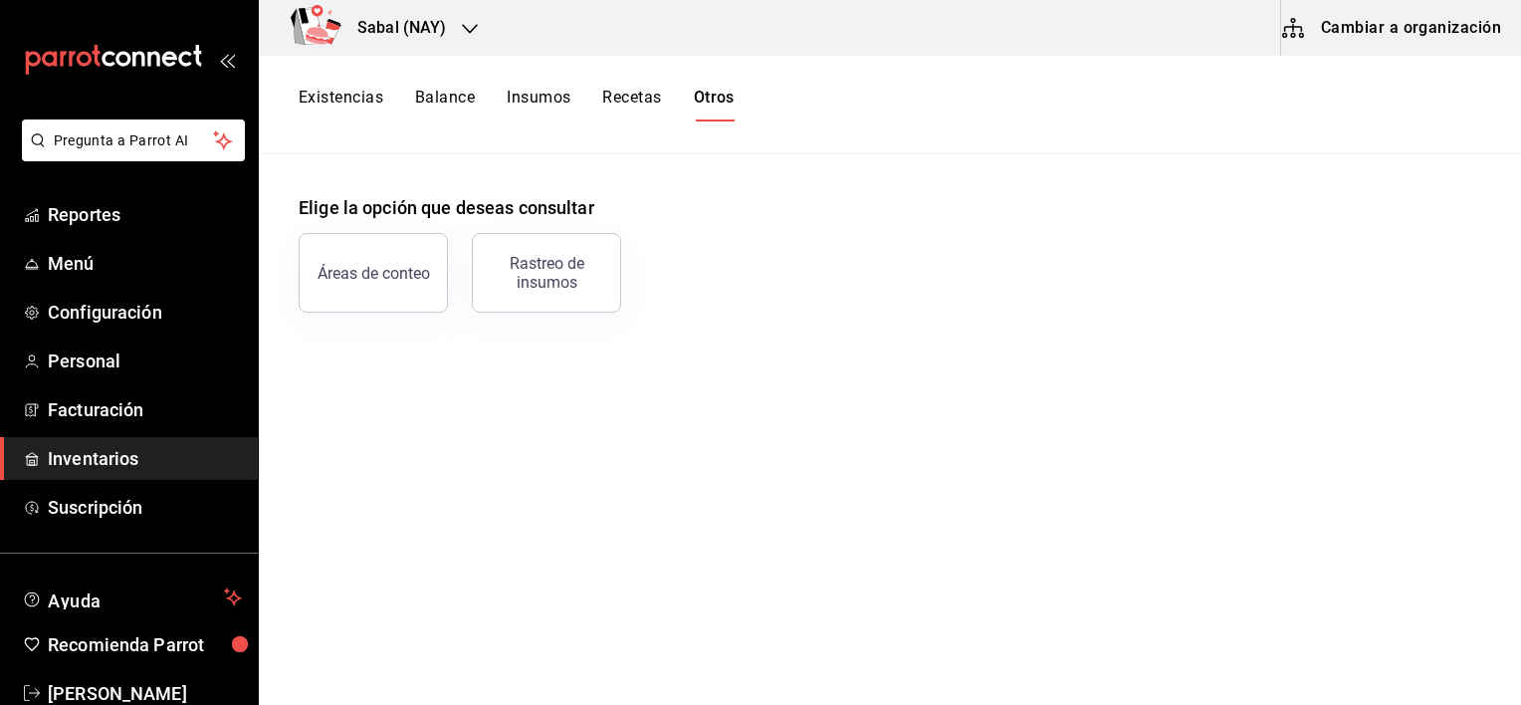
click at [361, 100] on button "Existencias" at bounding box center [341, 105] width 85 height 34
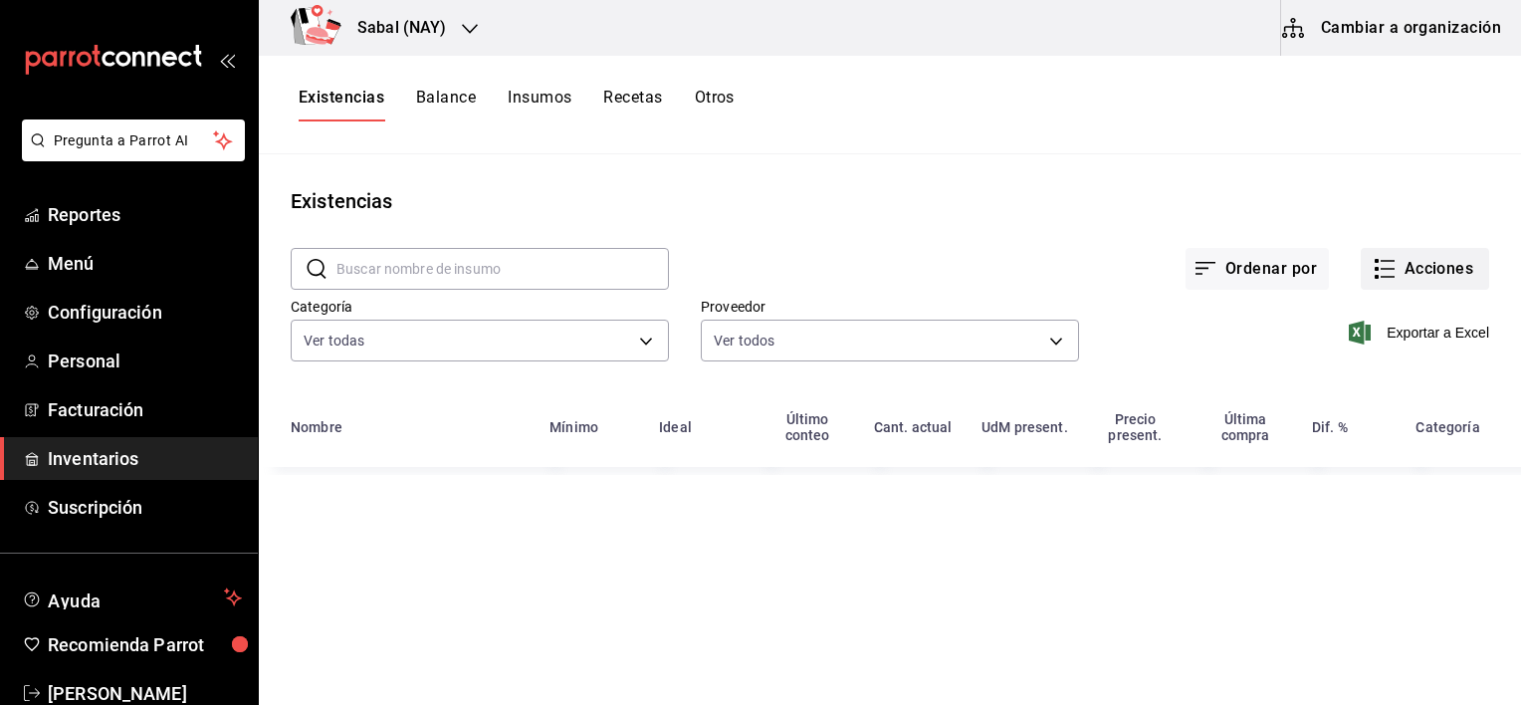
click at [1417, 265] on button "Acciones" at bounding box center [1425, 269] width 128 height 42
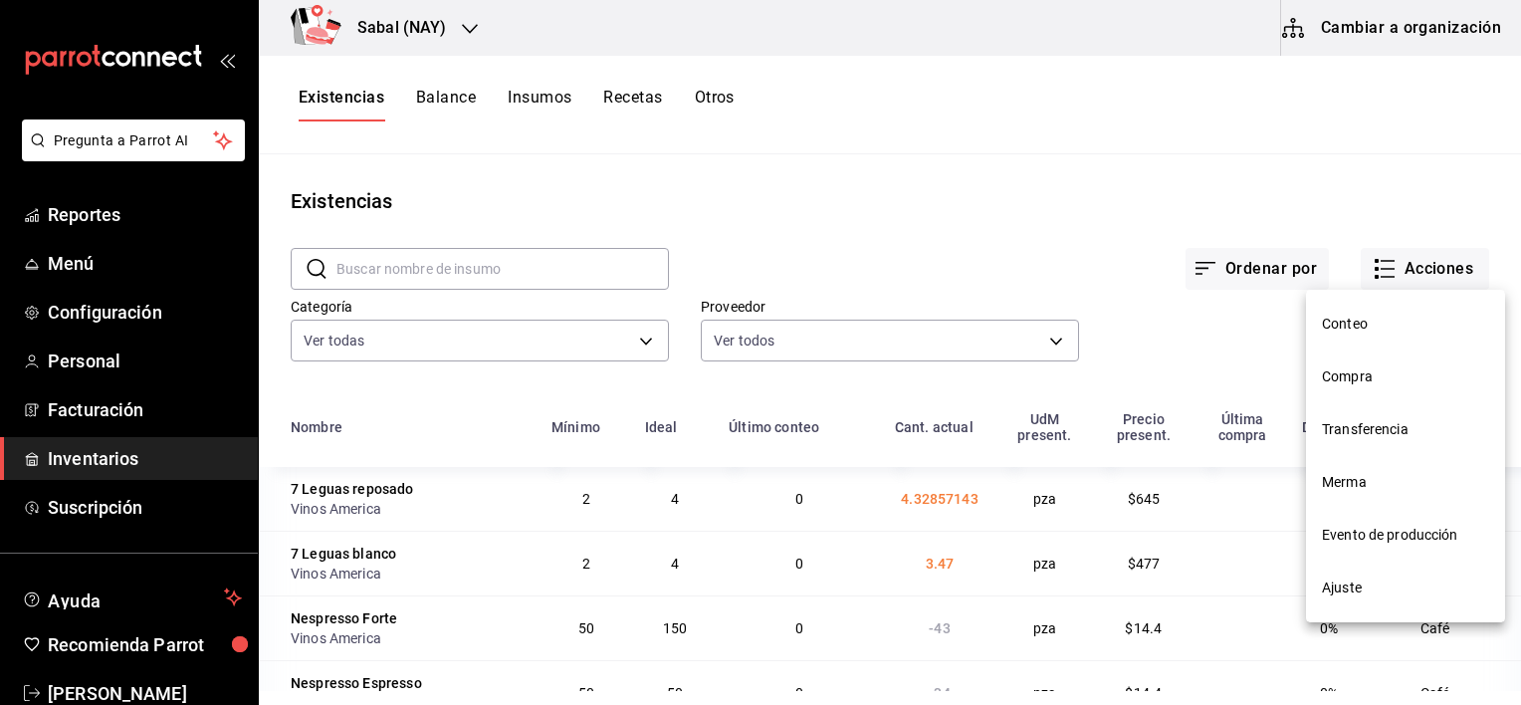
click at [1361, 372] on span "Compra" at bounding box center [1405, 376] width 167 height 21
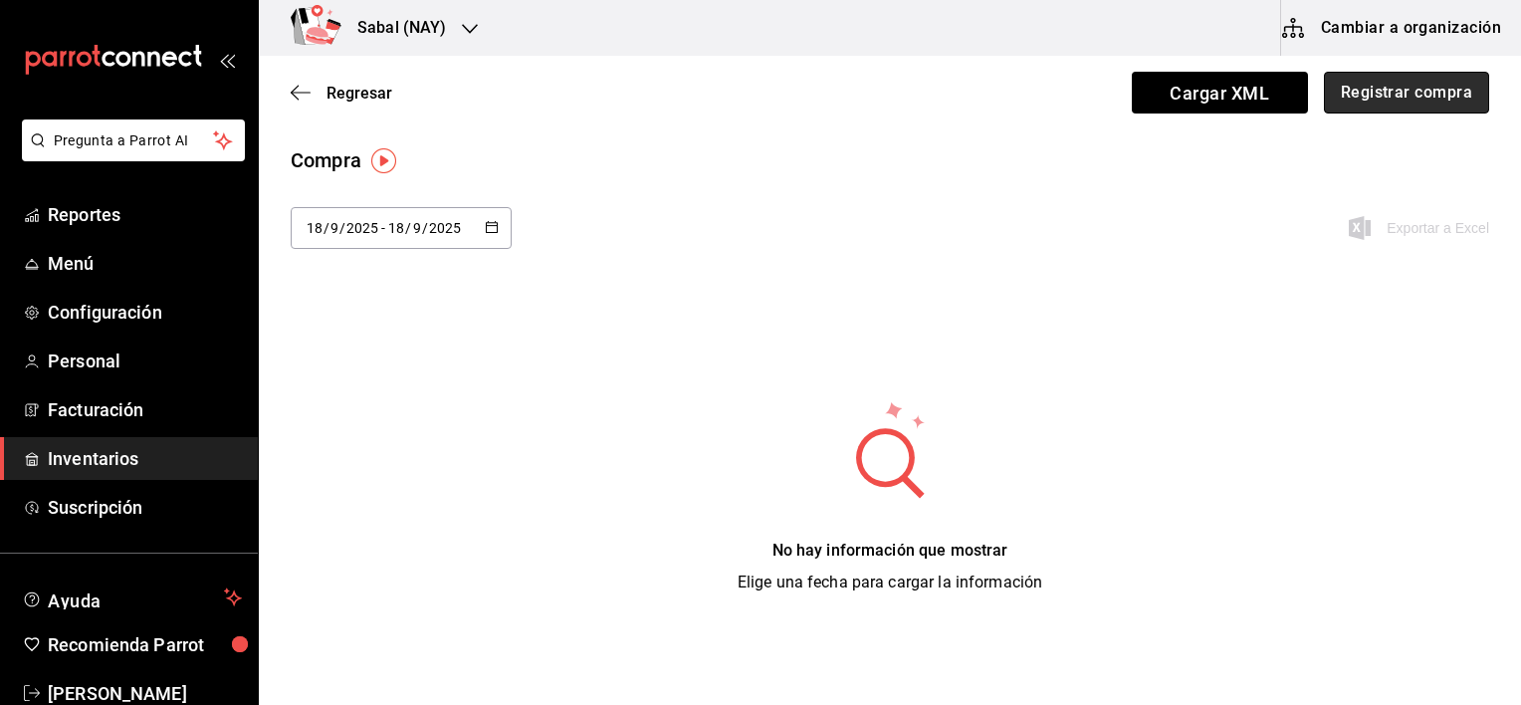
click at [1395, 100] on button "Registrar compra" at bounding box center [1406, 93] width 165 height 42
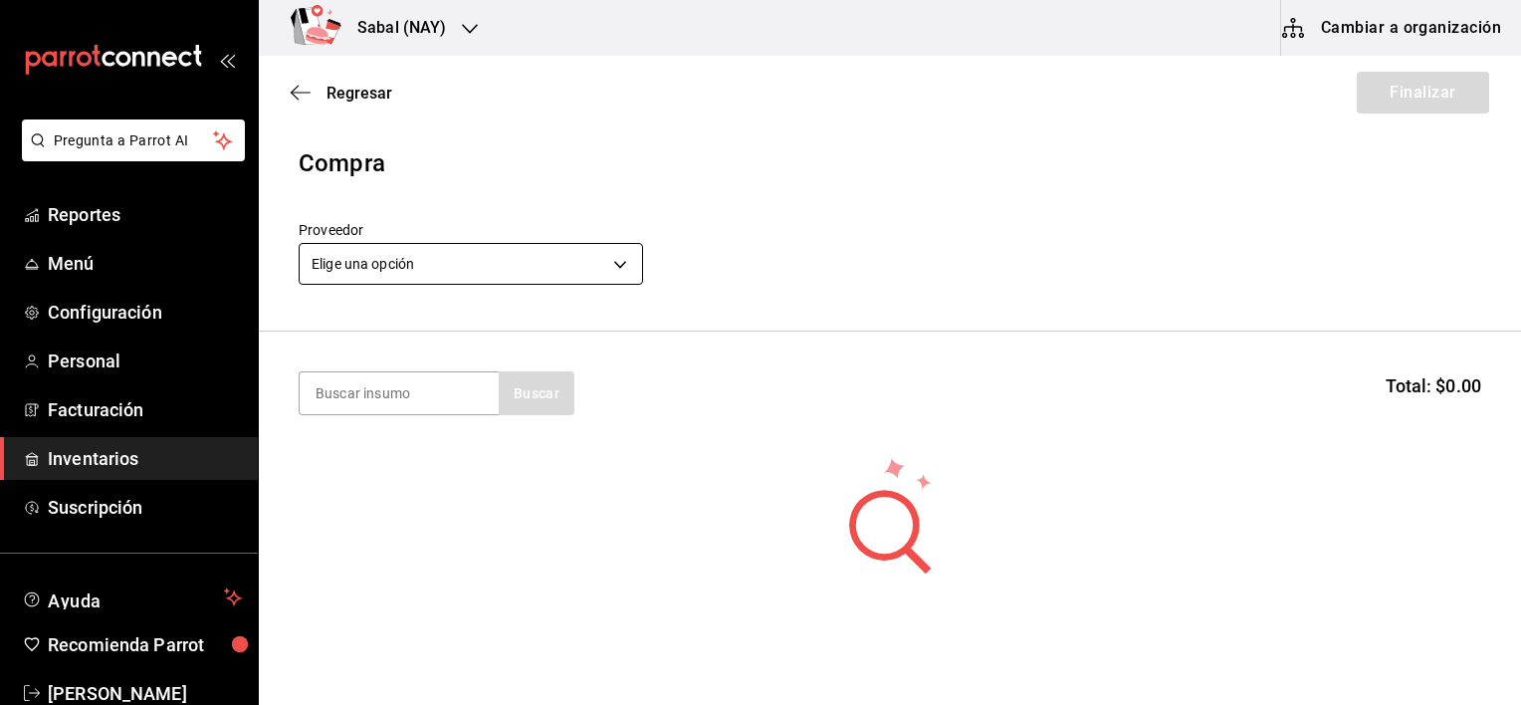
click at [598, 275] on body "Pregunta a Parrot AI Reportes Menú Configuración Personal Facturación Inventari…" at bounding box center [760, 296] width 1521 height 592
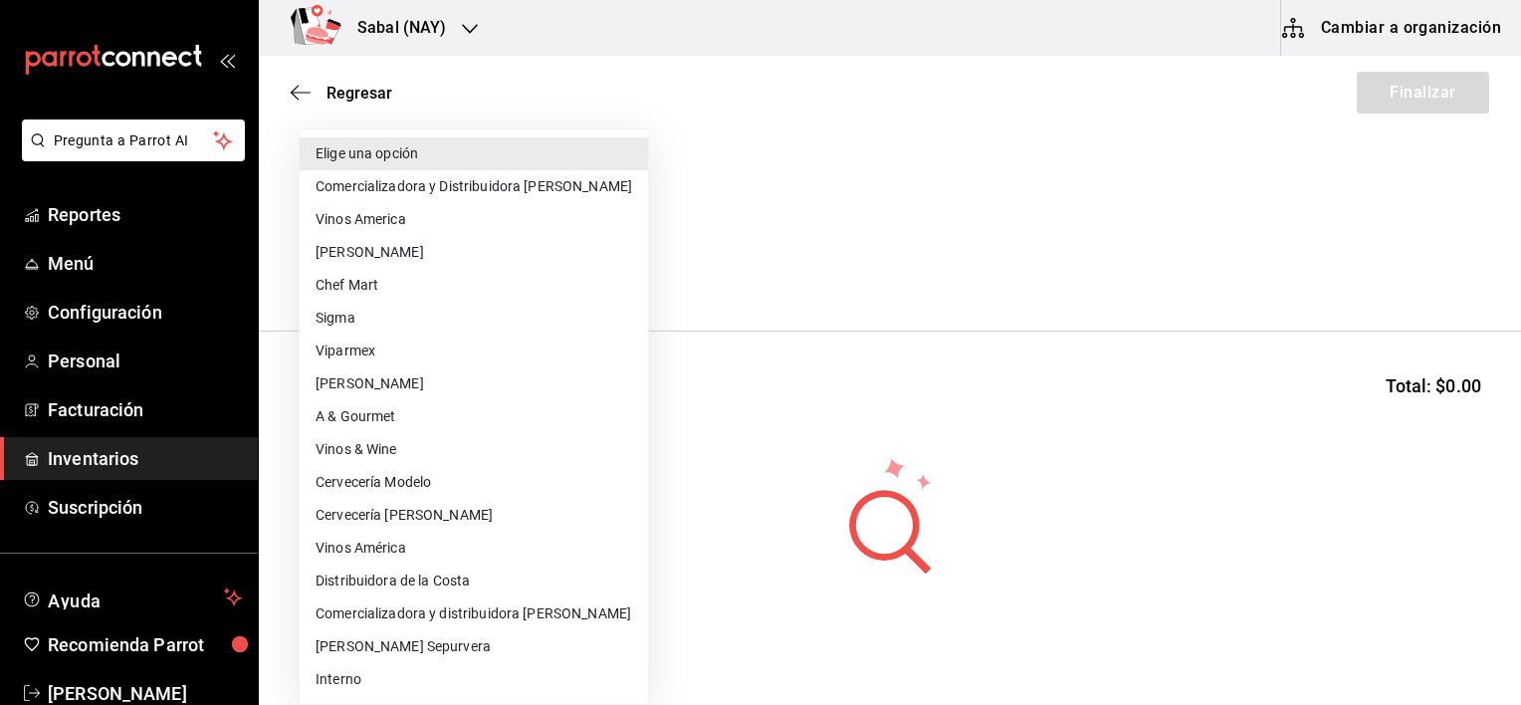
click at [421, 478] on li "Cervecería Modelo" at bounding box center [474, 482] width 348 height 33
type input "787fb77d-d0c8-4977-bf10-5b1efe20937a"
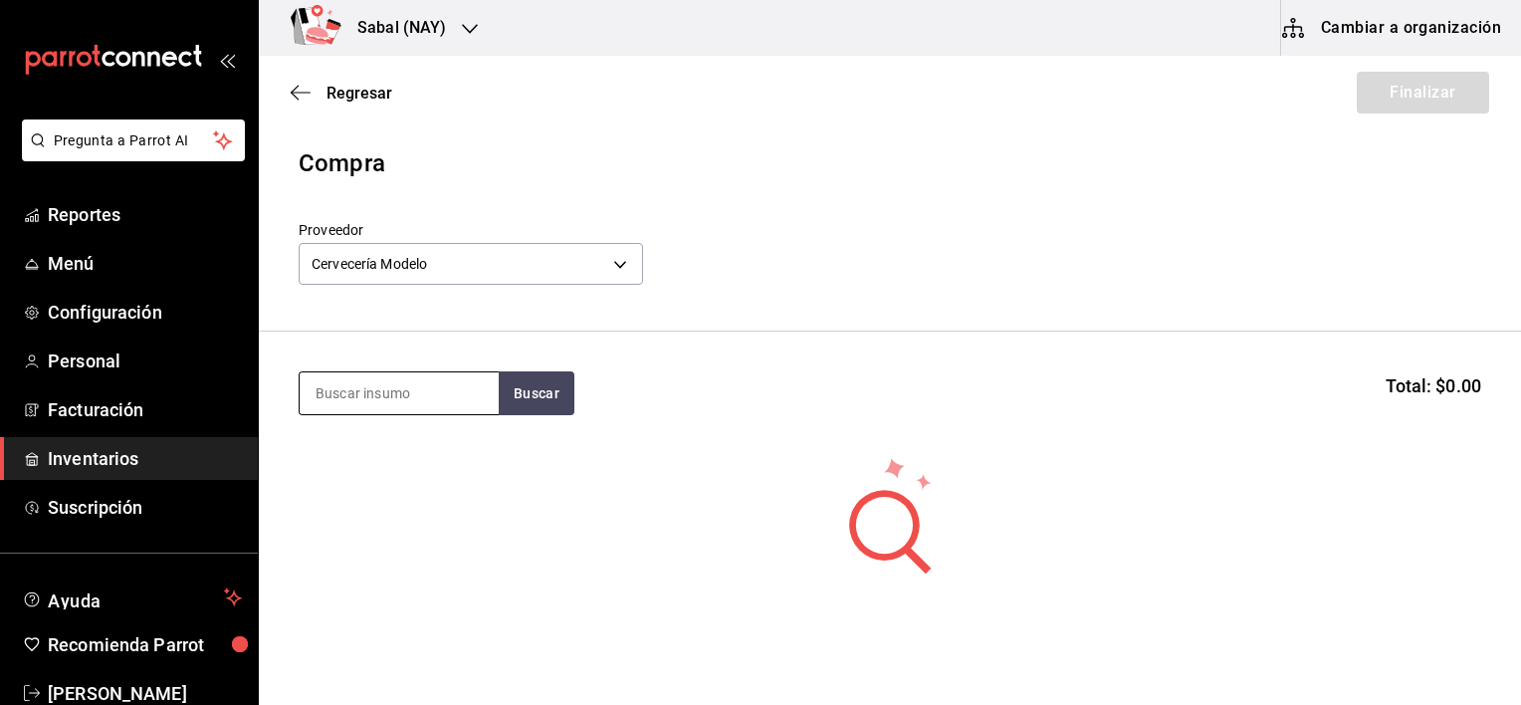
click at [353, 392] on input at bounding box center [399, 393] width 199 height 42
type input "NEGRA MO"
click at [528, 396] on button "Buscar" at bounding box center [537, 393] width 76 height 44
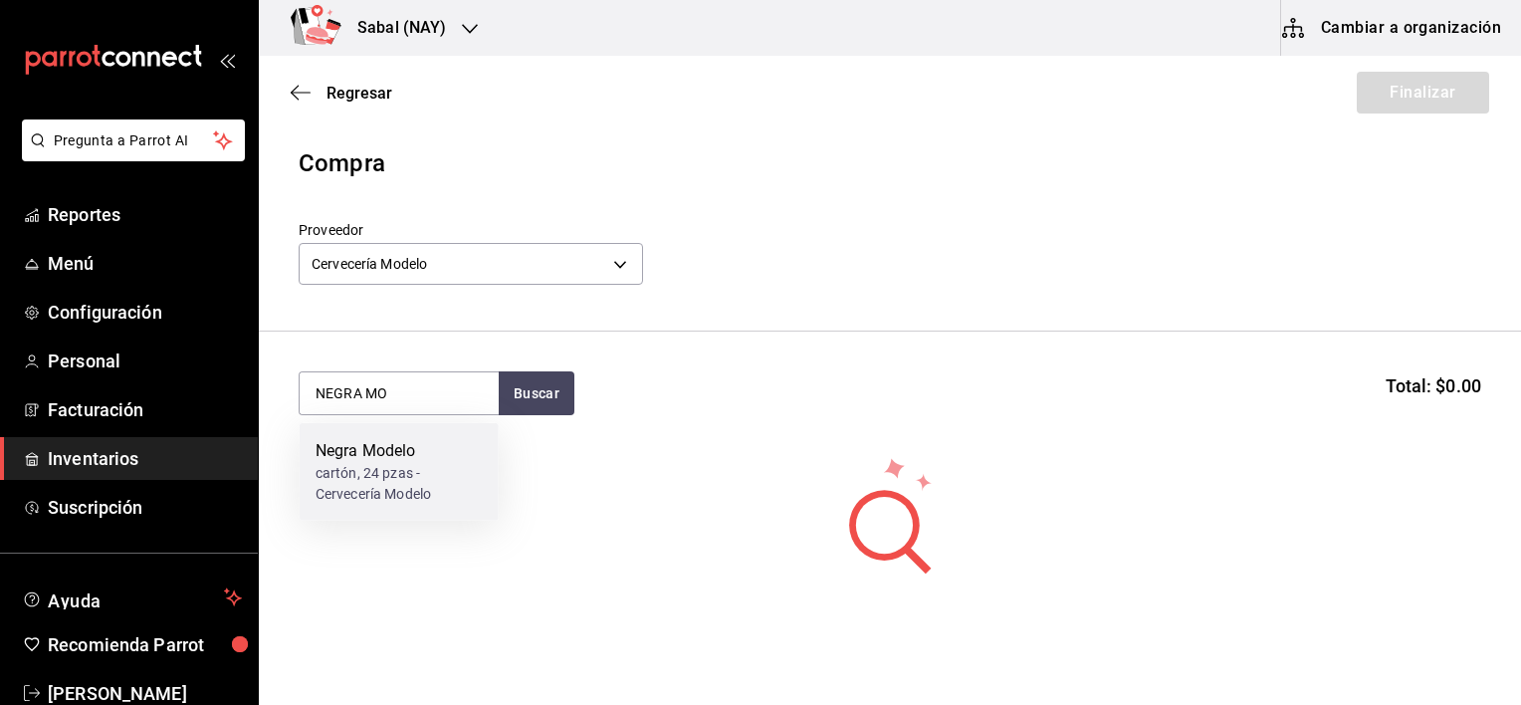
click at [400, 495] on div "cartón, 24 pzas - Cervecería Modelo" at bounding box center [399, 484] width 167 height 42
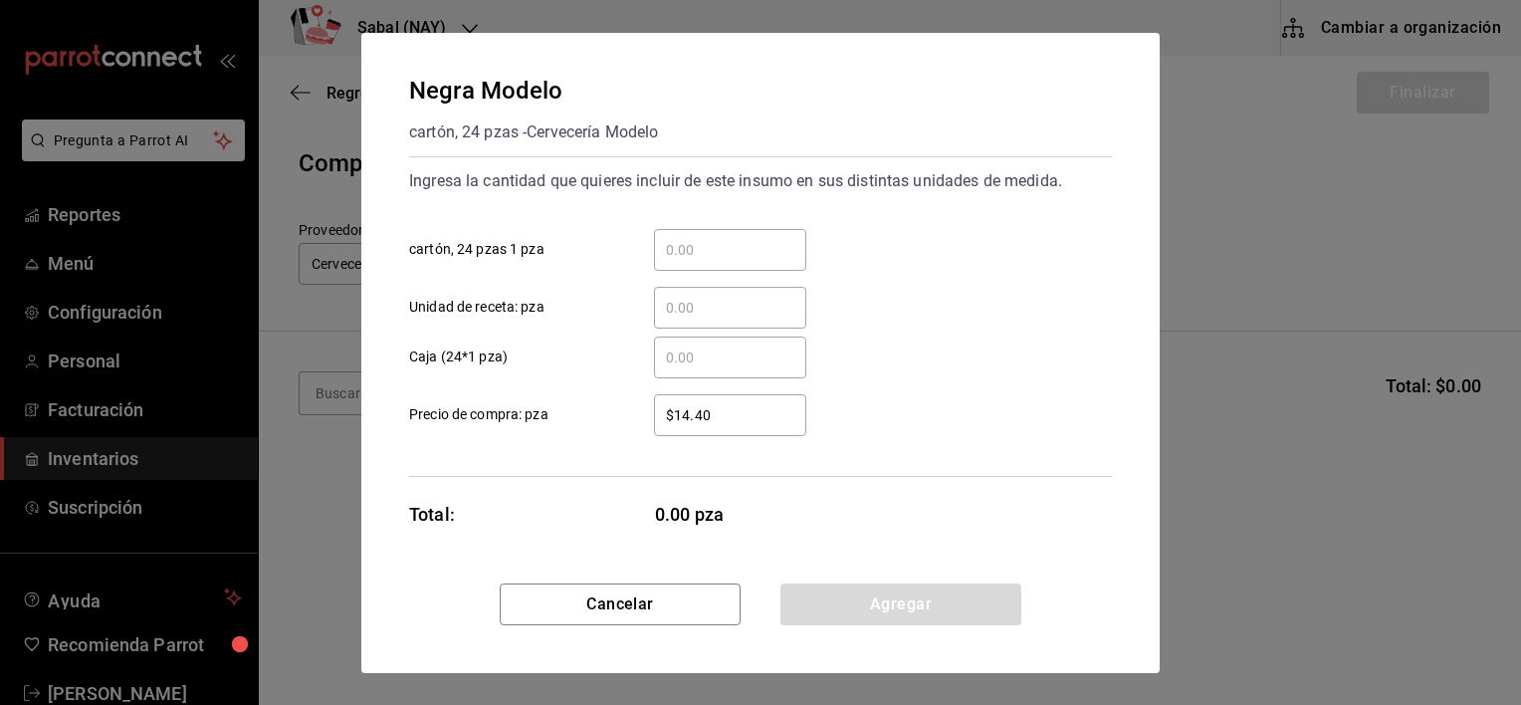
click at [699, 251] on input "​ cartón, 24 pzas 1 pza" at bounding box center [730, 250] width 152 height 24
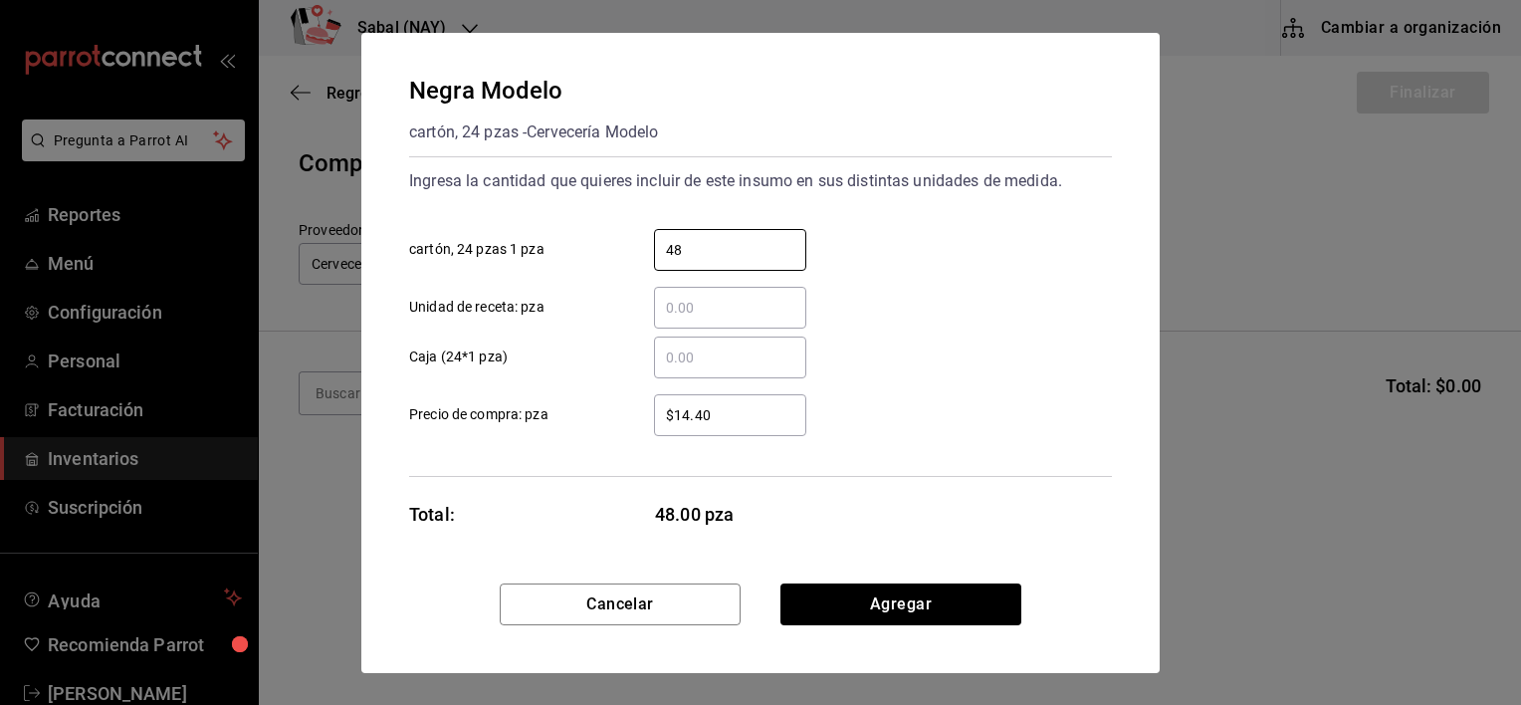
type input "48"
click at [794, 530] on div "Negra Modelo cartón, 24 pzas - Cervecería Modelo Ingresa la cantidad que quiere…" at bounding box center [760, 308] width 798 height 551
click at [900, 596] on button "Agregar" at bounding box center [900, 604] width 241 height 42
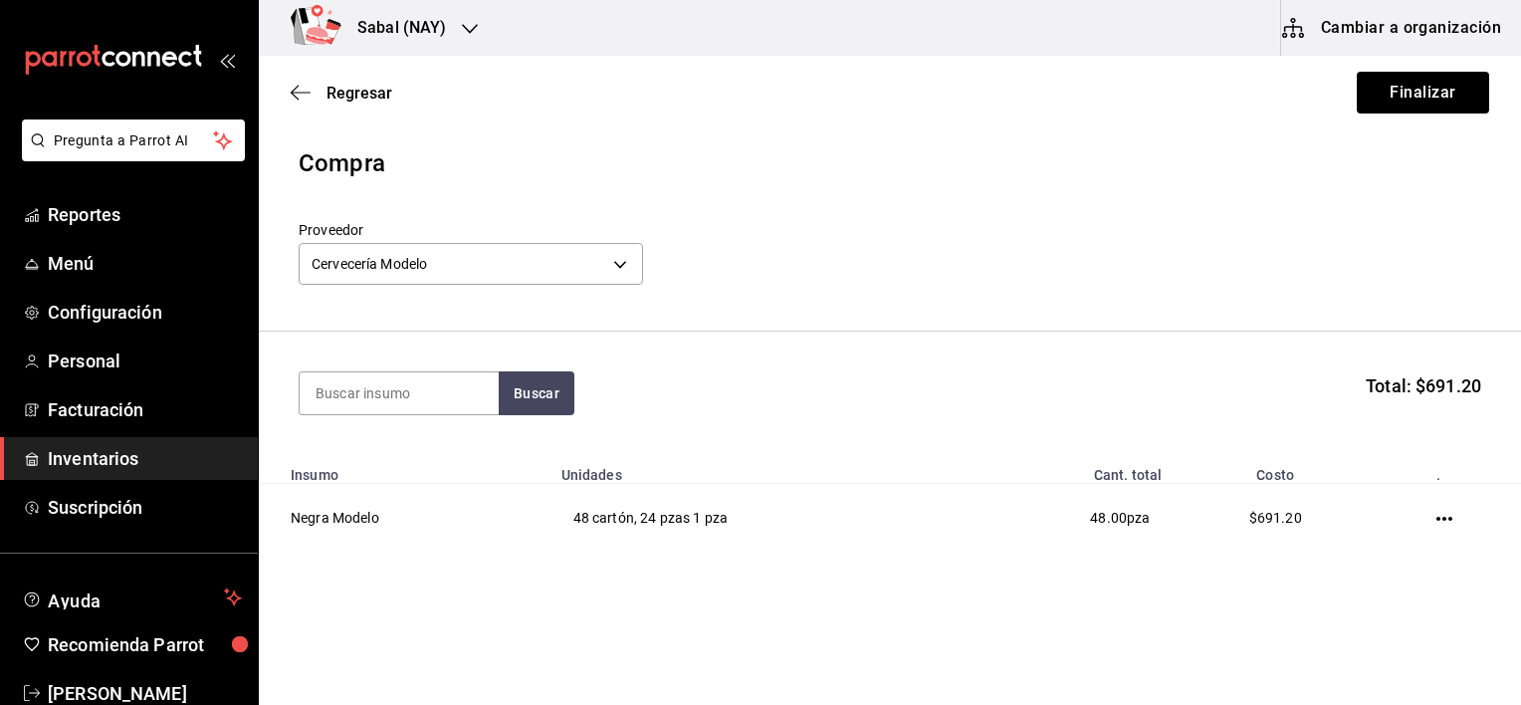
click at [1004, 332] on section "Buscar Total: $691.20" at bounding box center [890, 393] width 1262 height 123
click at [1373, 105] on button "Finalizar" at bounding box center [1423, 93] width 132 height 42
